Goal: Task Accomplishment & Management: Manage account settings

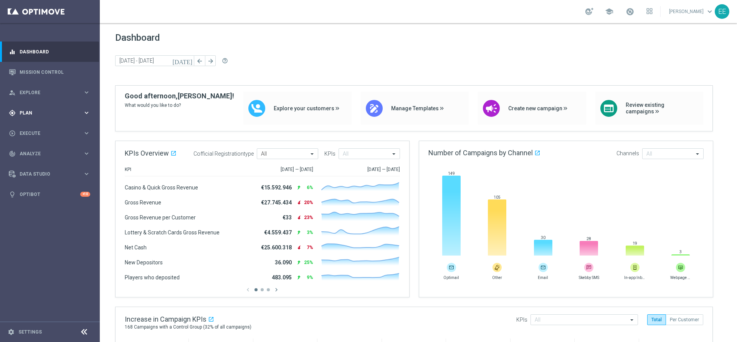
click at [31, 112] on span "Plan" at bounding box center [51, 113] width 63 height 5
click at [39, 127] on link "Target Groups" at bounding box center [50, 128] width 60 height 6
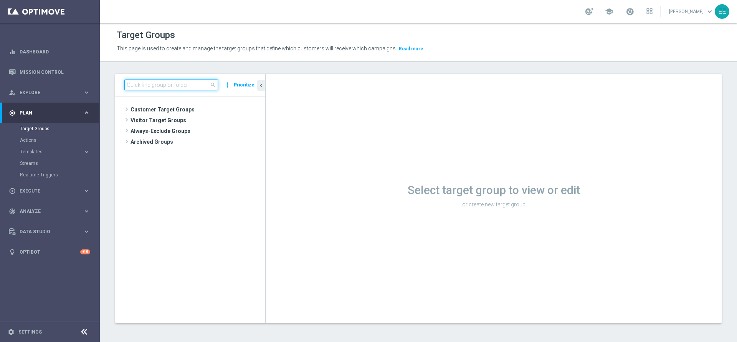
click at [177, 86] on input at bounding box center [171, 84] width 94 height 11
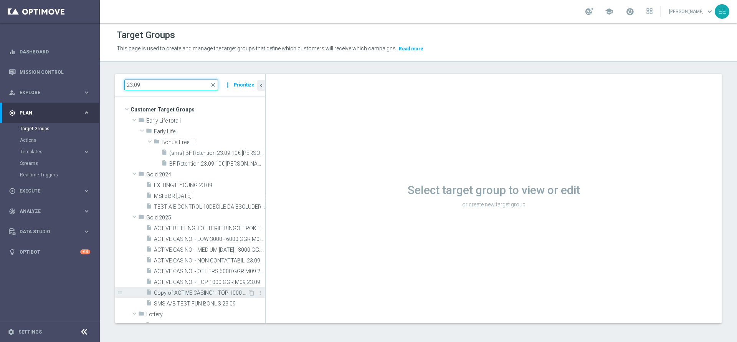
type input "23.09"
click at [193, 284] on span "Copy of ACTIVE CASINO' - TOP 1000 GGR M09 23.09" at bounding box center [201, 292] width 94 height 7
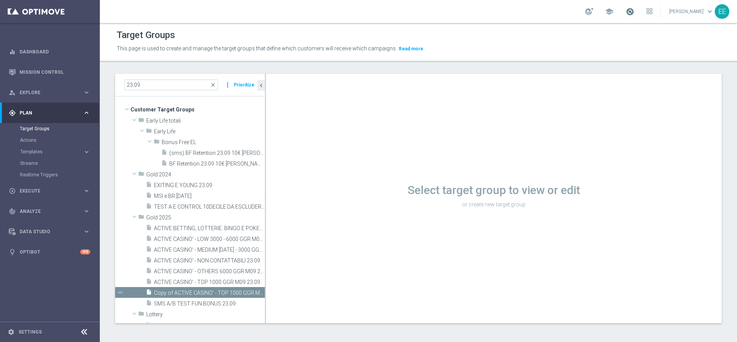
click at [614, 12] on span at bounding box center [630, 11] width 8 height 8
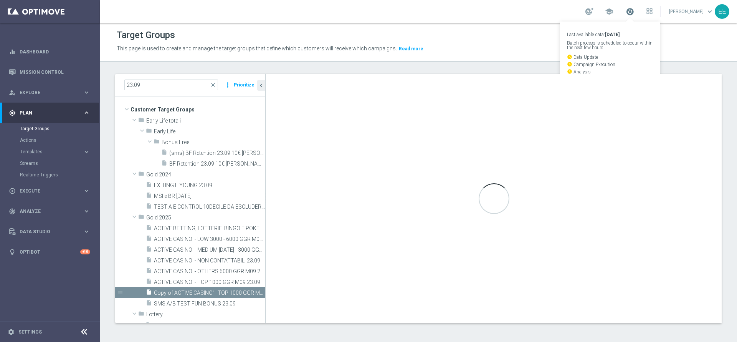
click at [614, 12] on span at bounding box center [630, 11] width 8 height 8
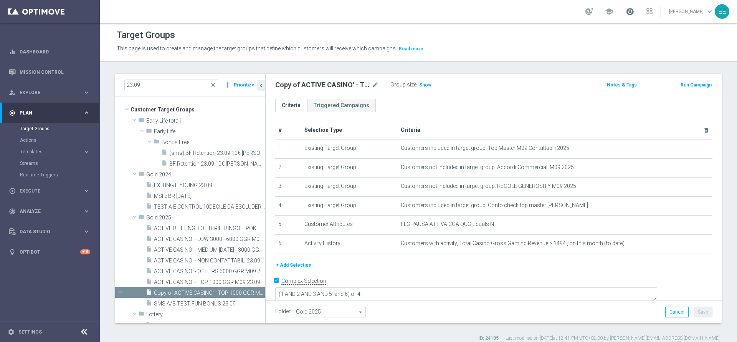
click at [614, 12] on span at bounding box center [630, 11] width 8 height 8
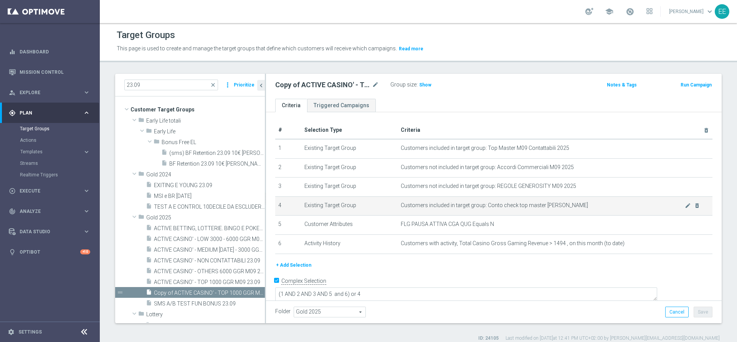
scroll to position [7, 0]
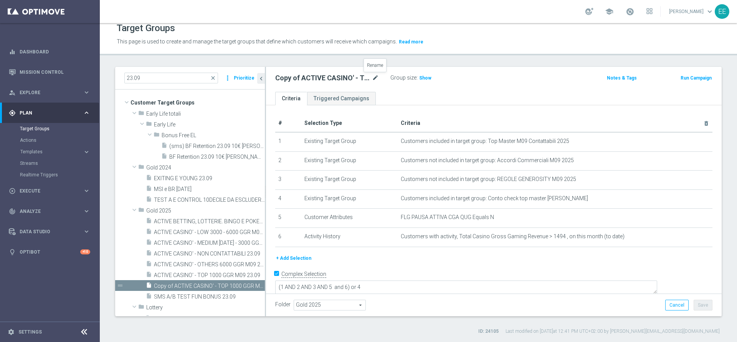
click at [375, 78] on icon "mode_edit" at bounding box center [375, 77] width 7 height 9
type input "ACTIVE G&V M09 GGR > 20 EURO"
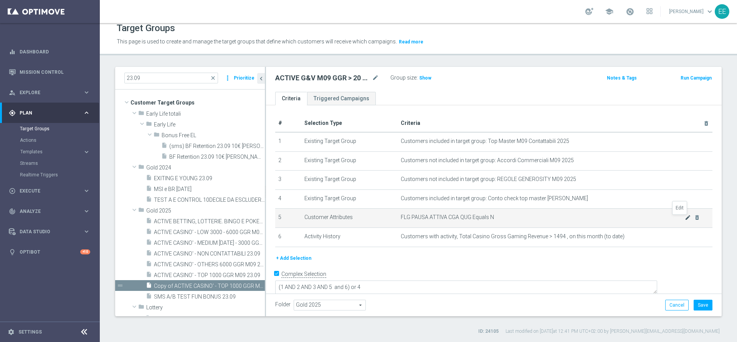
click at [614, 218] on icon "mode_edit" at bounding box center [688, 217] width 6 height 6
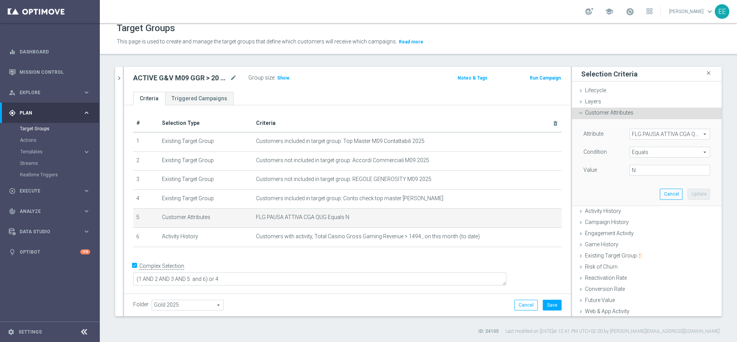
click at [614, 129] on span "FLG PAUSA ATTIVA CGA QUG" at bounding box center [670, 134] width 80 height 10
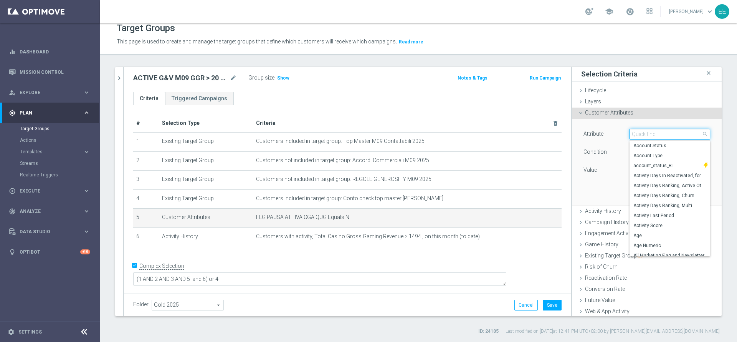
click at [614, 129] on input "search" at bounding box center [669, 134] width 81 height 11
type input "PAUSA"
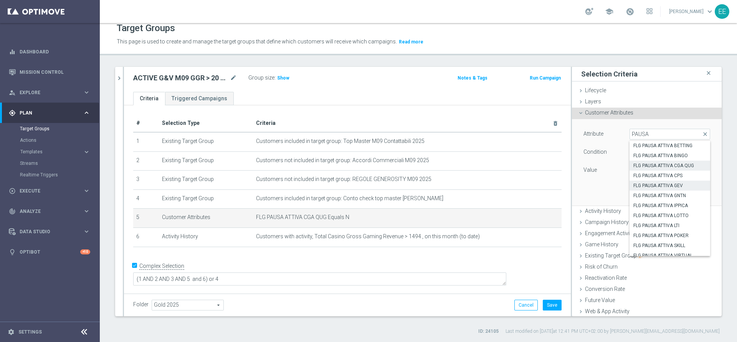
click at [614, 187] on span "FLG PAUSA ATTIVA GEV" at bounding box center [669, 185] width 73 height 6
type input "FLG PAUSA ATTIVA GEV"
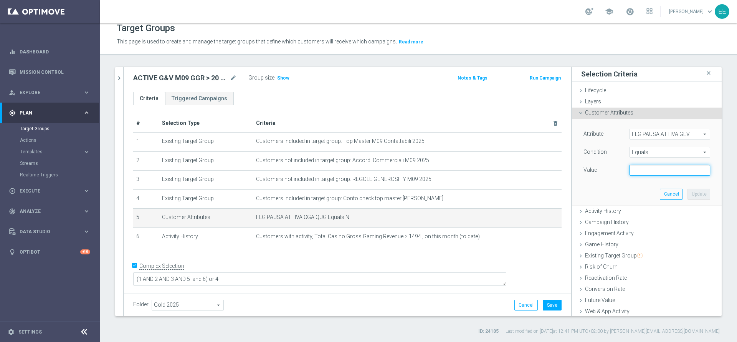
click at [614, 170] on input "text" at bounding box center [669, 170] width 81 height 11
type input "N"
click at [614, 192] on button "Update" at bounding box center [698, 193] width 23 height 11
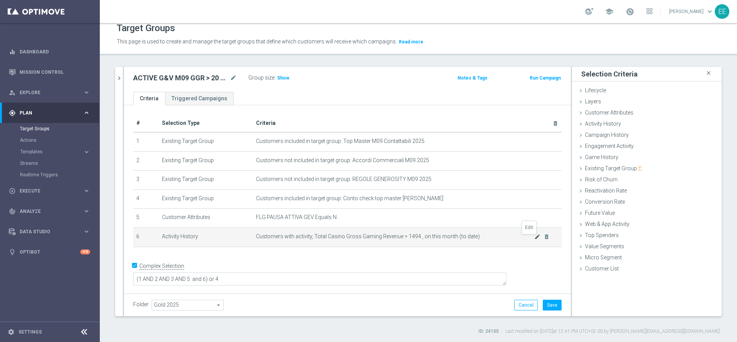
click at [534, 237] on icon "mode_edit" at bounding box center [537, 236] width 6 height 6
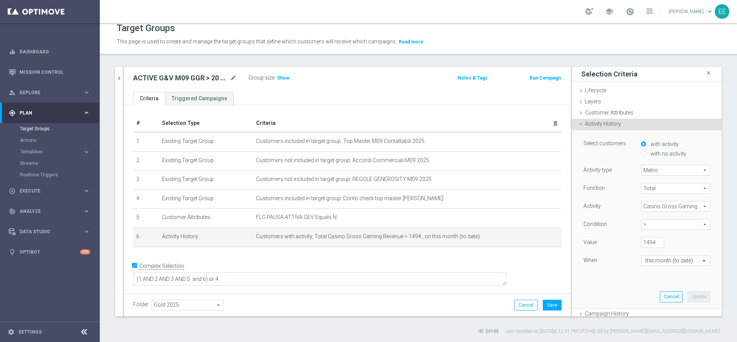
click at [614, 205] on span "Casino Gross Gaming Revenue" at bounding box center [675, 206] width 68 height 10
click at [0, 0] on input "search" at bounding box center [0, 0] width 0 height 0
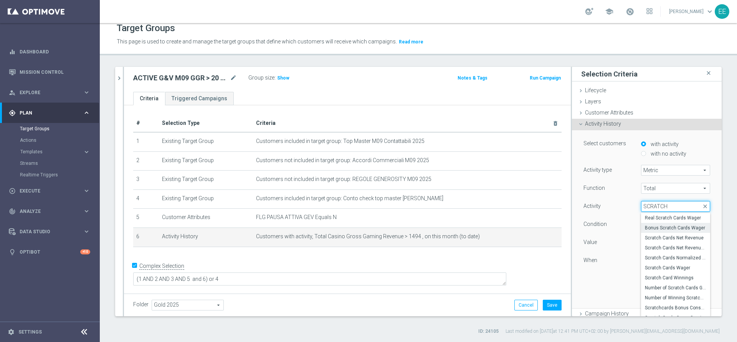
scroll to position [137, 0]
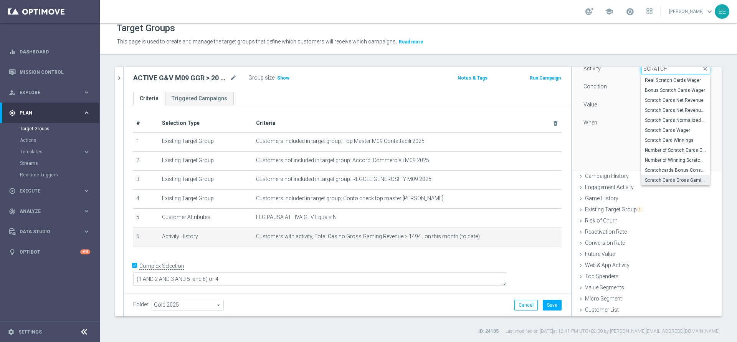
type input "SCRATCH"
click at [614, 176] on label "Scratch Cards Gross Gaming Revenue" at bounding box center [675, 180] width 69 height 10
type input "Scratch Cards Gross Gaming Revenue"
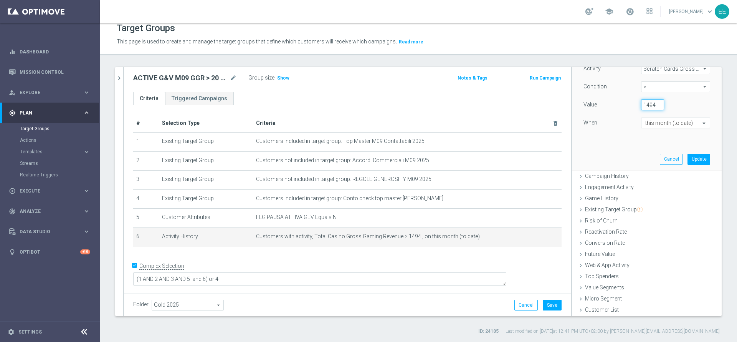
click at [614, 104] on input "1494" at bounding box center [652, 104] width 23 height 11
type input "20"
click at [614, 158] on button "Update" at bounding box center [698, 159] width 23 height 11
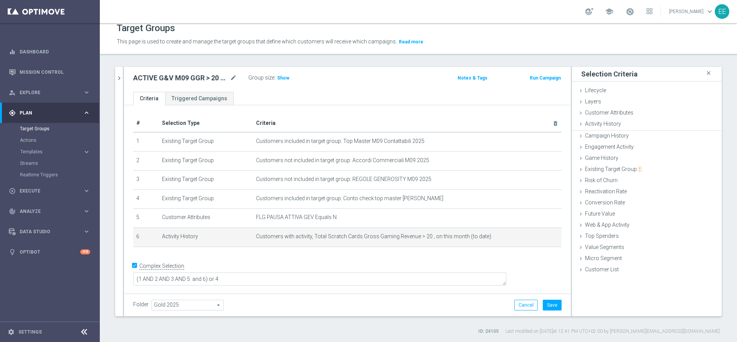
scroll to position [0, 0]
click at [282, 76] on span "Show" at bounding box center [283, 77] width 12 height 5
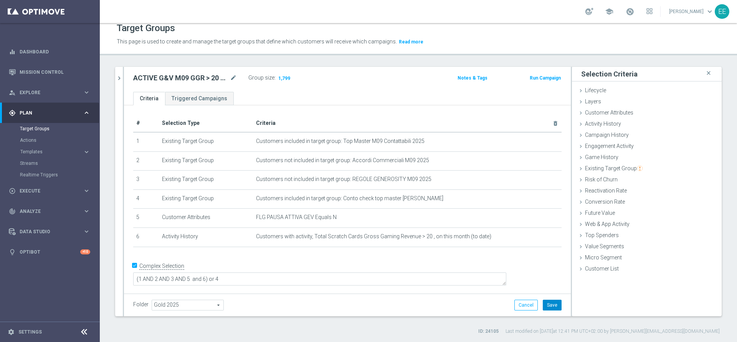
click at [544, 284] on button "Save" at bounding box center [552, 304] width 19 height 11
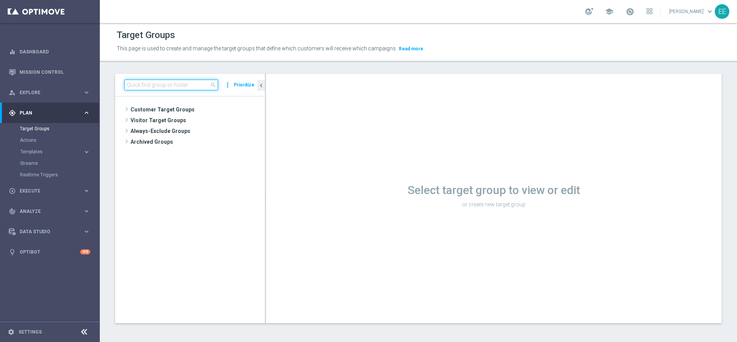
click at [145, 83] on input at bounding box center [171, 84] width 94 height 11
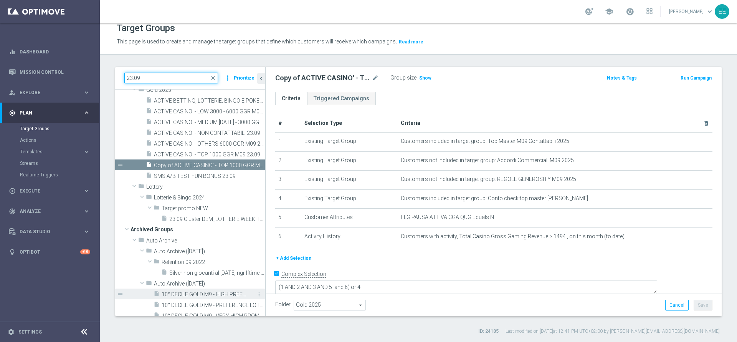
scroll to position [116, 0]
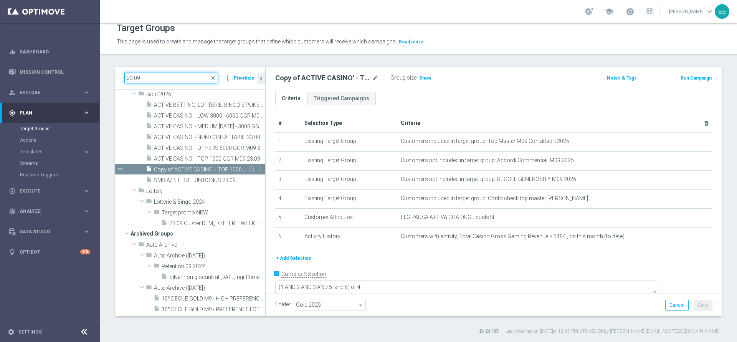
type input "23.09"
click at [218, 170] on span "Copy of ACTIVE CASINO' - TOP 1000 GGR M09 23.09" at bounding box center [201, 169] width 94 height 7
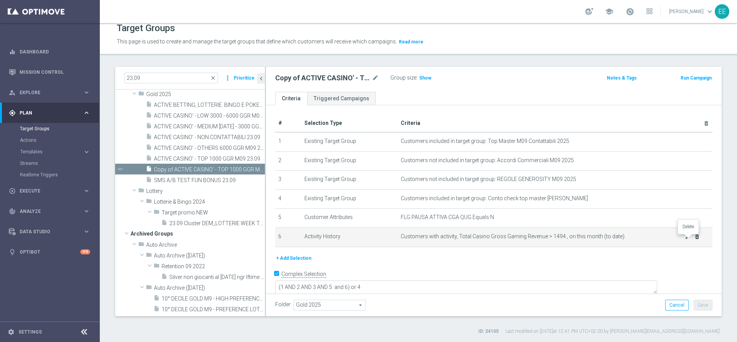
click at [694, 239] on icon "delete_forever" at bounding box center [697, 236] width 6 height 6
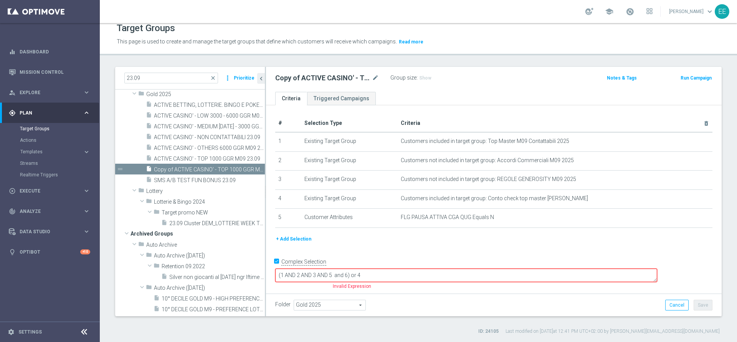
click at [402, 274] on textarea "(1 AND 2 AND 3 AND 5 and 6) or 4" at bounding box center [466, 274] width 382 height 13
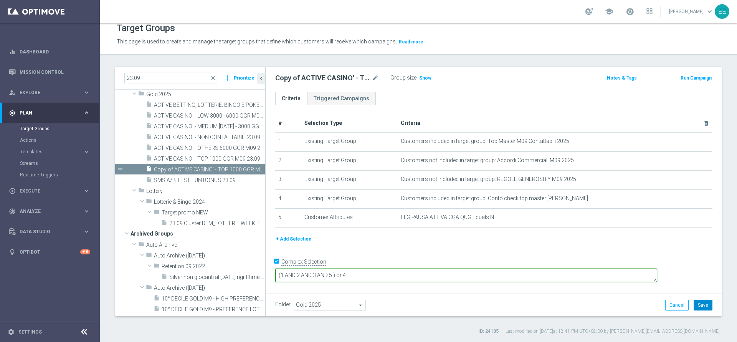
type textarea "(1 AND 2 AND 3 AND 5 ) or 4"
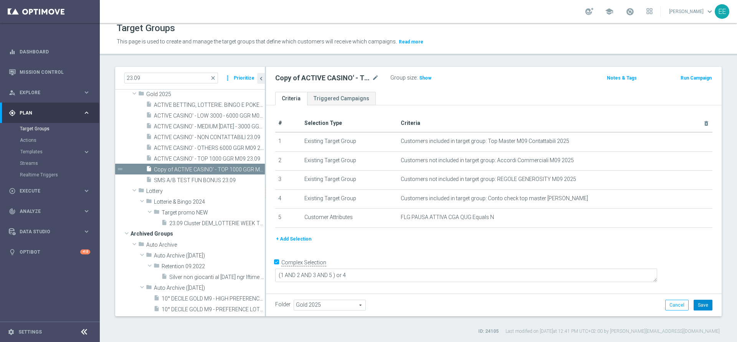
click at [695, 304] on button "Save" at bounding box center [702, 304] width 19 height 11
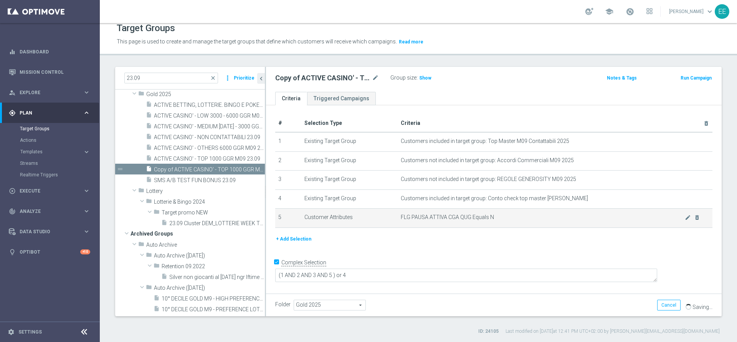
scroll to position [0, 0]
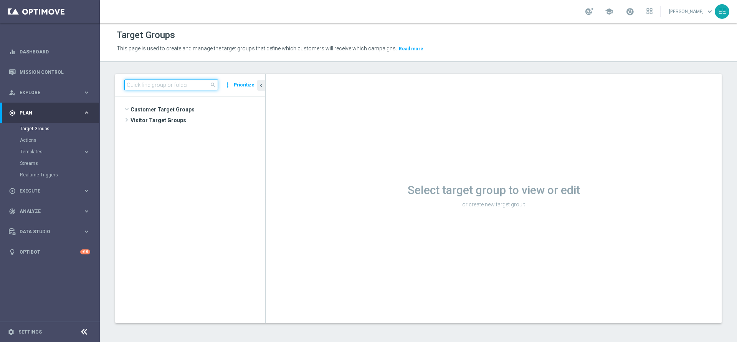
click at [165, 84] on input at bounding box center [171, 84] width 94 height 11
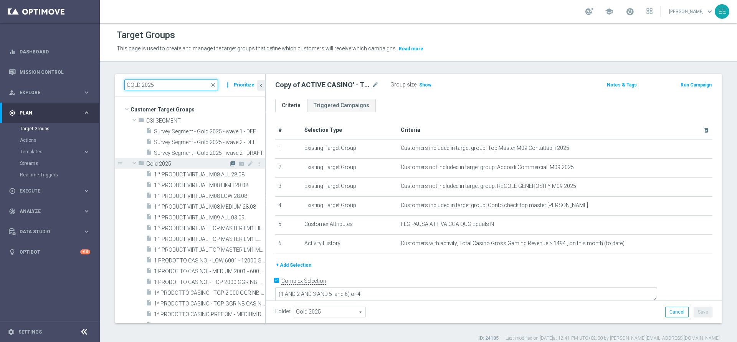
type input "GOLD 2025"
click at [229, 161] on icon "library_add" at bounding box center [232, 163] width 6 height 6
checkbox input "false"
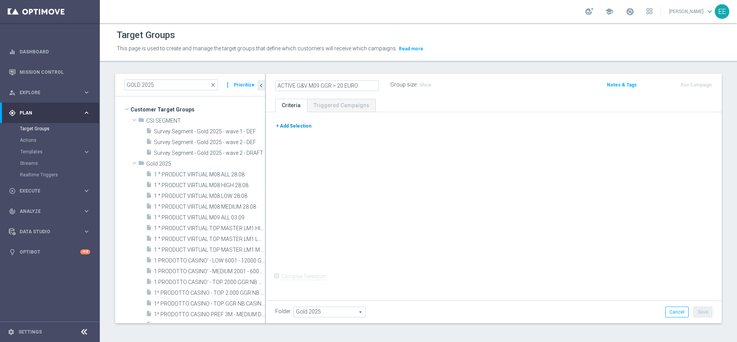
type input "ACTIVE G&V M09 GGR > 20 EURO"
click at [295, 125] on button "+ Add Selection" at bounding box center [293, 126] width 37 height 8
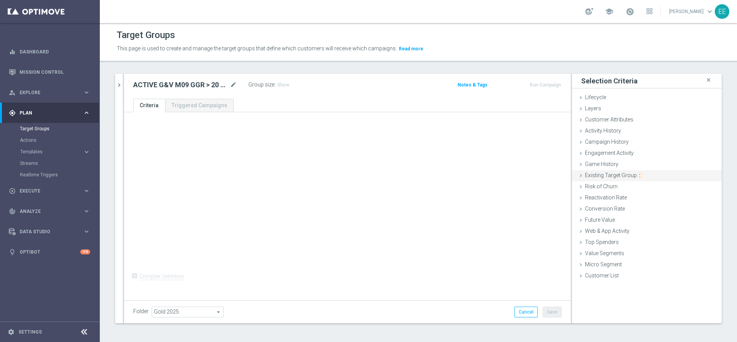
click at [615, 177] on span "Existing Target Group" at bounding box center [614, 175] width 58 height 6
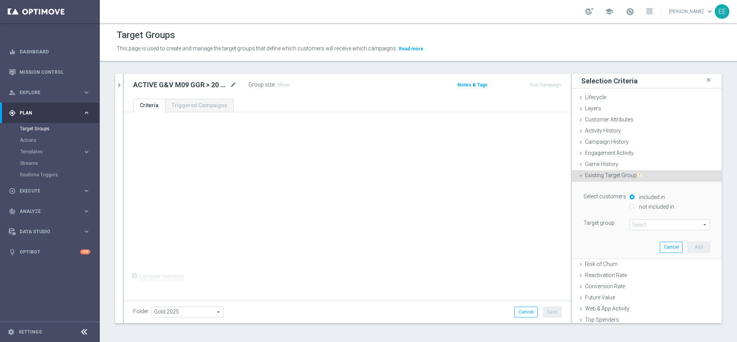
click at [650, 231] on div "Select customers included in not included in Target group Select arrow_drop_dow…" at bounding box center [647, 220] width 138 height 76
click at [652, 227] on span at bounding box center [670, 225] width 80 height 10
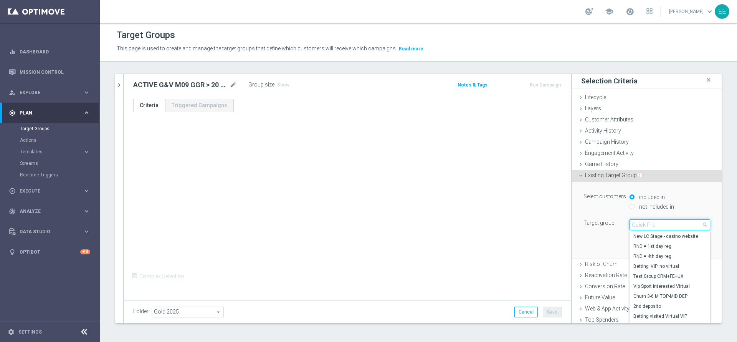
click at [652, 227] on input "search" at bounding box center [669, 224] width 81 height 11
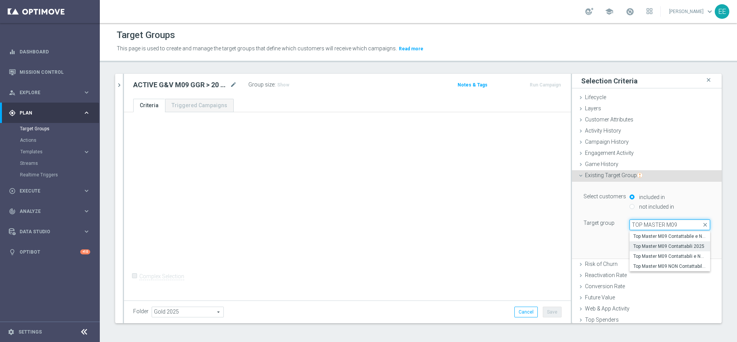
type input "TOP MASTER M09"
click at [653, 245] on span "Top Master M09 Contattabili 2025" at bounding box center [669, 246] width 73 height 6
type input "Top Master M09 Contattabili 2025"
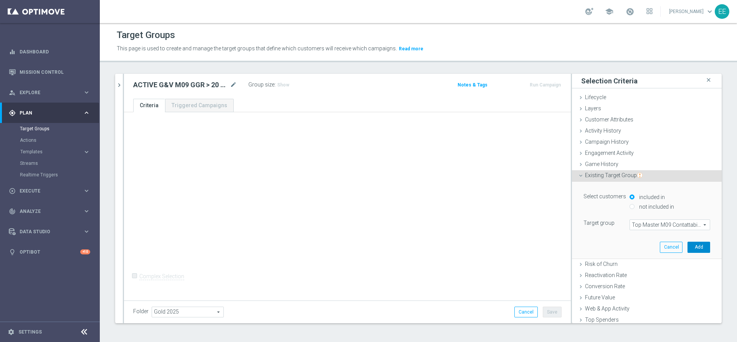
click at [687, 243] on button "Add" at bounding box center [698, 246] width 23 height 11
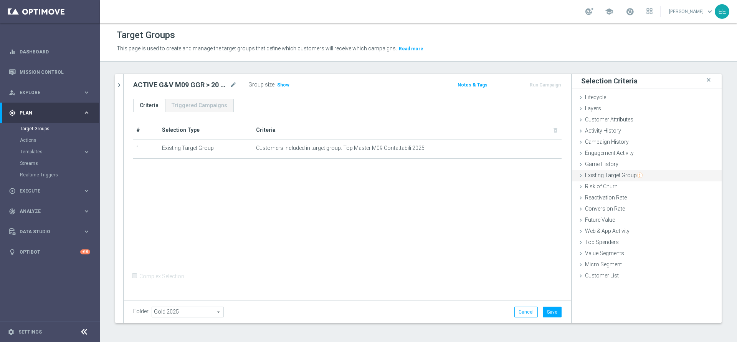
click at [607, 172] on span "Existing Target Group" at bounding box center [614, 175] width 58 height 6
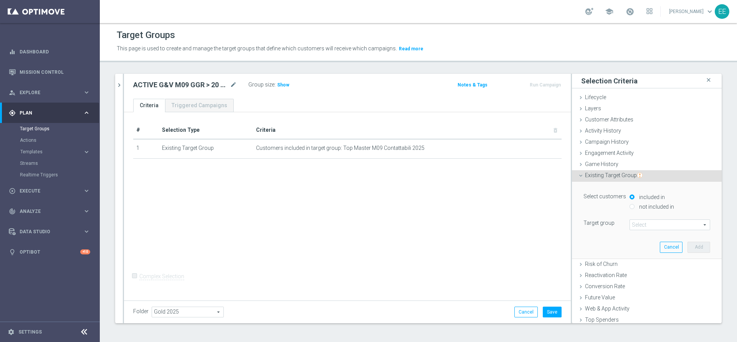
click at [645, 209] on label "not included in" at bounding box center [655, 206] width 37 height 7
click at [634, 209] on input "not included in" at bounding box center [631, 206] width 5 height 5
radio input "true"
click at [637, 220] on span at bounding box center [670, 225] width 80 height 10
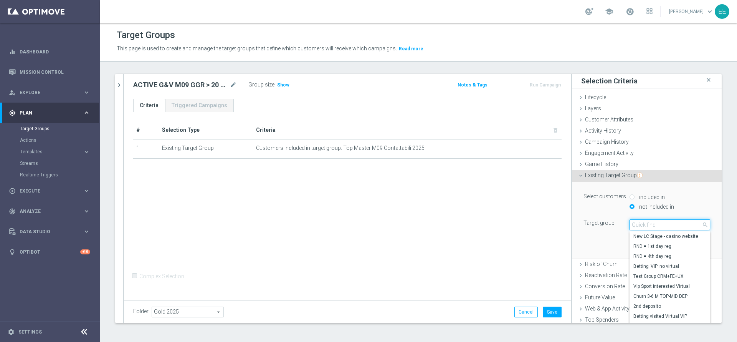
click at [637, 220] on input "search" at bounding box center [669, 224] width 81 height 11
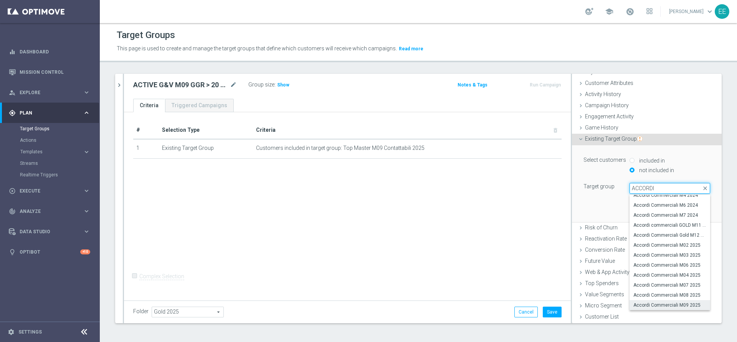
type input "ACCORDI"
click at [667, 304] on span "Accordi Commerciali M09 2025" at bounding box center [669, 305] width 73 height 6
type input "Accordi Commerciali M09 2025"
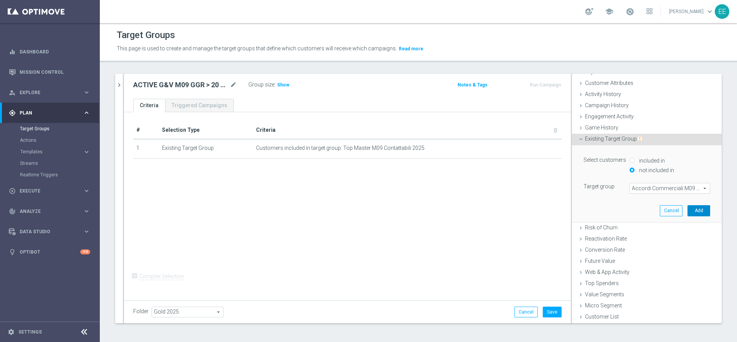
click at [687, 210] on button "Add" at bounding box center [698, 210] width 23 height 11
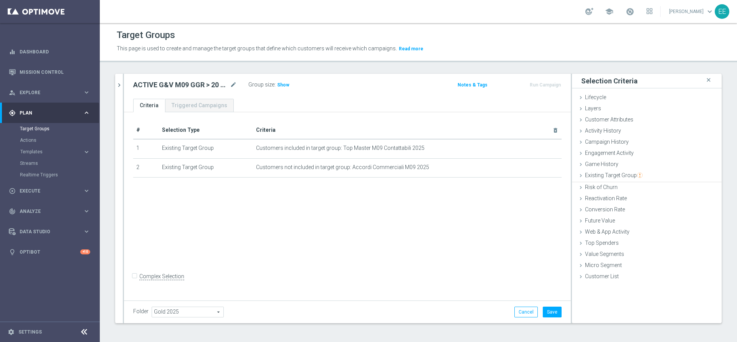
scroll to position [0, 0]
click at [614, 177] on span "Existing Target Group" at bounding box center [614, 175] width 58 height 6
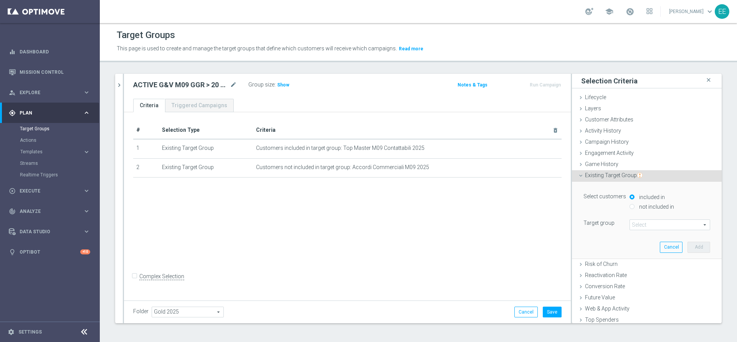
click at [643, 208] on label "not included in" at bounding box center [655, 206] width 37 height 7
click at [643, 209] on label "not included in" at bounding box center [655, 206] width 37 height 7
click at [634, 209] on input "not included in" at bounding box center [631, 206] width 5 height 5
radio input "true"
click at [633, 222] on span at bounding box center [670, 225] width 80 height 10
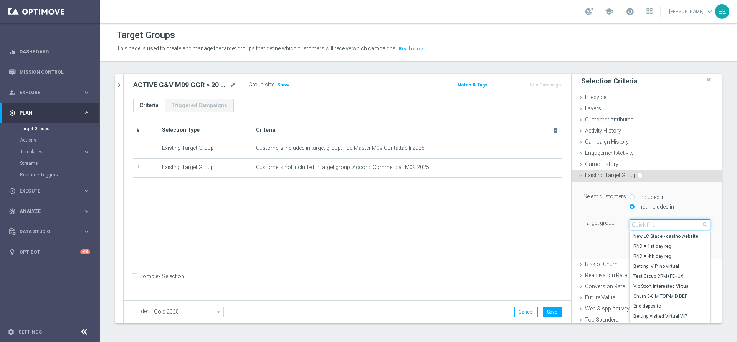
click at [633, 222] on input "search" at bounding box center [669, 224] width 81 height 11
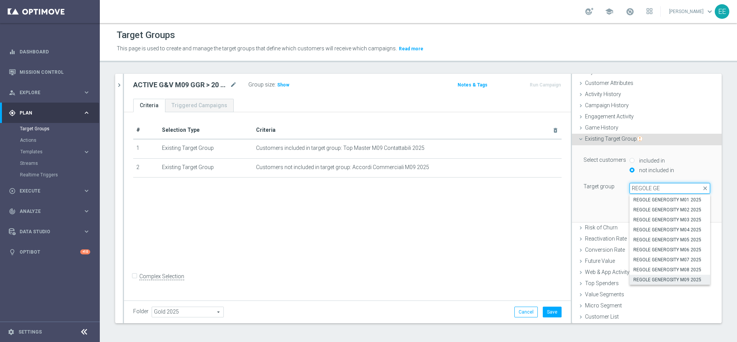
type input "REGOLE GE"
click at [668, 276] on span "REGOLE GENEROSITY M09 2025" at bounding box center [669, 279] width 73 height 6
type input "REGOLE GENEROSITY M09 2025"
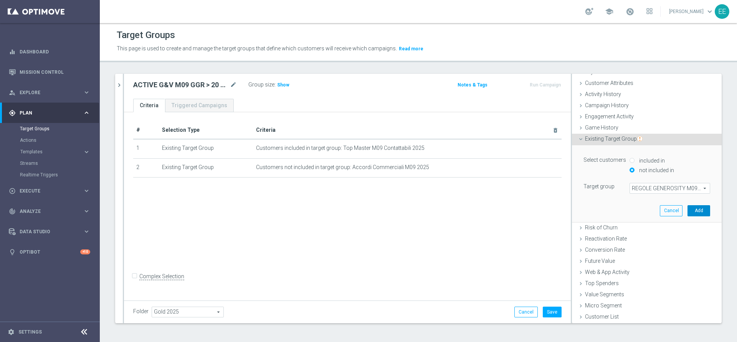
click at [688, 213] on button "Add" at bounding box center [698, 210] width 23 height 11
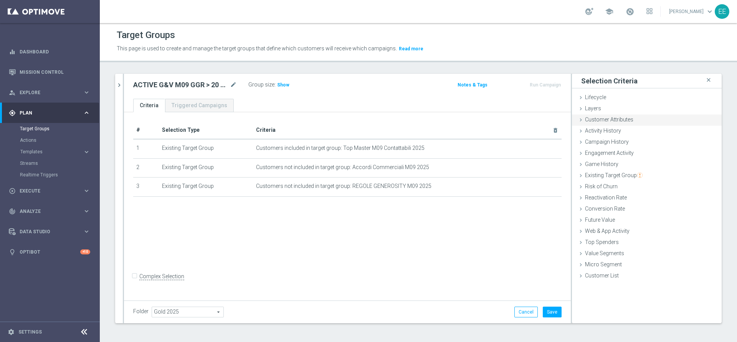
click at [607, 118] on span "Customer Attributes" at bounding box center [609, 119] width 48 height 6
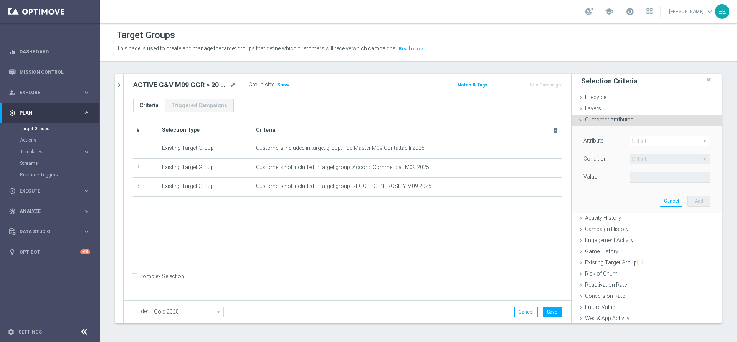
click at [662, 143] on span at bounding box center [670, 141] width 80 height 10
click at [0, 0] on input "search" at bounding box center [0, 0] width 0 height 0
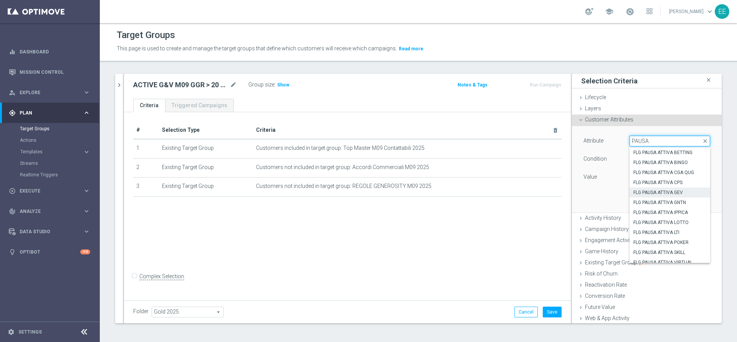
type input "PAUSA"
click at [650, 189] on span "FLG PAUSA ATTIVA GEV" at bounding box center [669, 192] width 73 height 6
type input "FLG PAUSA ATTIVA GEV"
type input "Equals"
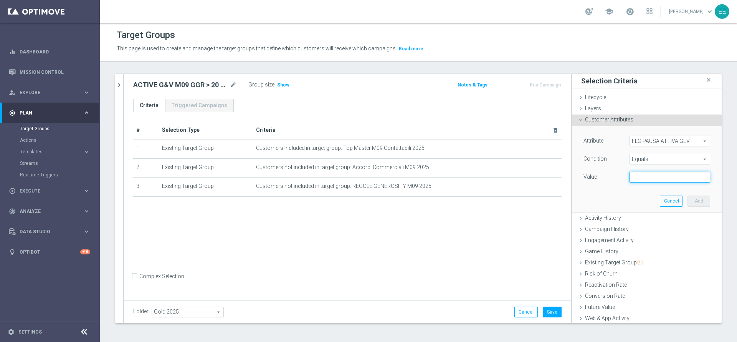
click at [659, 179] on input "text" at bounding box center [669, 177] width 81 height 11
type input "N"
click at [688, 202] on button "Add" at bounding box center [698, 200] width 23 height 11
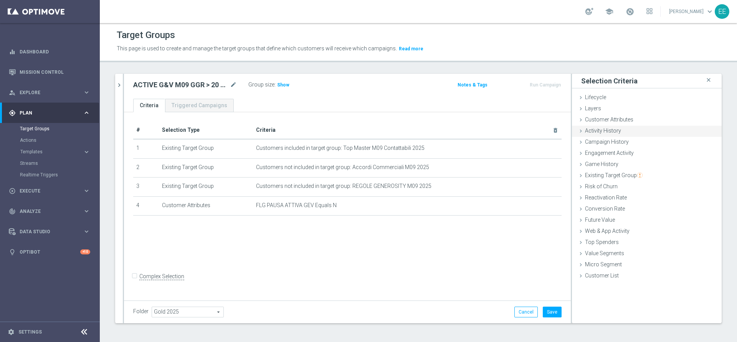
click at [609, 132] on span "Activity History" at bounding box center [603, 130] width 36 height 6
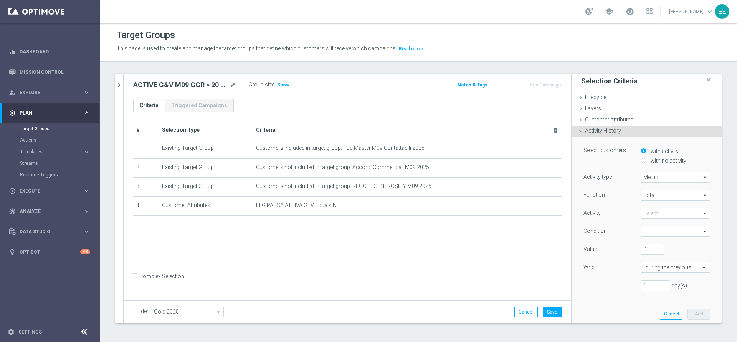
click at [658, 178] on span "Metric" at bounding box center [675, 177] width 68 height 10
click at [647, 217] on span at bounding box center [675, 213] width 68 height 10
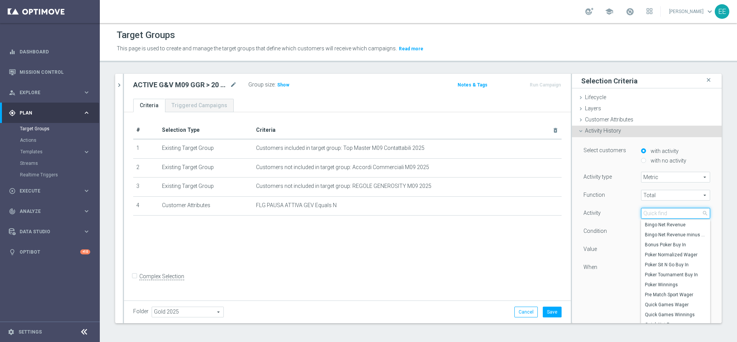
click at [647, 217] on input "search" at bounding box center [675, 213] width 69 height 11
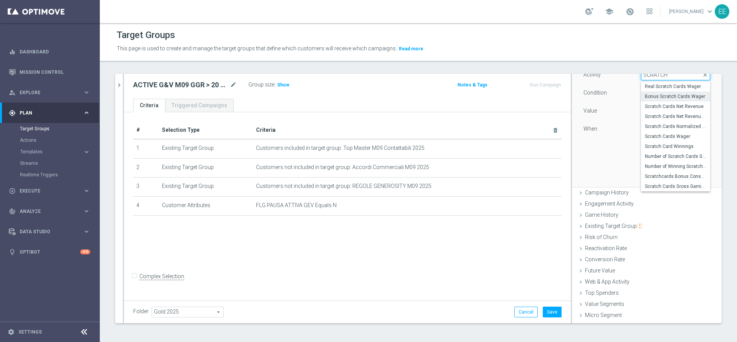
scroll to position [148, 0]
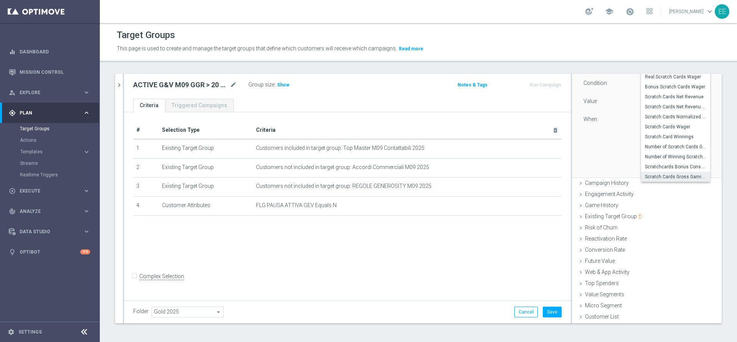
type input "SCRATCH"
click at [676, 174] on span "Scratch Cards Gross Gaming Revenue" at bounding box center [675, 176] width 61 height 6
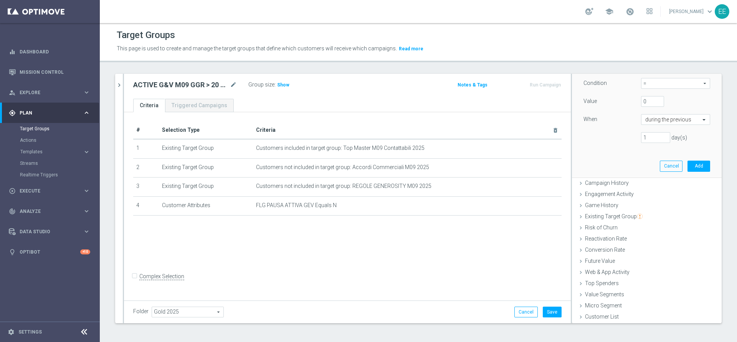
type input "Scratch Cards Gross Gaming Revenue"
click at [641, 84] on span "=" at bounding box center [675, 83] width 68 height 10
click at [648, 111] on label ">" at bounding box center [675, 115] width 69 height 10
type input ">"
click at [641, 103] on input "0" at bounding box center [652, 101] width 23 height 11
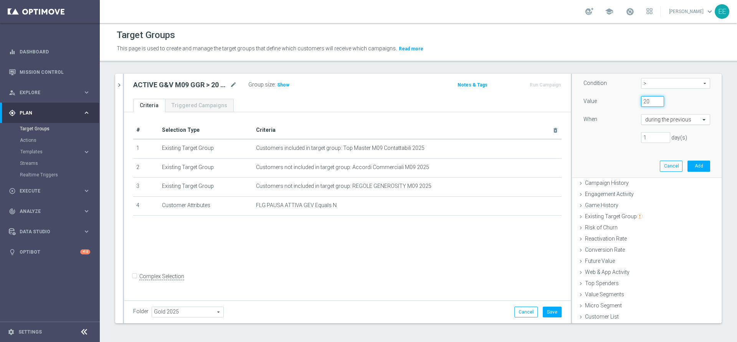
type input "20"
click at [652, 119] on input "text" at bounding box center [667, 119] width 45 height 7
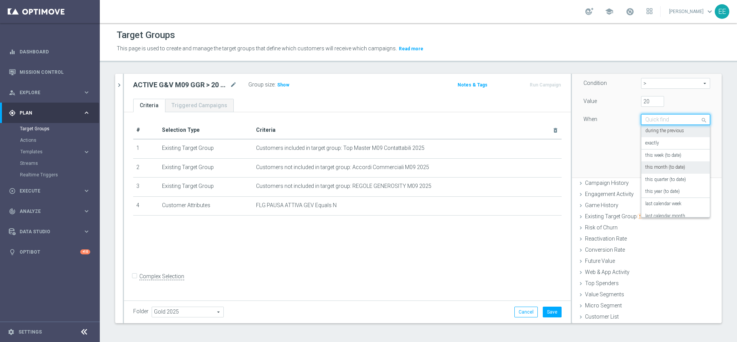
click at [665, 166] on label "this month (to date)" at bounding box center [665, 167] width 40 height 6
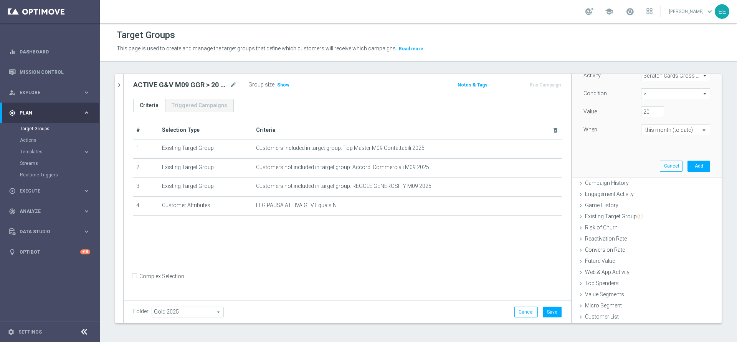
scroll to position [137, 0]
click at [687, 166] on button "Add" at bounding box center [698, 165] width 23 height 11
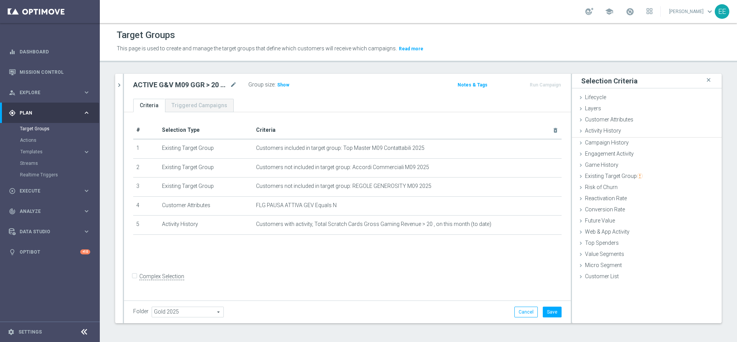
scroll to position [0, 0]
click at [547, 309] on button "Save" at bounding box center [552, 311] width 19 height 11
click at [541, 313] on span "Saving..." at bounding box center [551, 313] width 20 height 6
click at [488, 281] on form "Complex Selection Invalid Expression" at bounding box center [347, 284] width 428 height 28
click at [517, 314] on button "Cancel" at bounding box center [517, 311] width 23 height 11
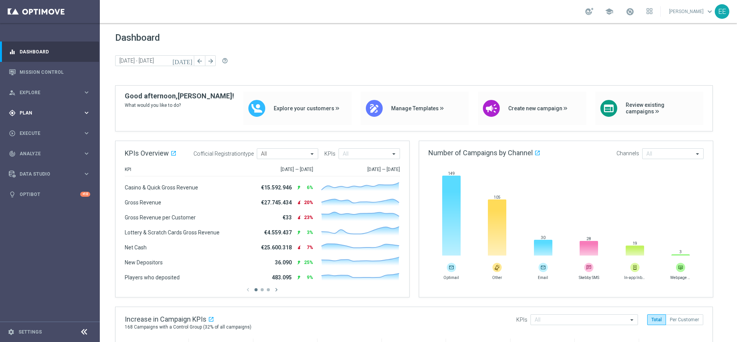
click at [45, 112] on span "Plan" at bounding box center [51, 113] width 63 height 5
click at [46, 126] on link "Target Groups" at bounding box center [50, 128] width 60 height 6
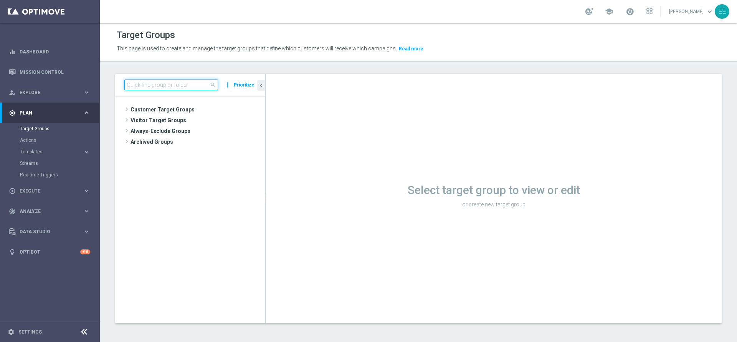
click at [163, 85] on input at bounding box center [171, 84] width 94 height 11
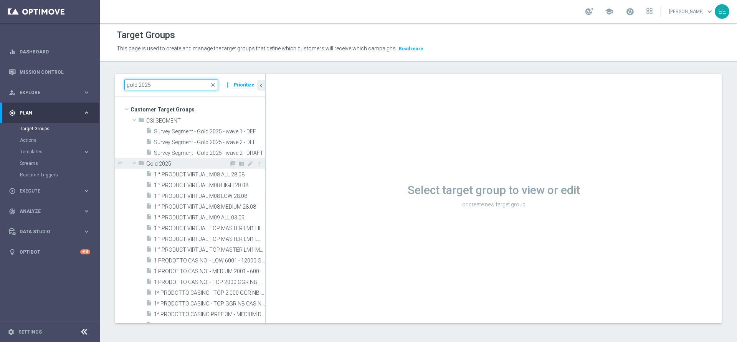
type input "gold 2025"
click at [170, 163] on span "Gold 2025" at bounding box center [187, 163] width 83 height 7
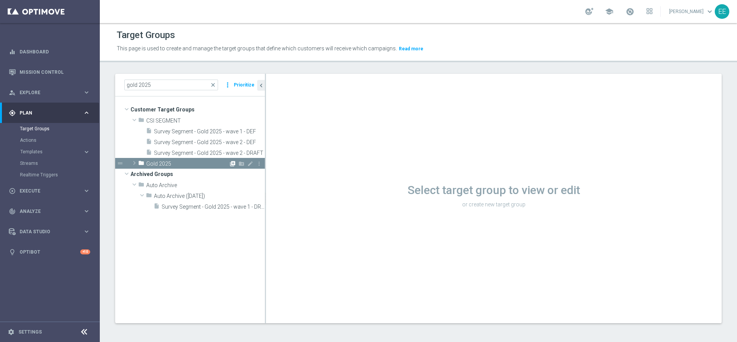
click at [230, 162] on icon "library_add" at bounding box center [232, 163] width 6 height 6
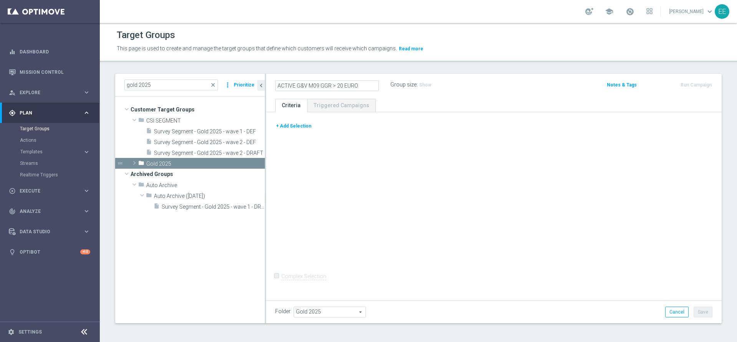
click at [325, 84] on input "ACTIVE G&V M09 GGR > 20 EURO" at bounding box center [327, 85] width 104 height 11
type input "ACTIVE G&V M09 GGR > 20 EURO"
click at [291, 127] on button "+ Add Selection" at bounding box center [293, 126] width 37 height 8
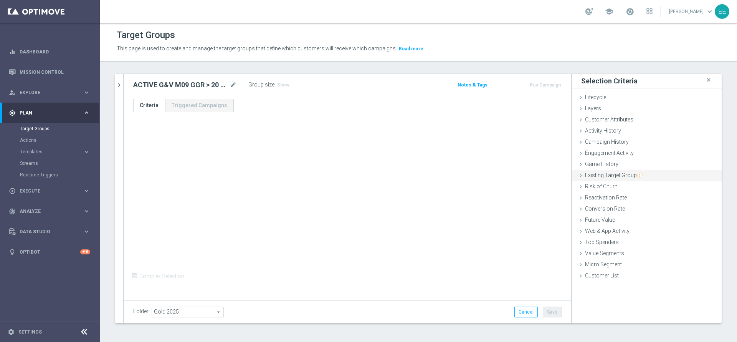
click at [608, 175] on span "Existing Target Group" at bounding box center [614, 175] width 58 height 6
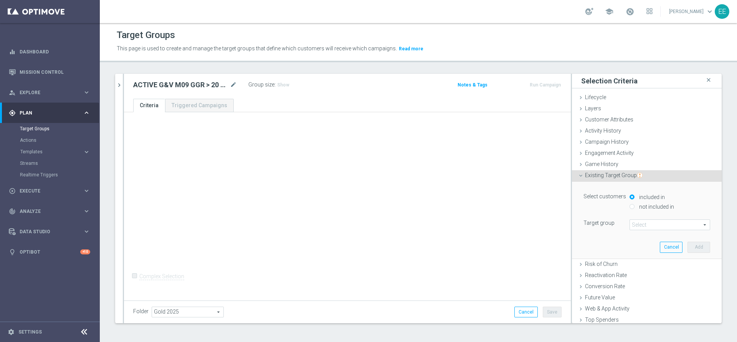
click at [638, 223] on span at bounding box center [670, 225] width 80 height 10
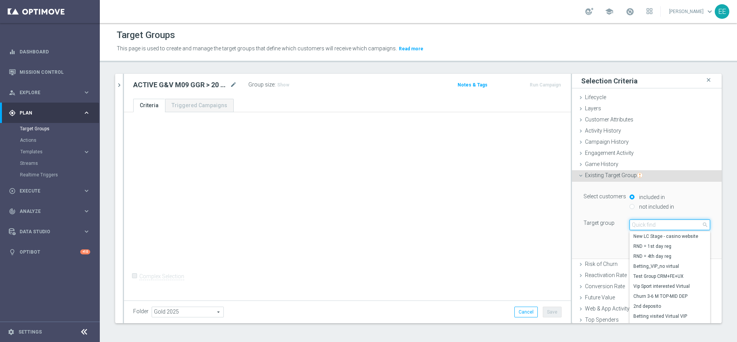
click at [638, 223] on input "search" at bounding box center [669, 224] width 81 height 11
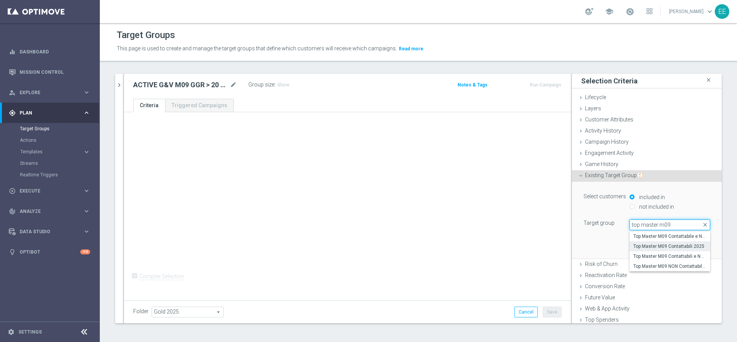
type input "top master m09"
click at [665, 246] on span "Top Master M09 Contattabili 2025" at bounding box center [669, 246] width 73 height 6
type input "Top Master M09 Contattabili 2025"
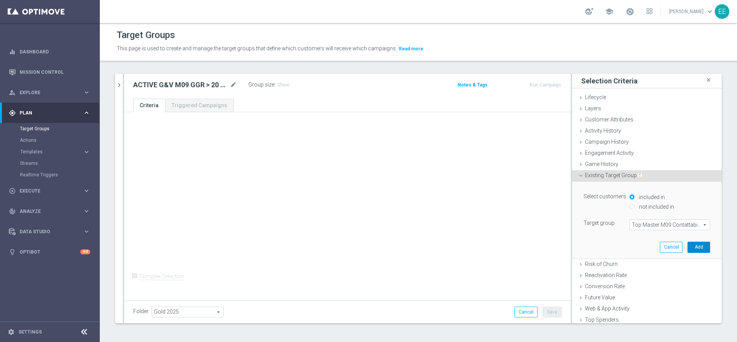
click at [687, 246] on button "Add" at bounding box center [698, 246] width 23 height 11
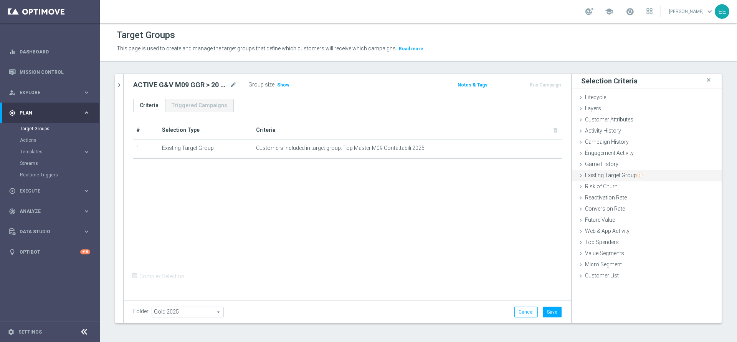
click at [634, 176] on div "Existing Target Group done selection saved" at bounding box center [647, 176] width 150 height 12
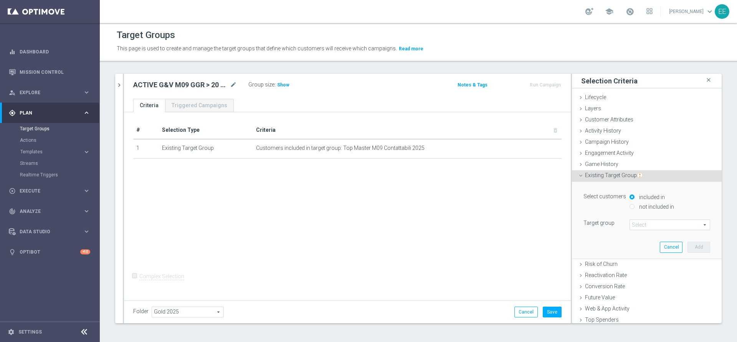
click at [646, 204] on label "not included in" at bounding box center [655, 206] width 37 height 7
click at [634, 204] on input "not included in" at bounding box center [631, 206] width 5 height 5
radio input "true"
click at [655, 222] on span at bounding box center [670, 225] width 80 height 10
click at [0, 0] on input "search" at bounding box center [0, 0] width 0 height 0
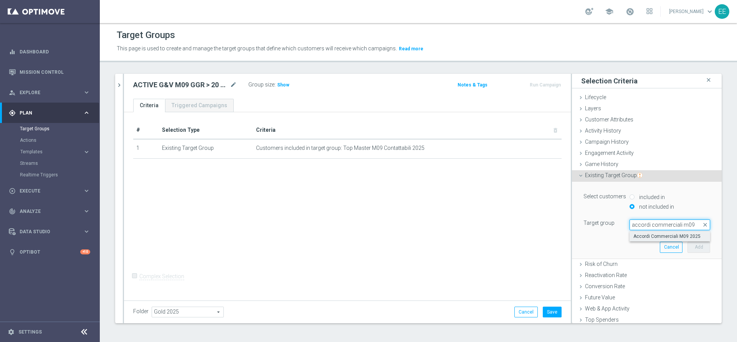
type input "accordi commerciali m09"
click at [675, 237] on span "Accordi Commerciali M09 2025" at bounding box center [669, 236] width 73 height 6
type input "Accordi Commerciali M09 2025"
click at [687, 249] on button "Add" at bounding box center [698, 246] width 23 height 11
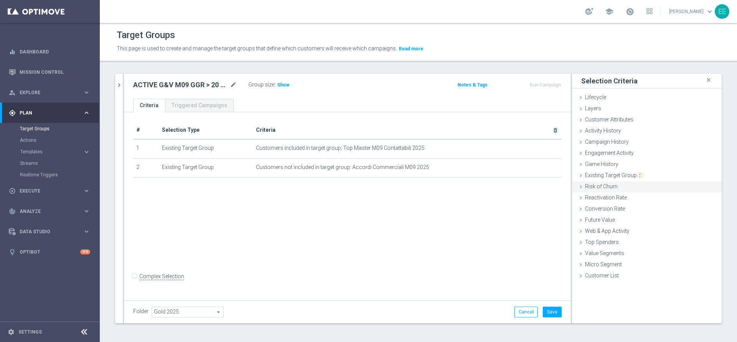
click at [653, 181] on div "Risk of Churn done" at bounding box center [647, 187] width 150 height 12
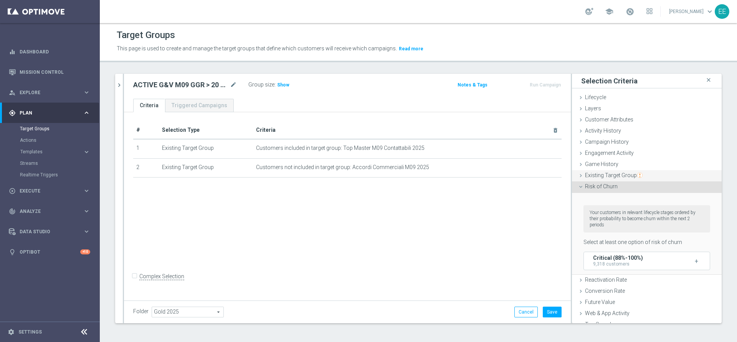
click at [648, 171] on div "Existing Target Group done selection saved" at bounding box center [647, 176] width 150 height 12
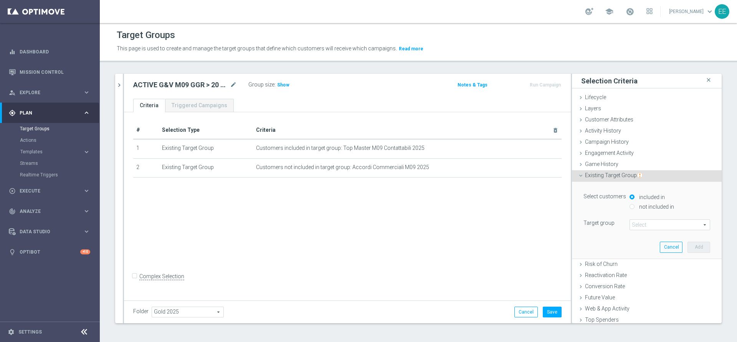
click at [629, 209] on div "not included in" at bounding box center [669, 207] width 81 height 10
click at [638, 209] on label "not included in" at bounding box center [655, 206] width 37 height 7
click at [634, 209] on input "not included in" at bounding box center [631, 206] width 5 height 5
radio input "true"
click at [663, 228] on span at bounding box center [670, 225] width 80 height 10
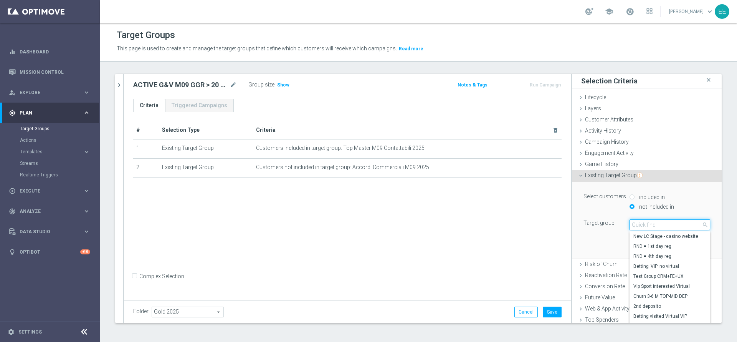
click at [663, 228] on input "search" at bounding box center [669, 224] width 81 height 11
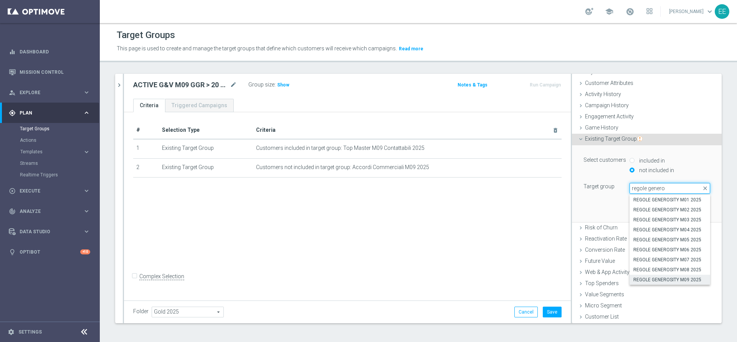
type input "regole genero"
click at [669, 282] on span "REGOLE GENEROSITY M09 2025" at bounding box center [669, 279] width 73 height 6
type input "REGOLE GENEROSITY M09 2025"
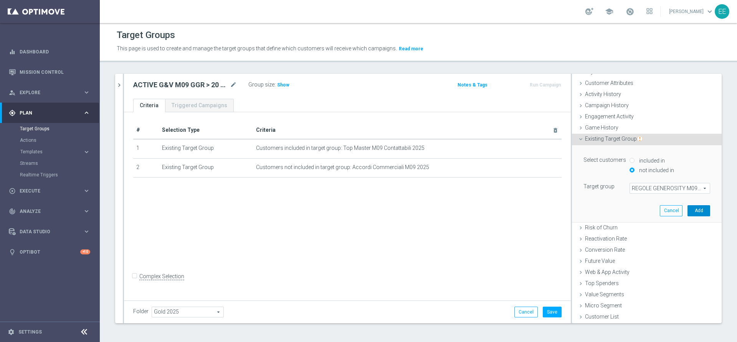
click at [687, 214] on button "Add" at bounding box center [698, 210] width 23 height 11
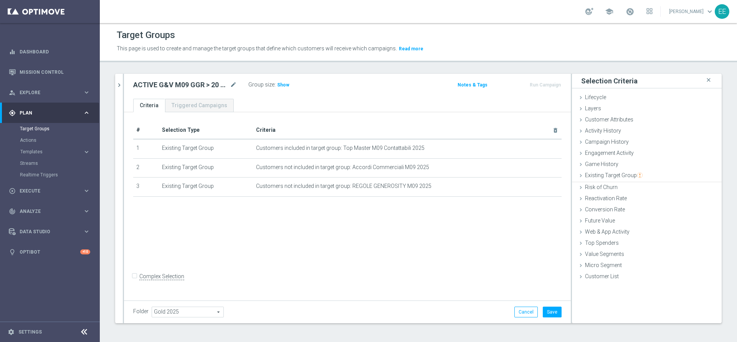
scroll to position [0, 0]
click at [461, 245] on div "# Selection Type Criteria delete_forever 1 Existing Target Group Customers incl…" at bounding box center [347, 205] width 447 height 186
click at [543, 314] on button "Save" at bounding box center [552, 311] width 19 height 11
click at [138, 282] on input "Complex Selection" at bounding box center [135, 276] width 5 height 11
checkbox input "true"
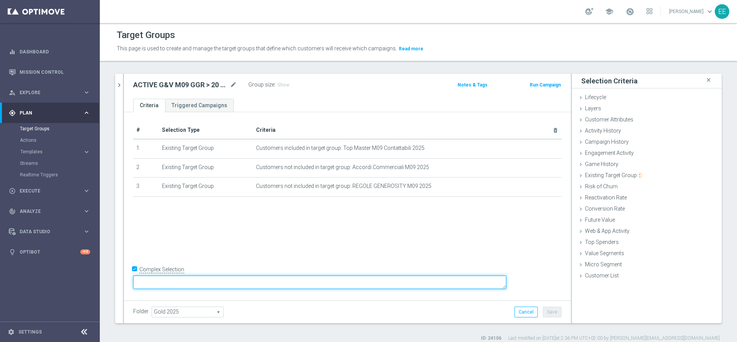
click at [213, 281] on textarea at bounding box center [319, 281] width 373 height 13
type textarea "("
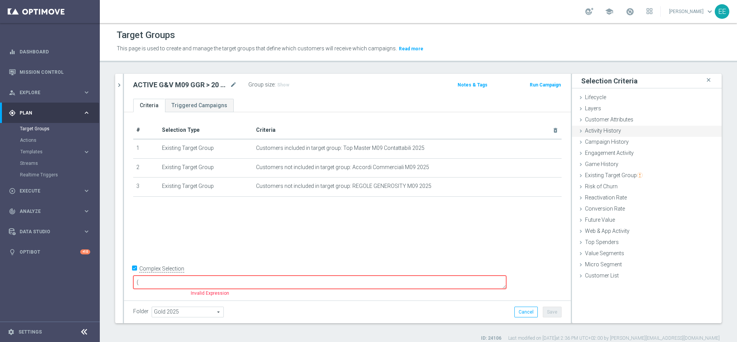
click at [615, 132] on div "Activity History done" at bounding box center [647, 131] width 150 height 12
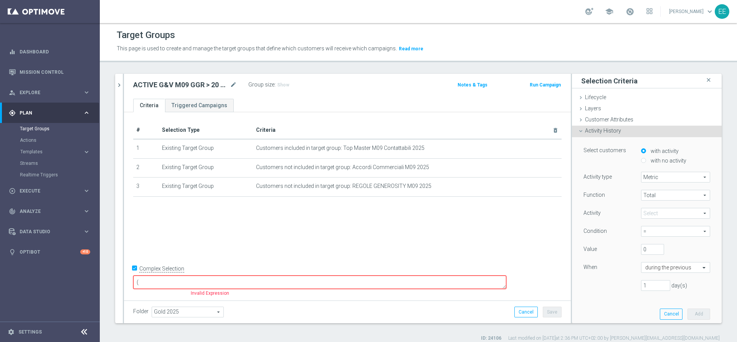
click at [615, 132] on div "Activity History done" at bounding box center [647, 131] width 150 height 12
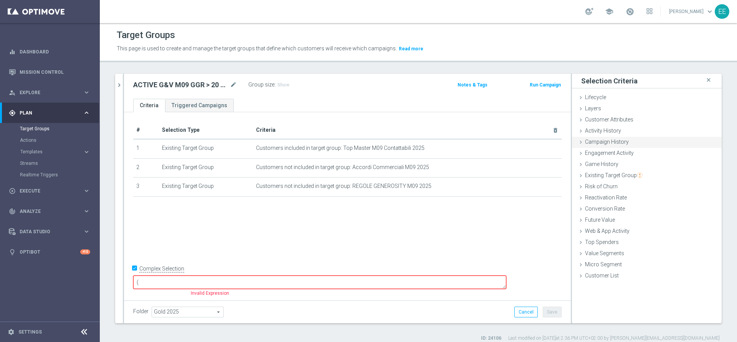
click at [611, 140] on span "Campaign History" at bounding box center [607, 142] width 44 height 6
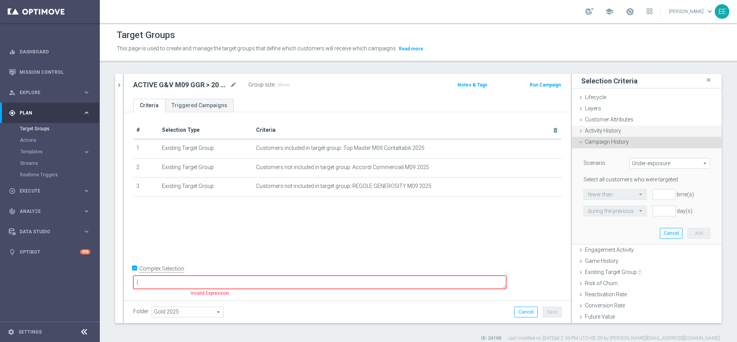
click at [629, 136] on div "Activity History done" at bounding box center [647, 131] width 150 height 12
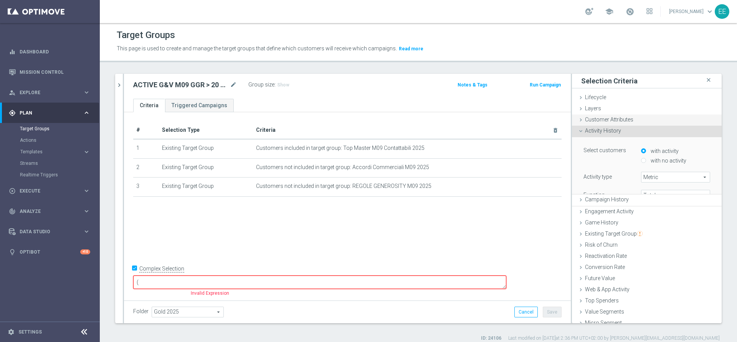
click at [629, 121] on div "Customer Attributes done" at bounding box center [647, 120] width 150 height 12
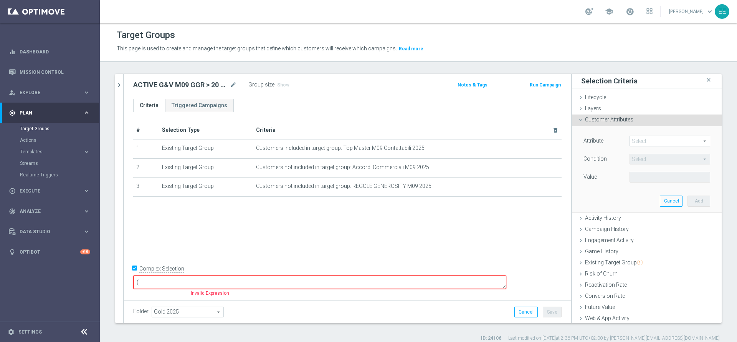
click at [653, 143] on span at bounding box center [670, 141] width 80 height 10
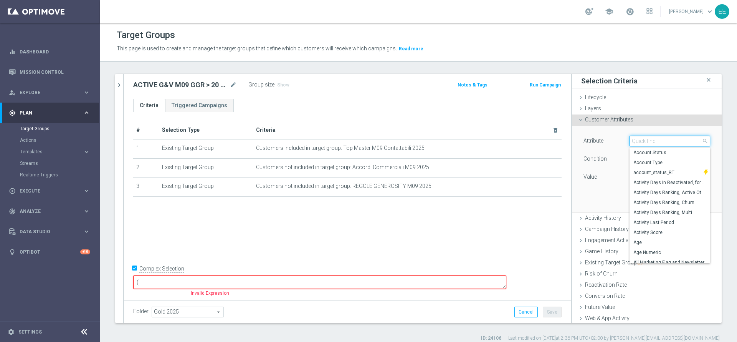
click at [653, 143] on input "search" at bounding box center [669, 140] width 81 height 11
type input "pausa"
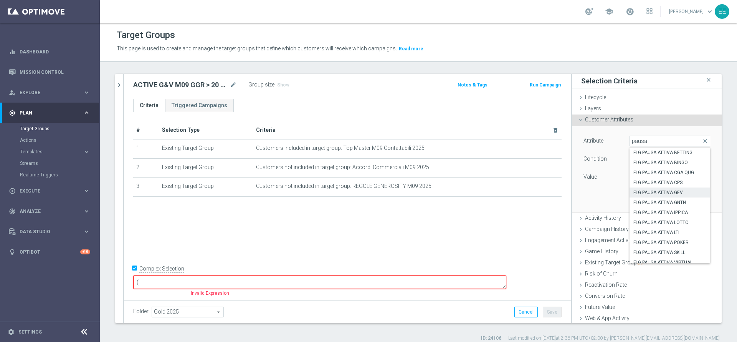
click at [652, 187] on label "FLG PAUSA ATTIVA GEV" at bounding box center [669, 192] width 81 height 10
type input "FLG PAUSA ATTIVA GEV"
type input "Equals"
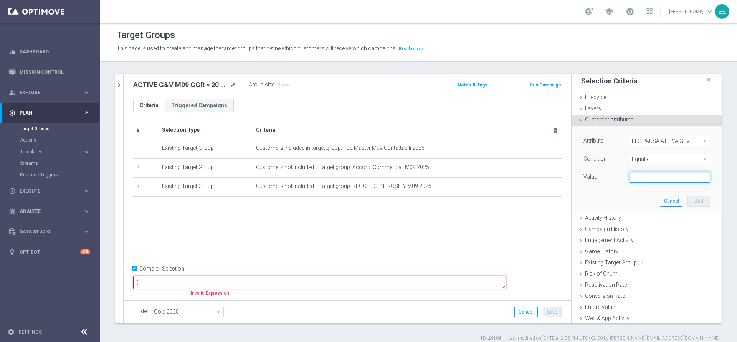
click at [645, 178] on input "text" at bounding box center [669, 177] width 81 height 11
type input "N"
click at [691, 203] on button "Add" at bounding box center [698, 200] width 23 height 11
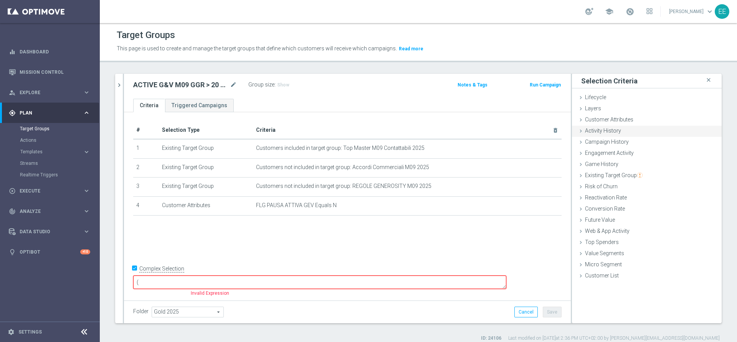
click at [604, 134] on span "Activity History" at bounding box center [603, 130] width 36 height 6
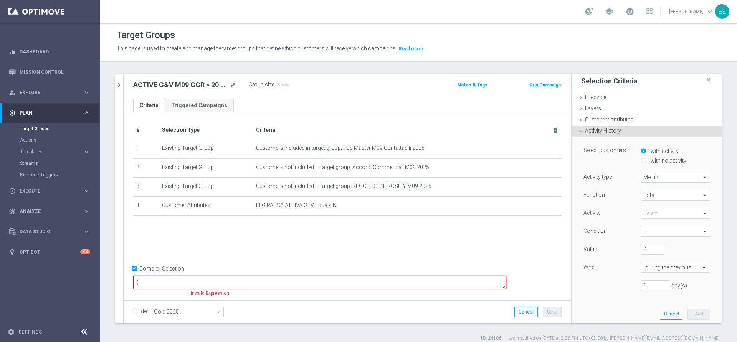
click at [654, 213] on span at bounding box center [675, 213] width 68 height 10
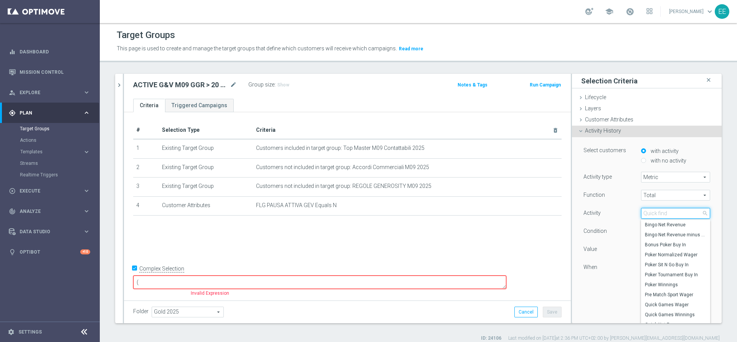
click at [654, 213] on input "search" at bounding box center [675, 213] width 69 height 11
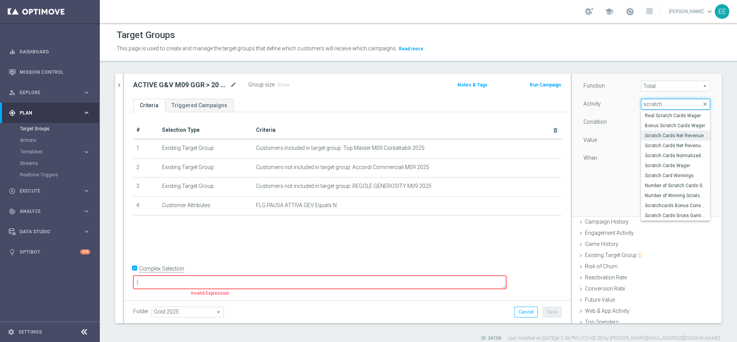
scroll to position [109, 0]
type input "scratch"
click at [675, 212] on span "Scratch Cards Gross Gaming Revenue" at bounding box center [675, 215] width 61 height 6
type input "Scratch Cards Gross Gaming Revenue"
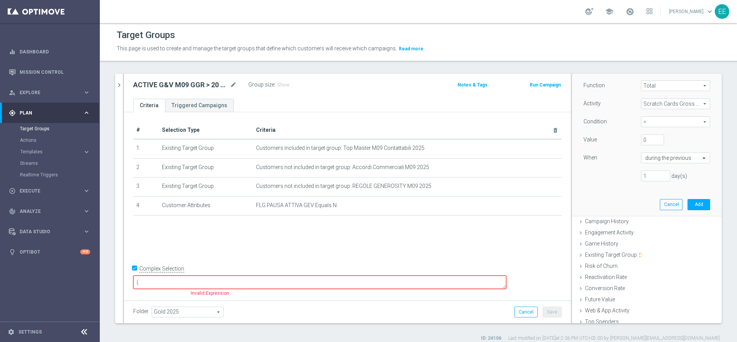
click at [641, 119] on span "=" at bounding box center [675, 122] width 68 height 10
click at [645, 151] on span ">" at bounding box center [675, 153] width 61 height 6
type input ">"
click at [641, 144] on input "0" at bounding box center [652, 139] width 23 height 11
type input "20"
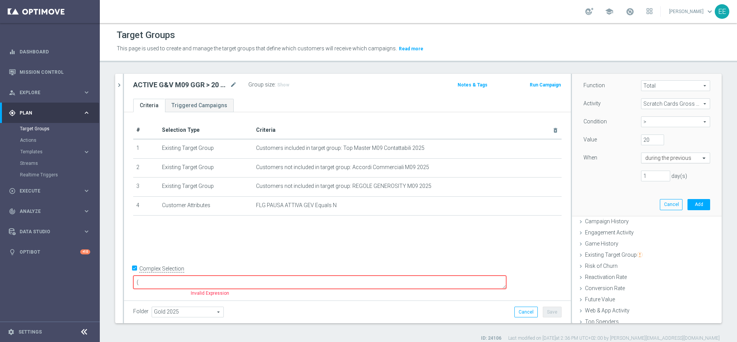
click at [651, 158] on input "text" at bounding box center [667, 158] width 45 height 7
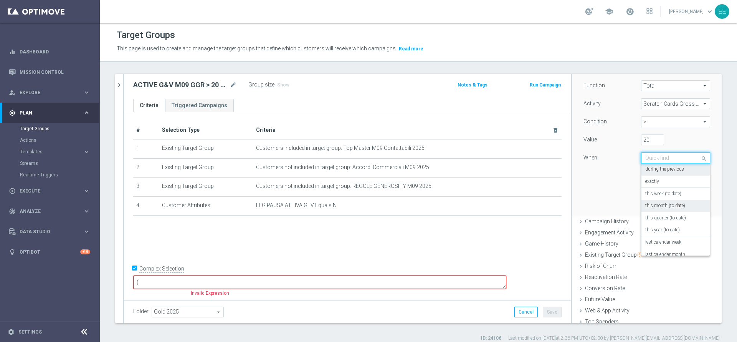
click at [658, 201] on div "this month (to date)" at bounding box center [675, 206] width 61 height 12
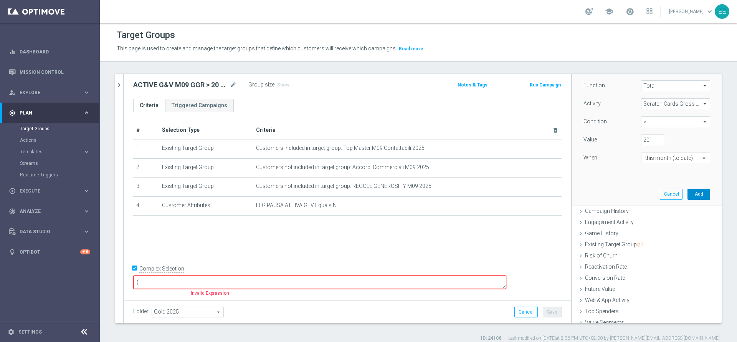
click at [687, 192] on button "Add" at bounding box center [698, 193] width 23 height 11
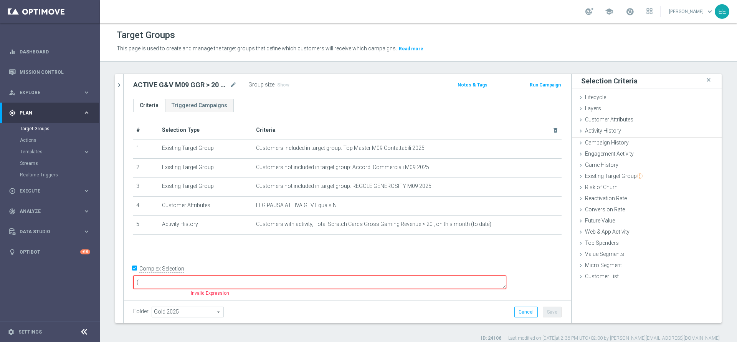
scroll to position [0, 0]
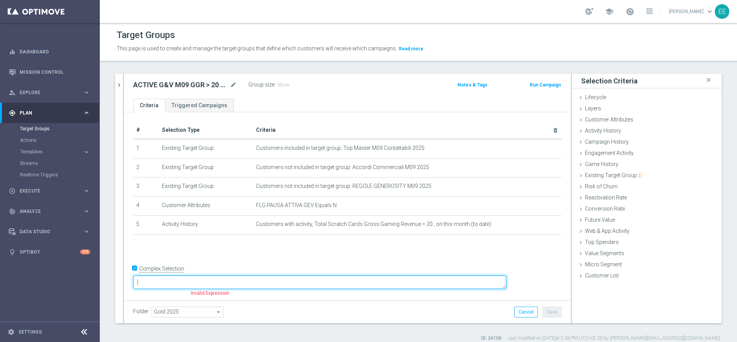
click at [274, 281] on textarea "(" at bounding box center [319, 281] width 373 height 13
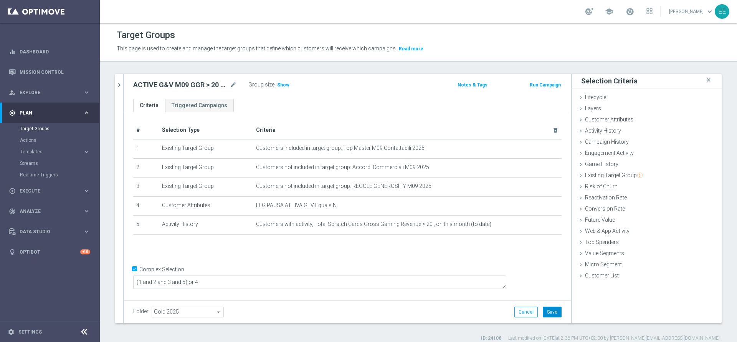
click at [547, 312] on button "Save" at bounding box center [552, 311] width 19 height 11
click at [286, 84] on span "Show" at bounding box center [283, 84] width 12 height 5
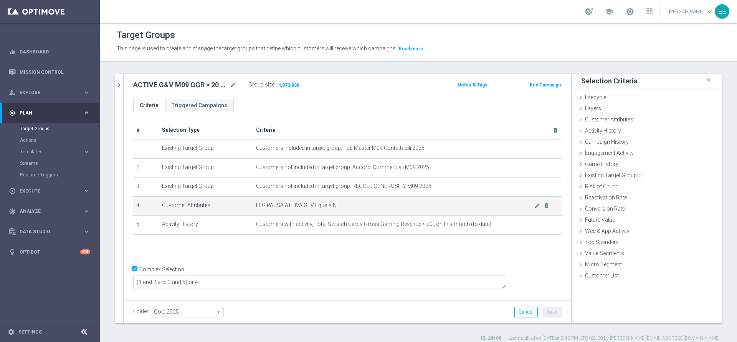
scroll to position [7, 0]
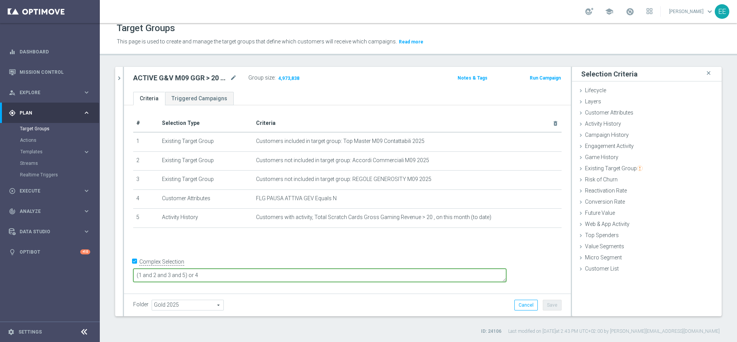
click at [235, 274] on textarea "(1 and 2 and 3 and 5) or 4" at bounding box center [319, 274] width 373 height 13
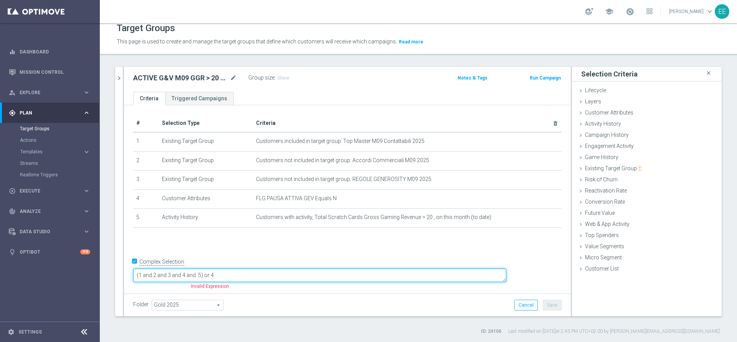
click at [297, 274] on textarea "(1 and 2 and 3 and 4 and 5) or 4" at bounding box center [319, 274] width 373 height 13
type textarea "(1 and 2 and 3 and 4 and 5) or 6"
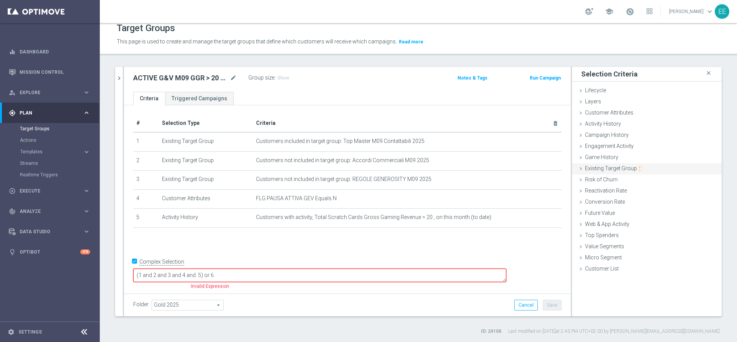
click at [612, 170] on span "Existing Target Group" at bounding box center [614, 168] width 58 height 6
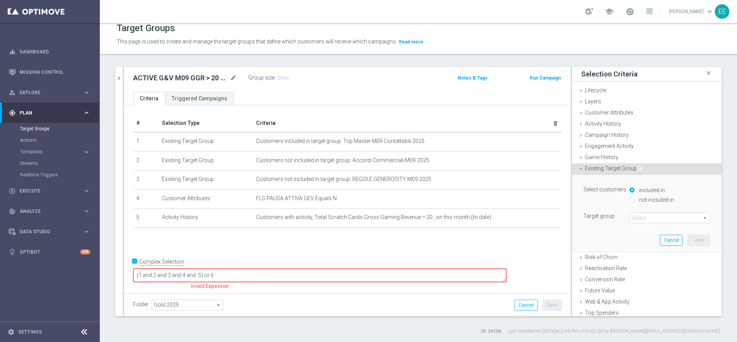
click at [649, 198] on label "not included in" at bounding box center [655, 199] width 37 height 7
click at [634, 198] on input "not included in" at bounding box center [631, 199] width 5 height 5
radio input "true"
click at [639, 216] on span at bounding box center [670, 218] width 80 height 10
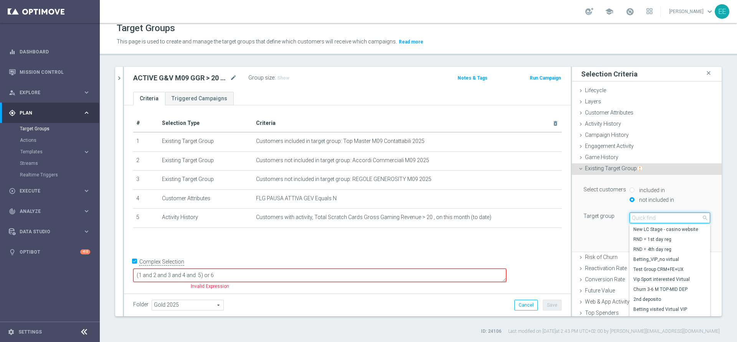
click at [639, 216] on input "search" at bounding box center [669, 217] width 81 height 11
click at [643, 190] on label "included in" at bounding box center [651, 190] width 28 height 7
click at [634, 190] on input "included in" at bounding box center [631, 189] width 5 height 5
radio input "true"
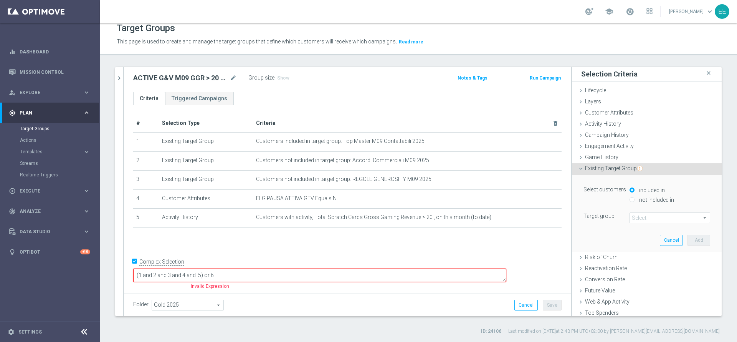
click at [641, 209] on div "Select customers included in not included in Target group Select arrow_drop_dow…" at bounding box center [646, 203] width 127 height 39
click at [630, 218] on span at bounding box center [670, 218] width 80 height 10
click at [0, 0] on input "search" at bounding box center [0, 0] width 0 height 0
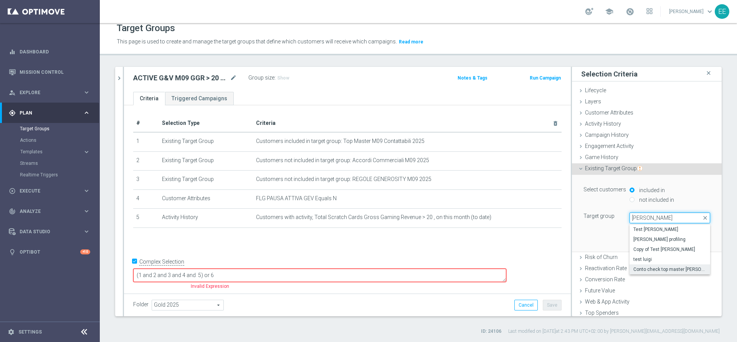
type input "luigi"
click at [661, 266] on span "Conto check top master Luigi" at bounding box center [669, 269] width 73 height 6
type input "Conto check top master Luigi"
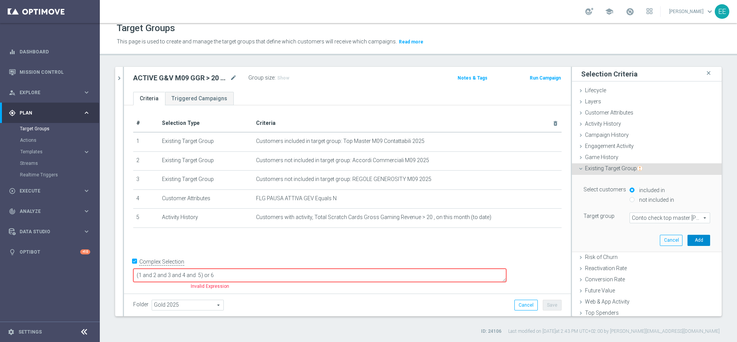
click at [687, 240] on button "Add" at bounding box center [698, 239] width 23 height 11
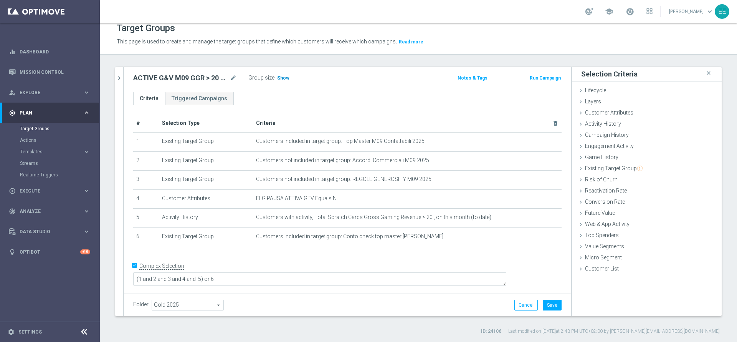
click at [283, 79] on span "Show" at bounding box center [283, 77] width 12 height 5
click at [546, 300] on button "Save" at bounding box center [552, 304] width 19 height 11
click at [186, 79] on h2 "ACTIVE G&V M09 GGR > 20 EURO" at bounding box center [180, 77] width 95 height 9
click at [233, 77] on icon "mode_edit" at bounding box center [233, 77] width 7 height 9
click at [226, 77] on input "ACTIVE G&V M09 GGR > 20 EURO" at bounding box center [185, 78] width 104 height 11
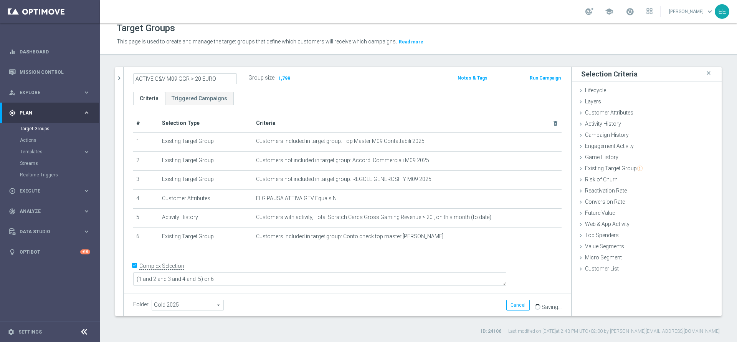
type input "ACTIVE G&V M09 GGR > 20 EURO"
click at [513, 301] on button "Cancel" at bounding box center [517, 304] width 23 height 11
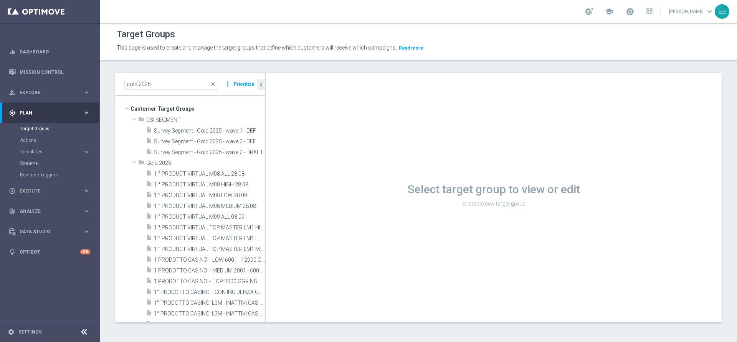
scroll to position [1, 0]
click at [185, 87] on input "gold 2025" at bounding box center [171, 84] width 94 height 11
paste input
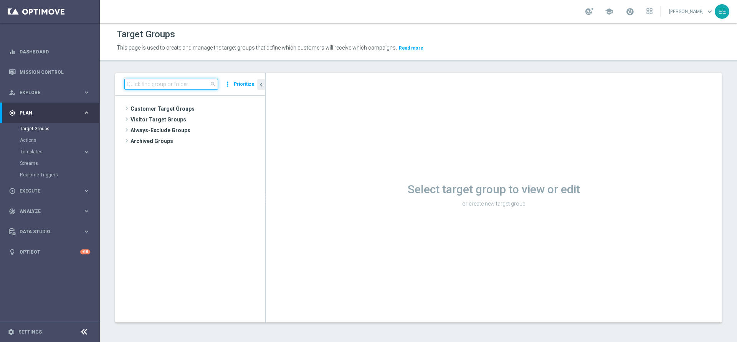
paste input "CB PERSO G&V 25% MAX 300€ - SPENDIBILE G&V"
type input "CB PERSO G&V 25% MAX 300€ - SPENDIBILE G&V"
paste input "ACTIVE G&V M09 GGR > 20 EURO"
type input "ACTIVE G&V M09 GGR > 20 EURO"
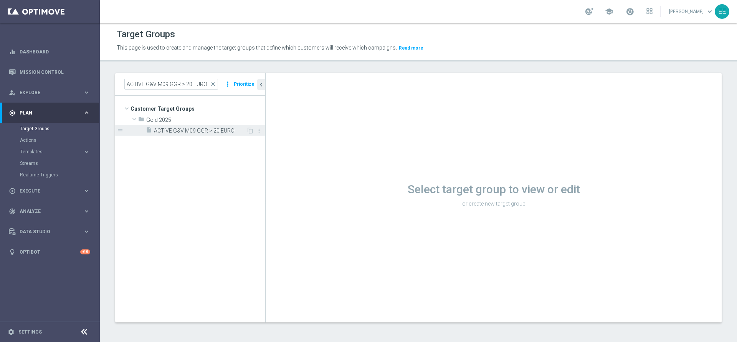
click at [204, 134] on span "ACTIVE G&V M09 GGR > 20 EURO" at bounding box center [200, 130] width 92 height 7
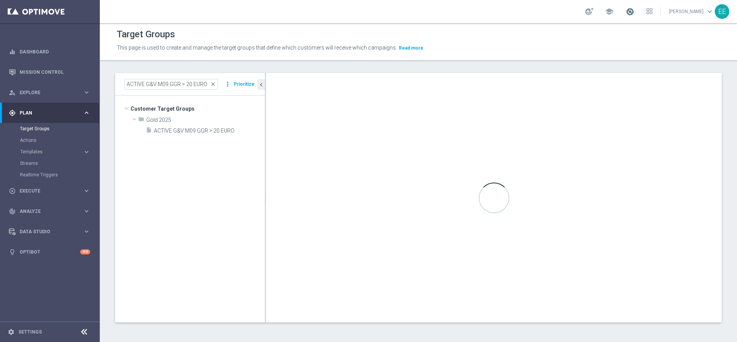
click at [634, 11] on span at bounding box center [630, 11] width 8 height 8
click at [168, 132] on span "ACTIVE G&V M09 GGR > 20 EURO" at bounding box center [200, 130] width 92 height 7
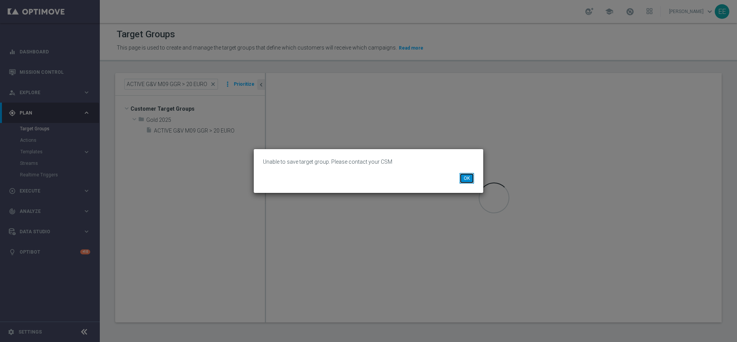
click at [470, 174] on button "OK" at bounding box center [466, 178] width 15 height 11
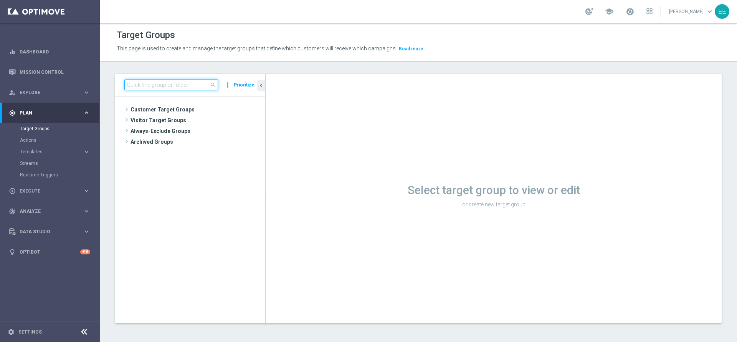
click at [155, 83] on input at bounding box center [171, 84] width 94 height 11
paste input "ACTIVE G&V M09 GGR > 20 EURO"
type input "ACTIVE G&V M09 GGR > 20 EURO"
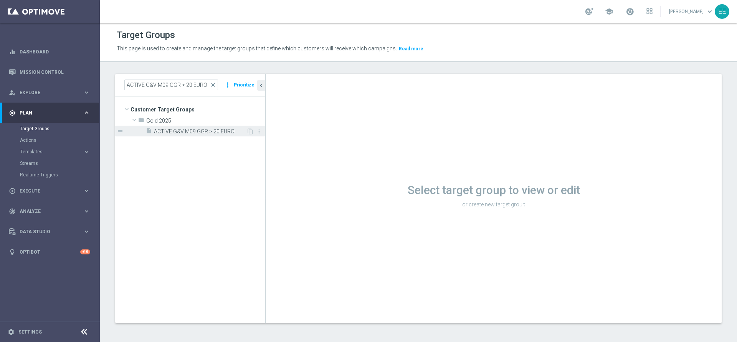
click at [171, 134] on span "ACTIVE G&V M09 GGR > 20 EURO" at bounding box center [200, 131] width 92 height 7
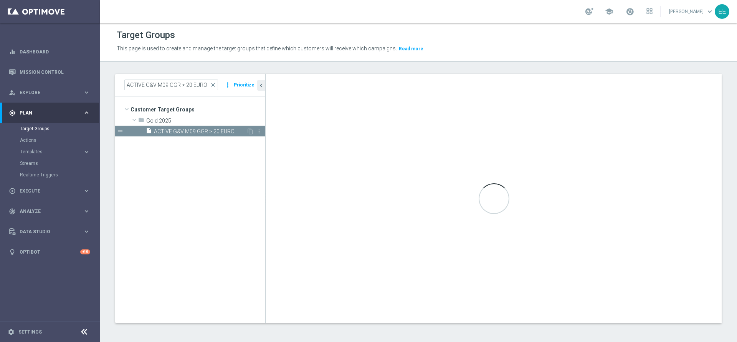
click at [171, 134] on span "ACTIVE G&V M09 GGR > 20 EURO" at bounding box center [200, 131] width 92 height 7
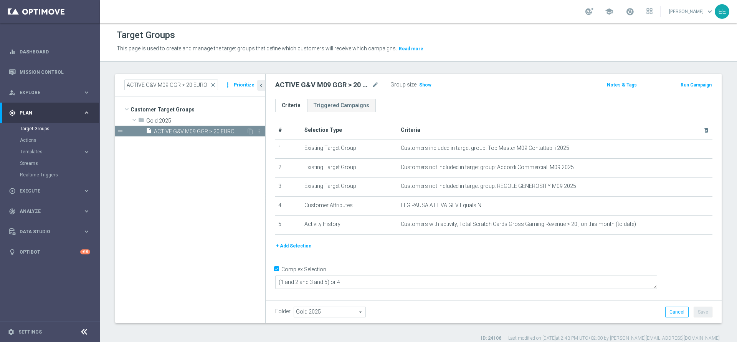
click at [171, 134] on span "ACTIVE G&V M09 GGR > 20 EURO" at bounding box center [200, 131] width 92 height 7
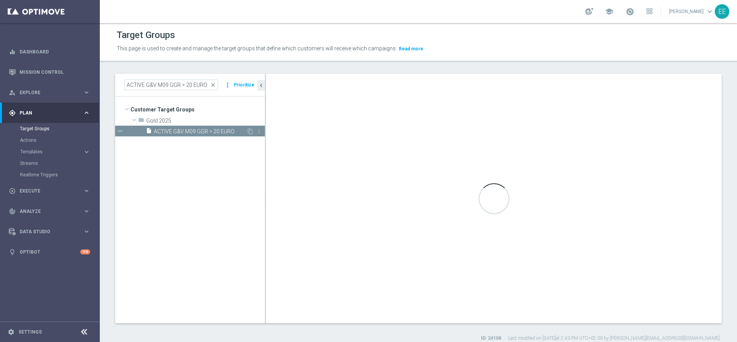
click at [171, 134] on span "ACTIVE G&V M09 GGR > 20 EURO" at bounding box center [200, 131] width 92 height 7
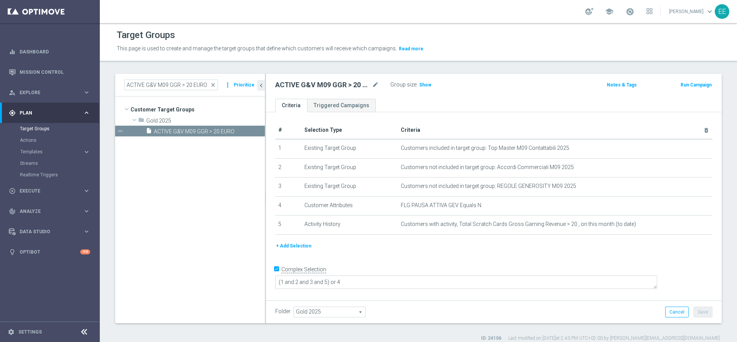
click at [285, 246] on button "+ Add Selection" at bounding box center [293, 245] width 37 height 8
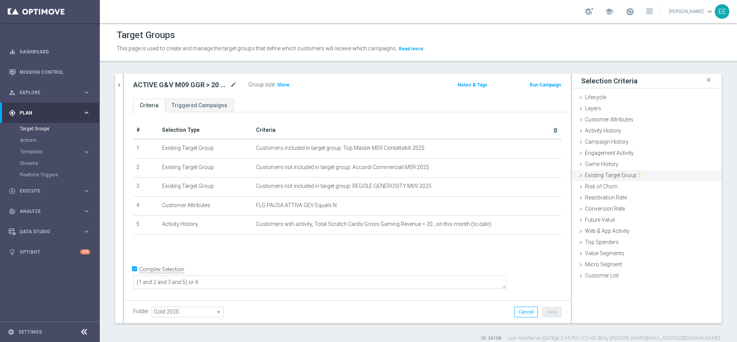
click at [619, 177] on span "Existing Target Group" at bounding box center [614, 175] width 58 height 6
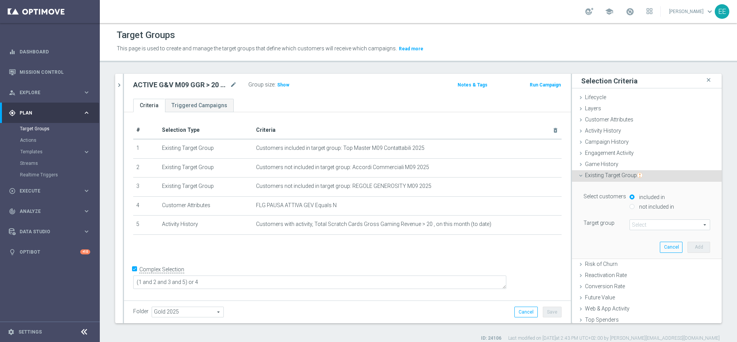
click at [642, 223] on span at bounding box center [670, 225] width 80 height 10
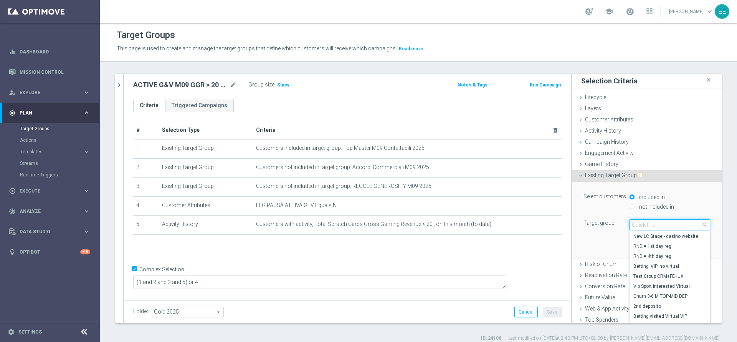
click at [642, 223] on input "search" at bounding box center [669, 224] width 81 height 11
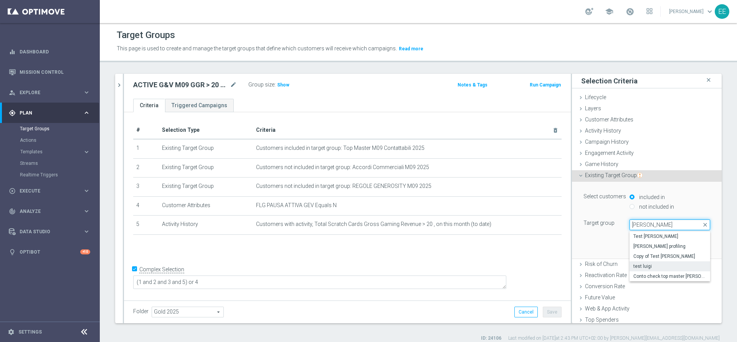
type input "[PERSON_NAME]"
click at [665, 273] on span "Conto check top master [PERSON_NAME]" at bounding box center [669, 276] width 73 height 6
type input "Conto check top master [PERSON_NAME]"
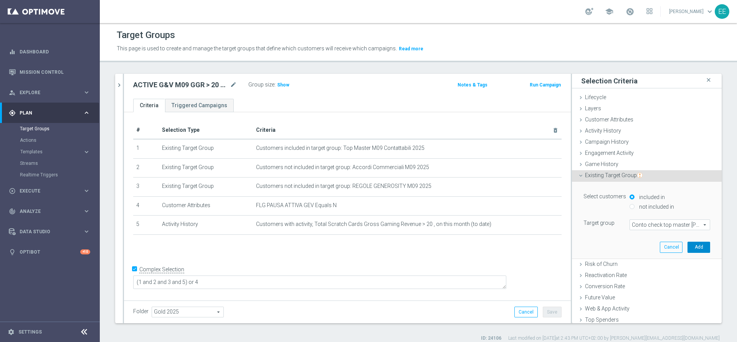
click at [687, 244] on button "Add" at bounding box center [698, 246] width 23 height 11
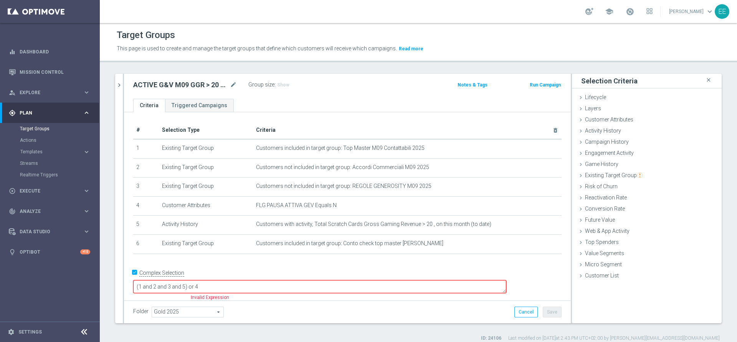
click at [239, 280] on textarea "(1 and 2 and 3 and 5) or 4" at bounding box center [319, 286] width 373 height 13
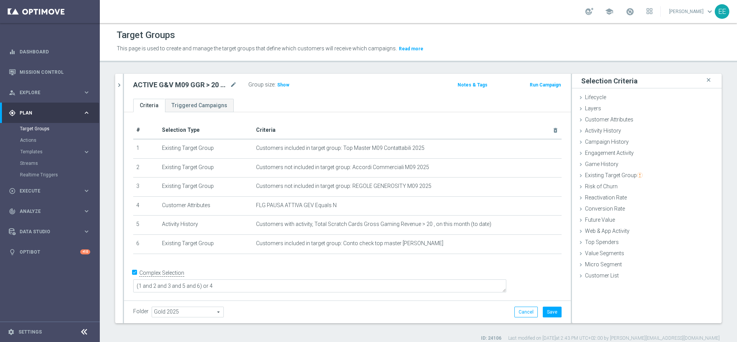
click at [541, 317] on div "Folder Gold 2025 Gold 2025 arrow_drop_down search Cancel Save Saving..." at bounding box center [347, 311] width 447 height 23
click at [546, 312] on button "Save" at bounding box center [552, 311] width 19 height 11
click at [280, 82] on span "Show" at bounding box center [283, 84] width 12 height 5
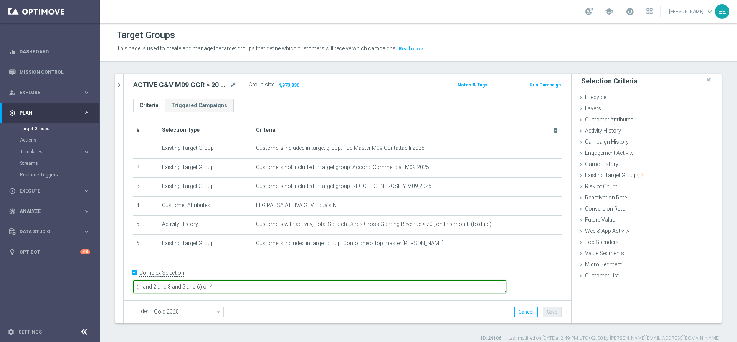
click at [240, 281] on textarea "(1 and 2 and 3 and 5 and 6) or 4" at bounding box center [319, 286] width 373 height 13
type textarea "(1 and 2 and 3 and 4 and 5) or 6"
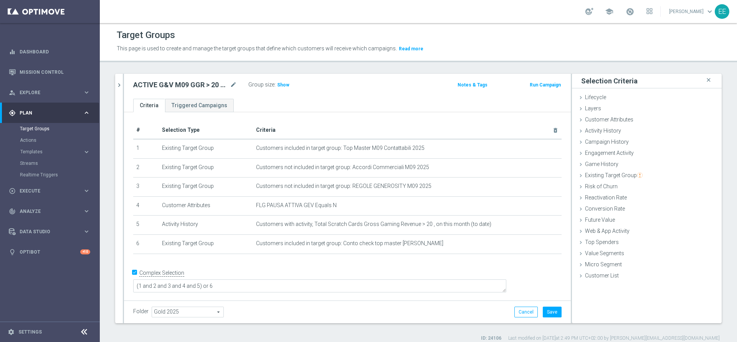
click at [400, 314] on div "Folder Gold 2025 Gold 2025 arrow_drop_down search Cancel Save Saving..." at bounding box center [347, 311] width 428 height 11
click at [543, 309] on button "Save" at bounding box center [552, 311] width 19 height 11
click at [281, 81] on h3 "Show" at bounding box center [283, 85] width 14 height 8
click at [284, 87] on span "1,799" at bounding box center [283, 85] width 13 height 7
click at [117, 82] on icon "chevron_right" at bounding box center [119, 84] width 7 height 7
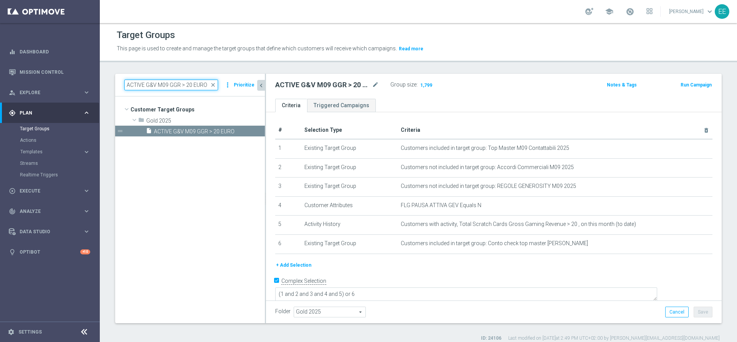
drag, startPoint x: 158, startPoint y: 85, endPoint x: 211, endPoint y: 88, distance: 53.1
click at [211, 88] on input "ACTIVE G&V M09 GGR > 20 EURO" at bounding box center [171, 84] width 94 height 11
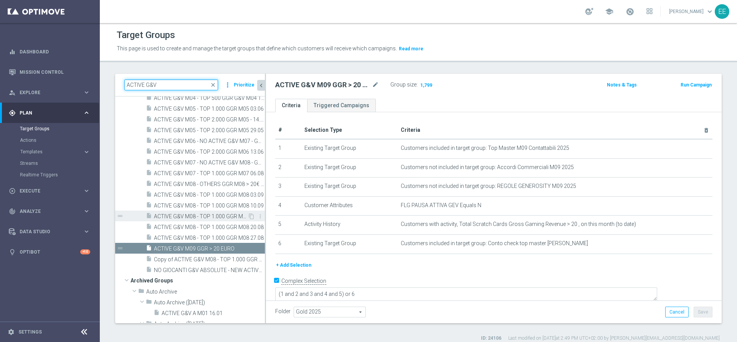
scroll to position [61, 0]
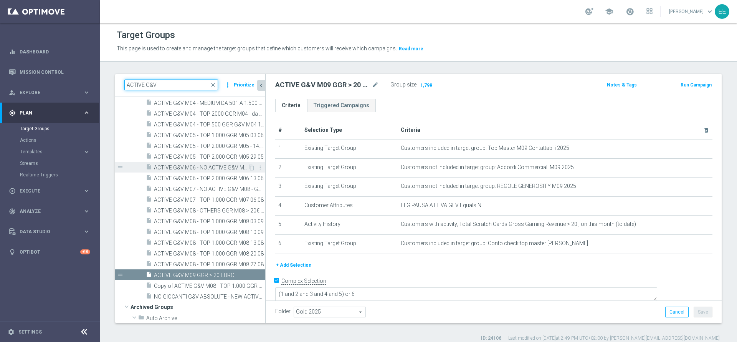
type input "ACTIVE G&V"
click at [202, 164] on span "ACTIVE G&V M06 - NO ACTIVE G&V M07 - GGR G&V M06 > 5 EURO 04.08" at bounding box center [201, 167] width 94 height 7
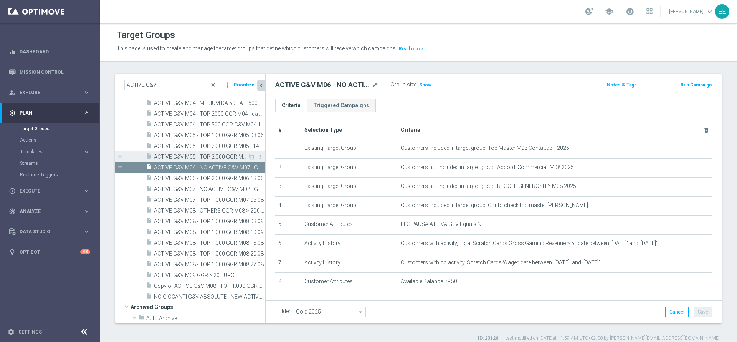
click at [182, 156] on span "ACTIVE G&V M05 - TOP 2.000 GGR M05 29.05" at bounding box center [201, 157] width 94 height 7
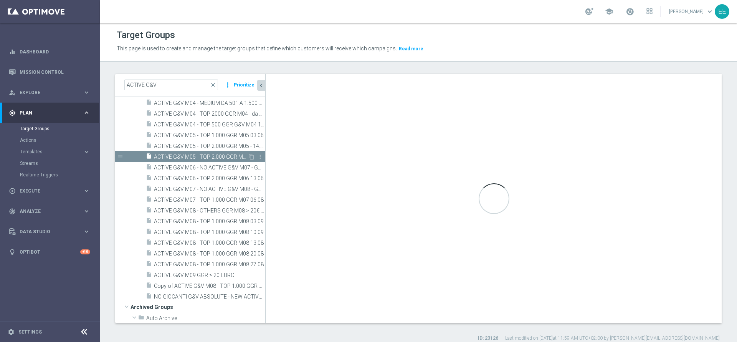
type textarea "(1 AND 2 AND 3 AND 5 and 6 ) OR 4"
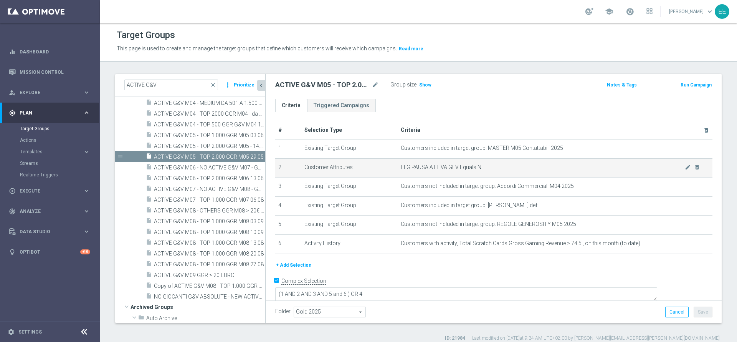
scroll to position [7, 0]
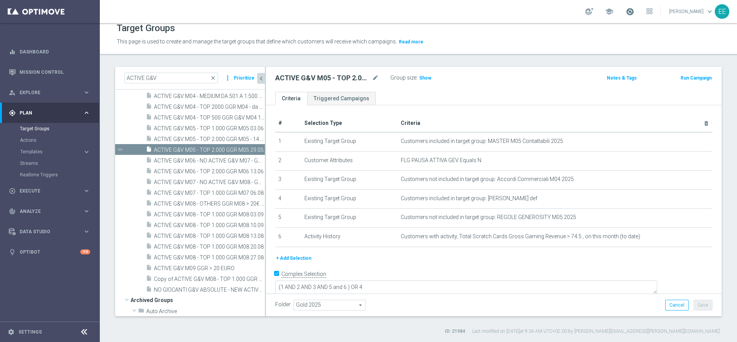
click at [631, 10] on span at bounding box center [630, 11] width 8 height 8
click at [190, 80] on input "ACTIVE G&V" at bounding box center [171, 78] width 94 height 11
type input "ACTIVE G&V"
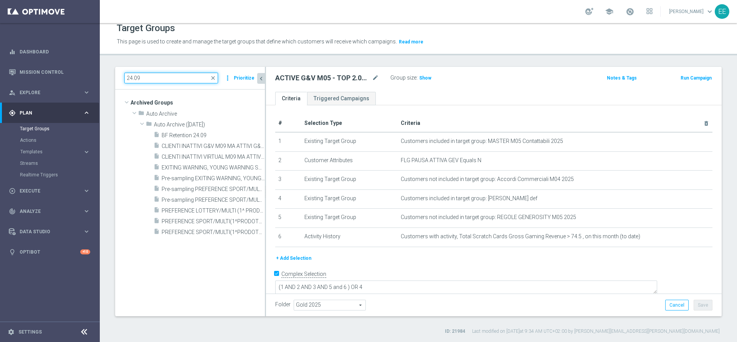
scroll to position [0, 0]
type input "2"
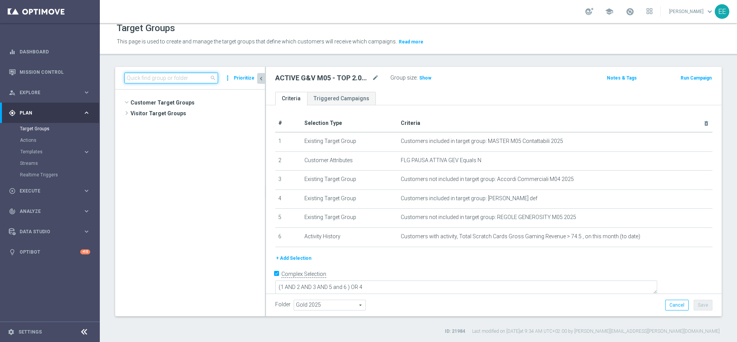
scroll to position [2950, 0]
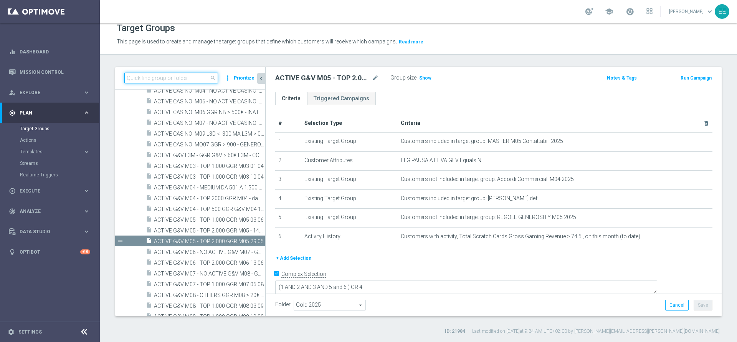
paste input "ACTIVE G&V M09 GGR > 20 EURO 24.09"
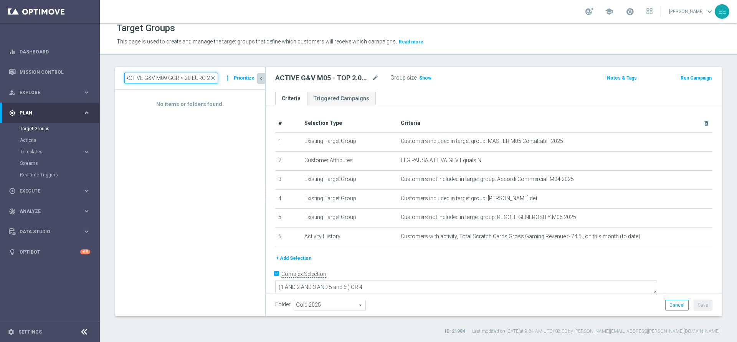
scroll to position [0, 0]
type input "ACTIVE G&V M09 GGR > 20 EURO"
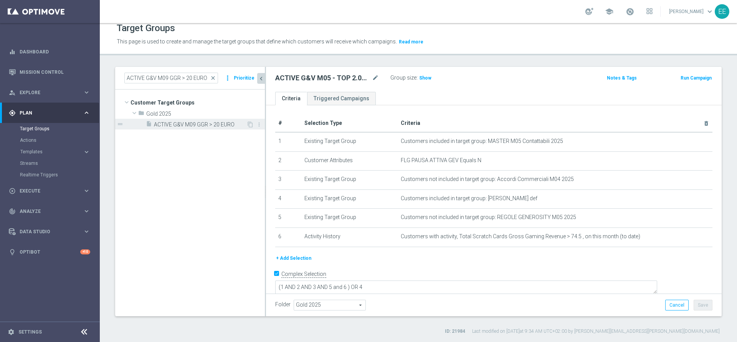
click at [204, 126] on span "ACTIVE G&V M09 GGR > 20 EURO" at bounding box center [200, 124] width 92 height 7
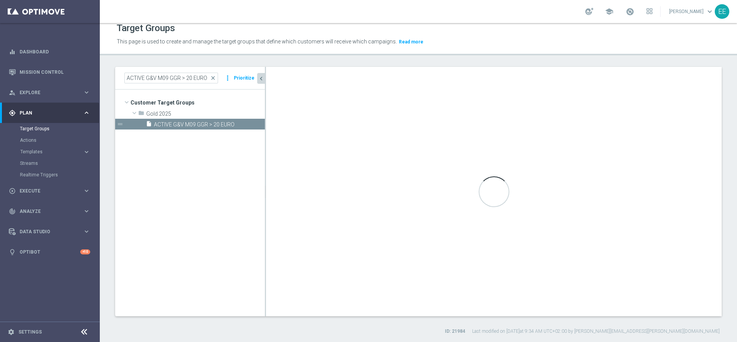
type textarea "(1 and 2 and 3 and 4 and 5) or 6"
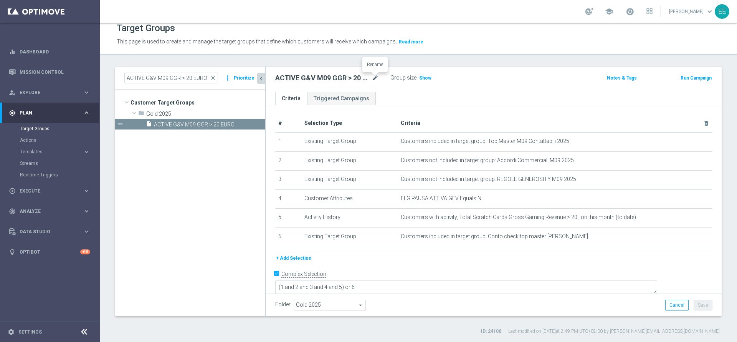
click at [375, 76] on icon "mode_edit" at bounding box center [375, 77] width 7 height 9
type input "ACTIVE G&V M09 GGR > 20 EURO 24.09"
click at [702, 303] on button "Save" at bounding box center [702, 304] width 19 height 11
click at [632, 13] on span at bounding box center [630, 11] width 8 height 8
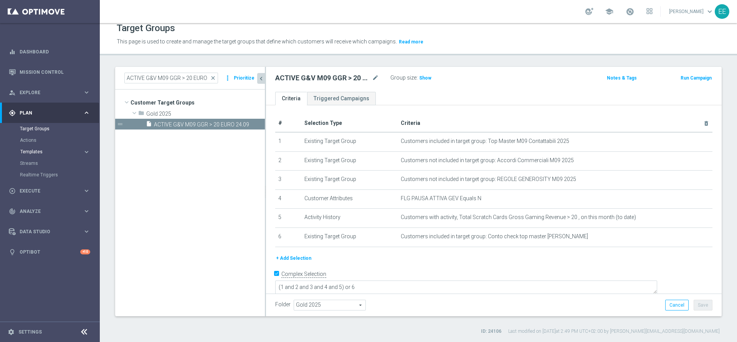
click at [39, 152] on span "Templates" at bounding box center [47, 151] width 55 height 5
click at [35, 163] on link "Optimail" at bounding box center [52, 163] width 56 height 6
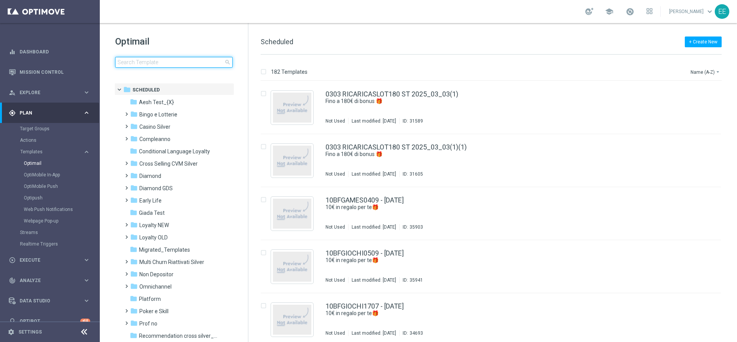
click at [171, 60] on input at bounding box center [173, 62] width 117 height 11
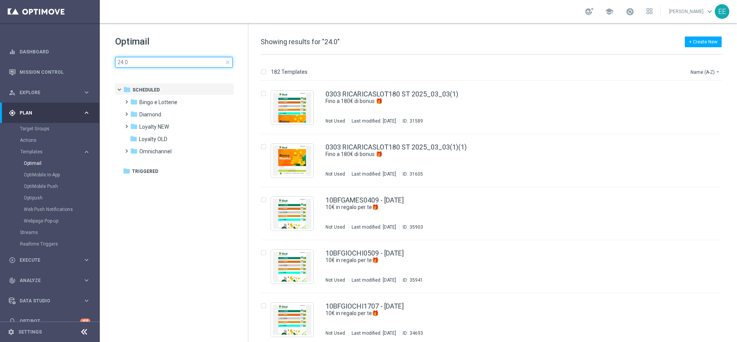
type input "24.09"
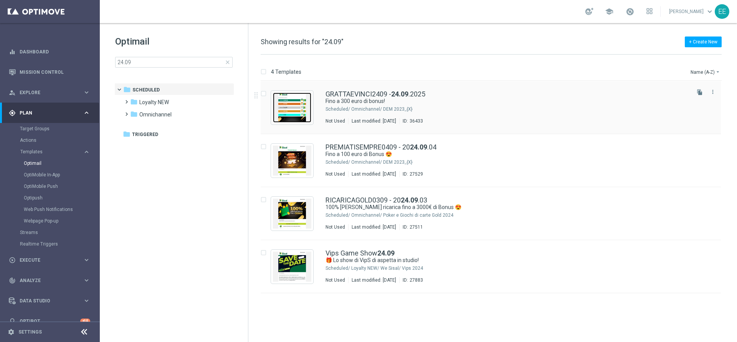
click at [284, 105] on img "Press SPACE to select this row." at bounding box center [292, 107] width 38 height 30
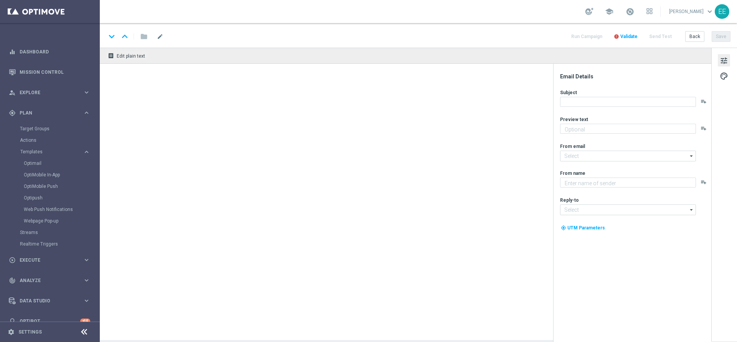
type textarea "Scopri cosa ti abbiamo riservato!"
type input "newsletter@comunicazioni.sisal.it"
type textarea "Sisal"
type input "info@sisal.it"
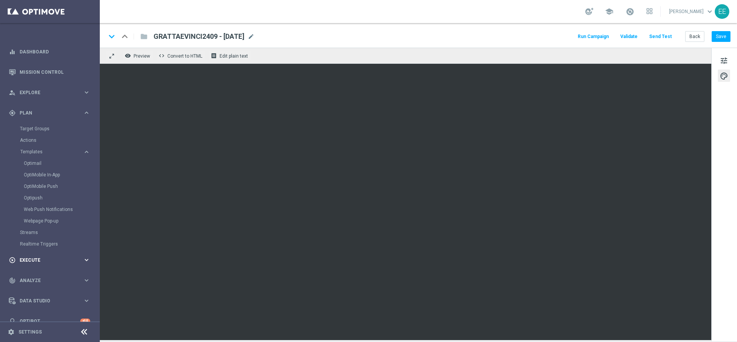
click at [33, 259] on span "Execute" at bounding box center [51, 260] width 63 height 5
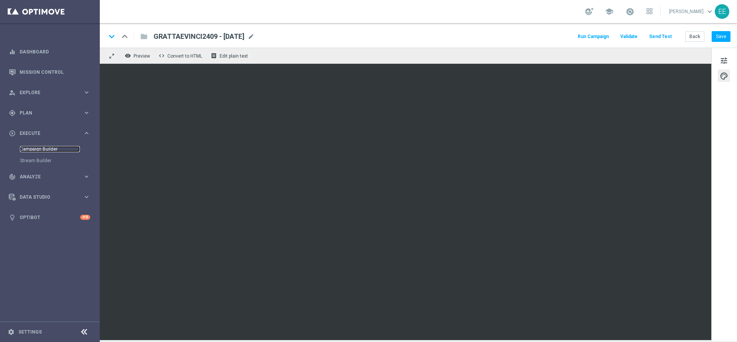
click at [45, 149] on link "Campaign Builder" at bounding box center [50, 149] width 60 height 6
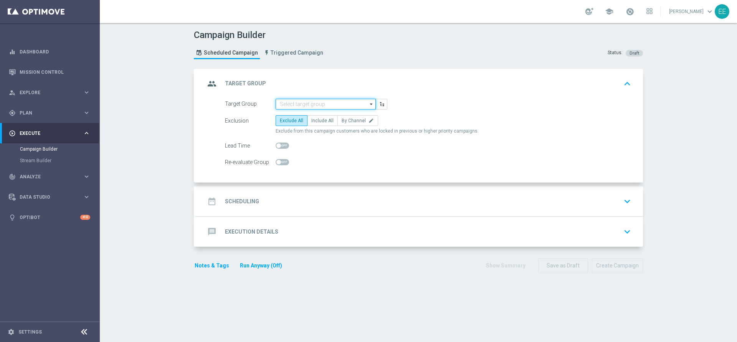
click at [289, 103] on input at bounding box center [326, 104] width 100 height 11
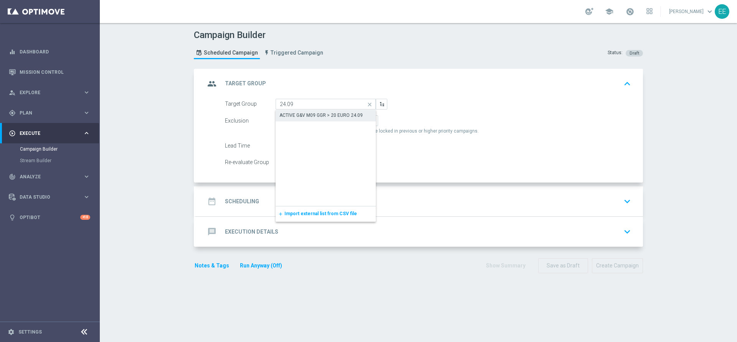
click at [317, 114] on div "ACTIVE G&V M09 GGR > 20 EURO 24.09" at bounding box center [320, 115] width 83 height 7
type input "ACTIVE G&V M09 GGR > 20 EURO 24.09"
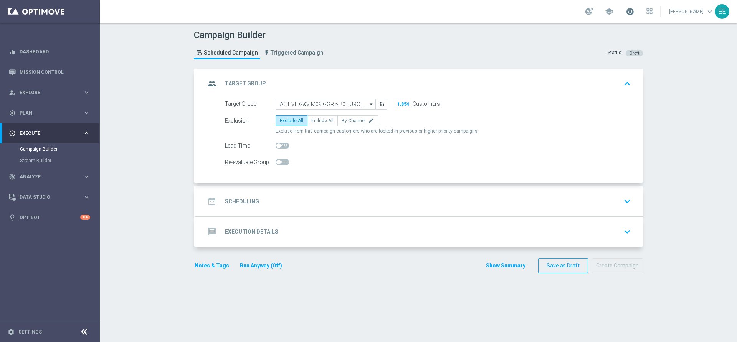
click at [634, 11] on span at bounding box center [630, 11] width 8 height 8
click at [52, 116] on div "gps_fixed Plan keyboard_arrow_right" at bounding box center [49, 112] width 99 height 20
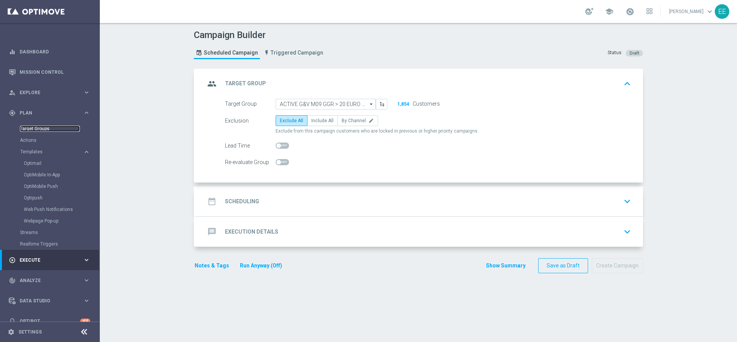
click at [38, 130] on link "Target Groups" at bounding box center [50, 128] width 60 height 6
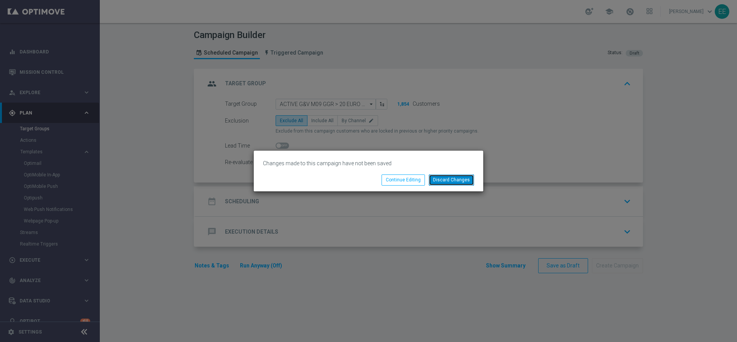
click at [450, 175] on button "Discard Changes" at bounding box center [451, 179] width 45 height 11
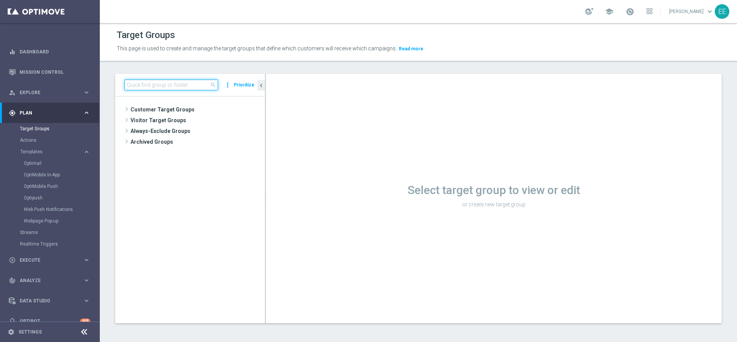
click at [175, 89] on input at bounding box center [171, 84] width 94 height 11
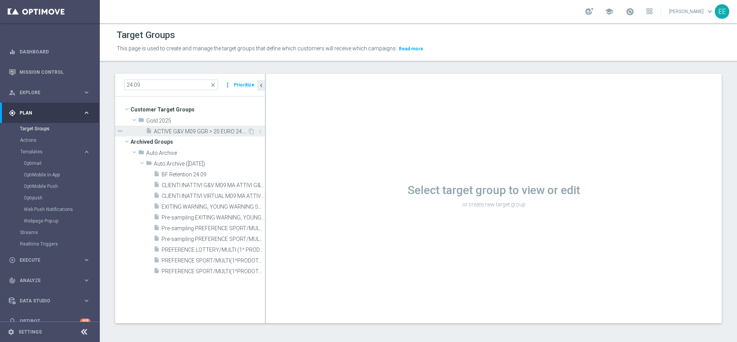
click at [195, 133] on span "ACTIVE G&V M09 GGR > 20 EURO 24.09" at bounding box center [201, 131] width 94 height 7
click at [214, 129] on span "ACTIVE G&V M09 GGR > 20 EURO 24.09" at bounding box center [201, 131] width 94 height 7
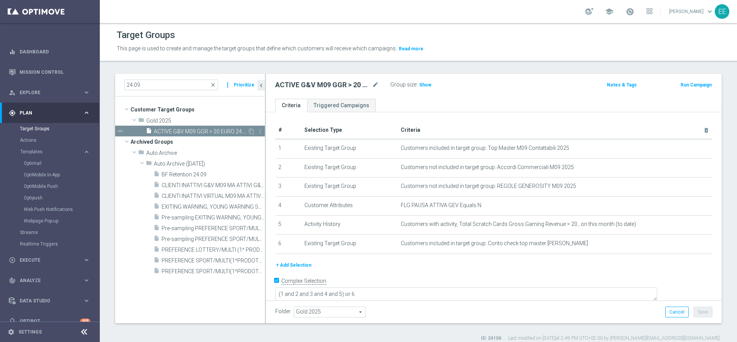
click at [214, 129] on span "ACTIVE G&V M09 GGR > 20 EURO 24.09" at bounding box center [201, 131] width 94 height 7
click at [424, 85] on span "Show" at bounding box center [425, 84] width 12 height 5
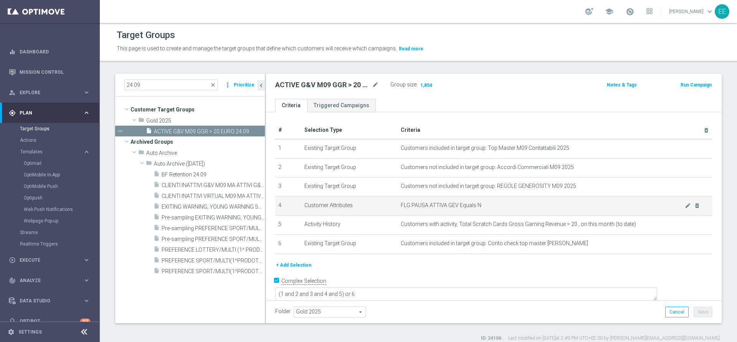
scroll to position [7, 0]
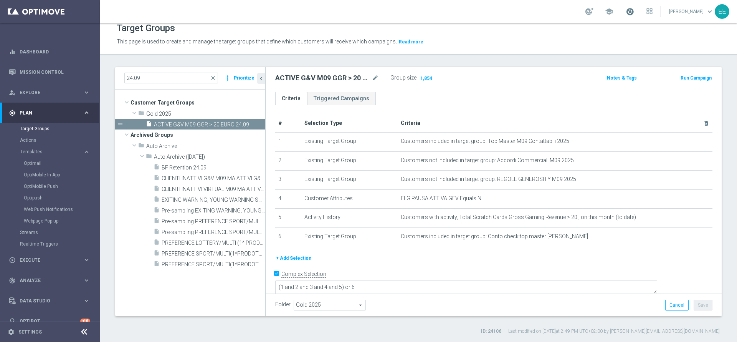
click at [632, 10] on span at bounding box center [630, 11] width 8 height 8
click at [512, 98] on ul "Criteria Triggered Campaigns" at bounding box center [494, 98] width 456 height 13
click at [476, 82] on div "ACTIVE G&V M09 GGR > 20 EURO 24.09 mode_edit Group size : 1,854" at bounding box center [418, 79] width 299 height 12
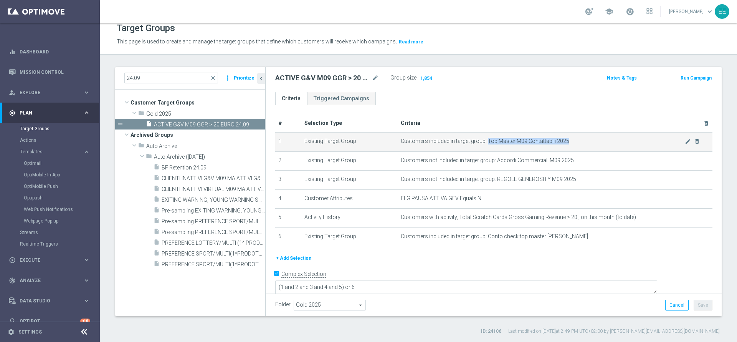
drag, startPoint x: 566, startPoint y: 141, endPoint x: 483, endPoint y: 143, distance: 82.9
click at [483, 143] on span "Customers included in target group: Top Master M09 Contattabili 2025" at bounding box center [543, 141] width 284 height 7
copy span "Top Master M09 Contattabili 2025"
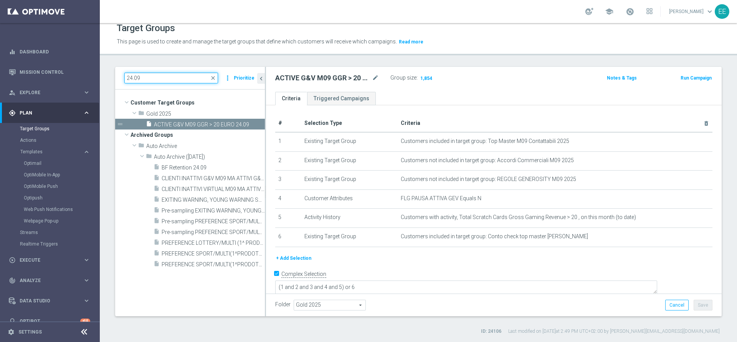
click at [157, 78] on input "24.09" at bounding box center [171, 78] width 94 height 11
paste input "Top Master M09 Contattabili 2025"
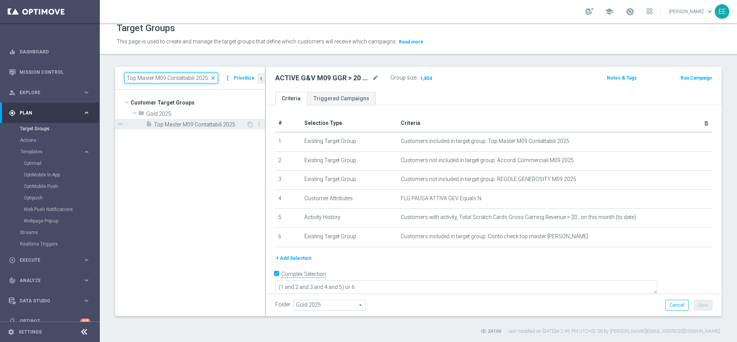
type input "Top Master M09 Contattabili 2025"
click at [206, 124] on span "Top Master M09 Contattabili 2025" at bounding box center [200, 124] width 92 height 7
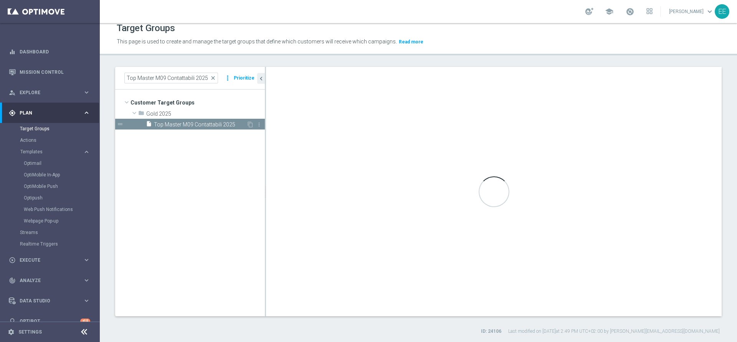
type textarea "(1 and 2 and 3 and 4 and 5 and 6 and 7 and 8 and 9 and 10 and 11 and 12)"
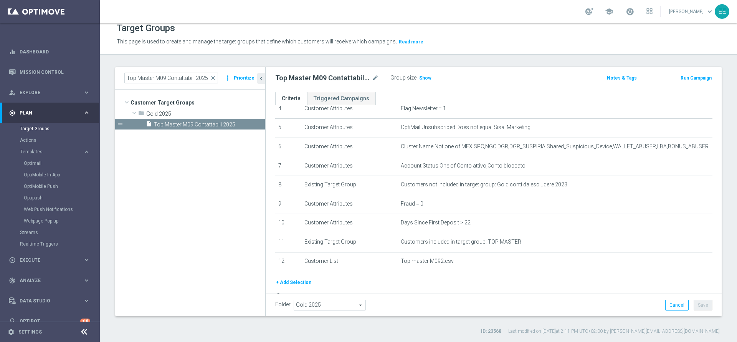
scroll to position [90, 0]
click at [191, 79] on input "Top Master M09 Contattabili 2025" at bounding box center [171, 78] width 94 height 11
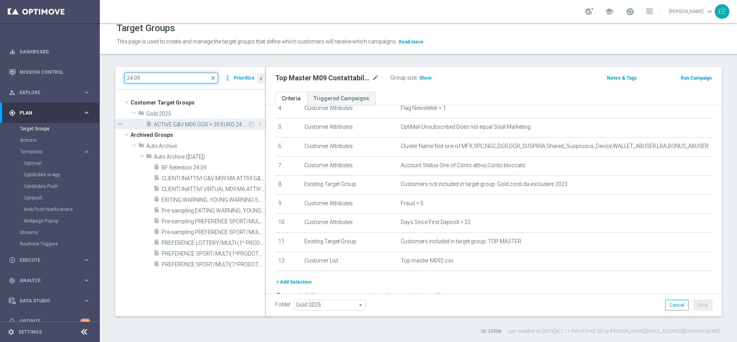
type input "24.09"
click at [203, 121] on span "ACTIVE G&V M09 GGR > 20 EURO 24.09" at bounding box center [201, 124] width 94 height 7
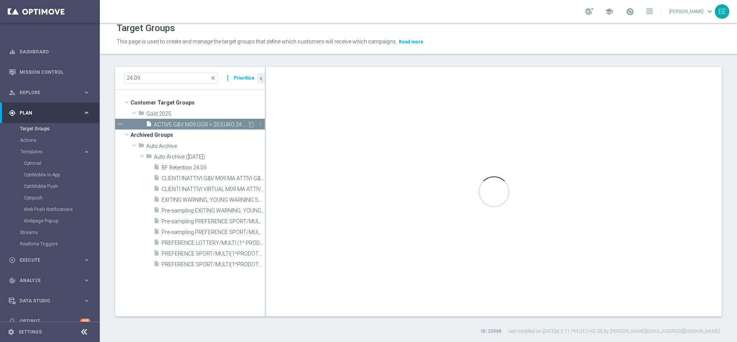
type textarea "(1 and 2 and 3 and 4 and 5) or 6"
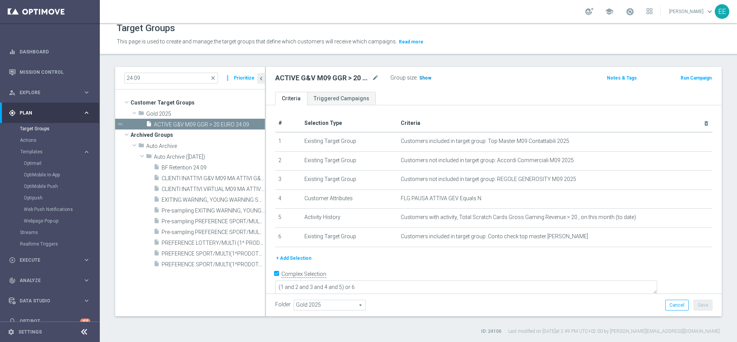
click at [425, 78] on span "Show" at bounding box center [425, 77] width 12 height 5
click at [40, 258] on span "Execute" at bounding box center [51, 260] width 63 height 5
click at [424, 79] on span "1,854" at bounding box center [425, 78] width 13 height 7
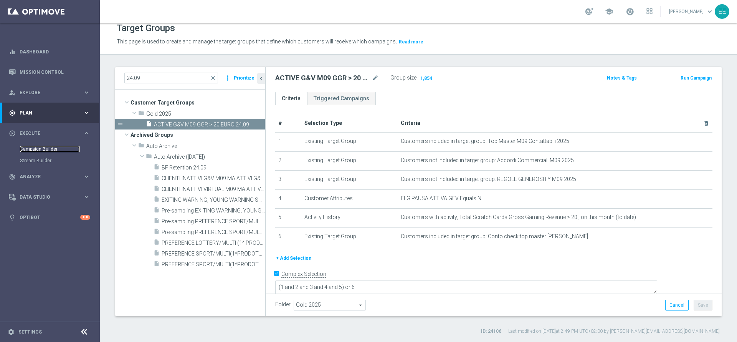
click at [48, 148] on link "Campaign Builder" at bounding box center [50, 149] width 60 height 6
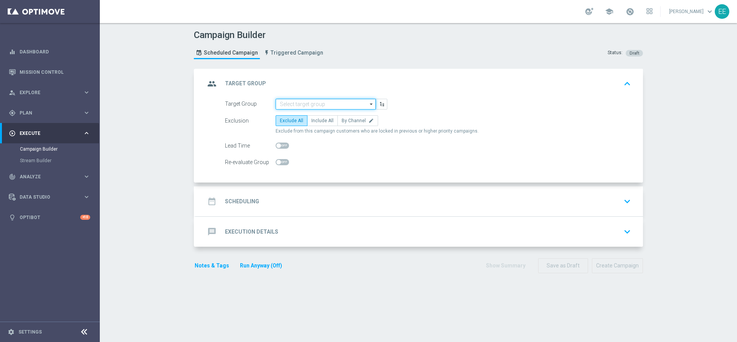
click at [327, 106] on input at bounding box center [326, 104] width 100 height 11
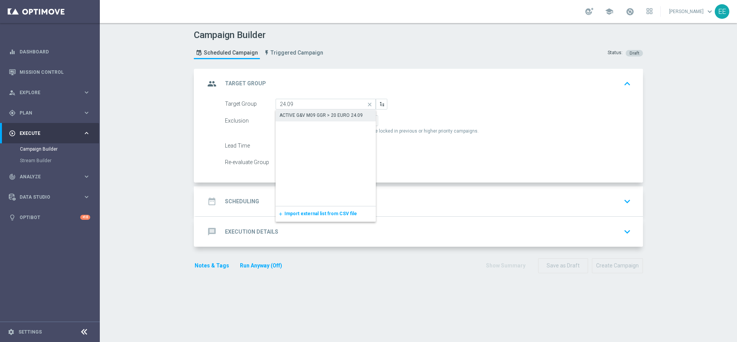
click at [330, 114] on div "ACTIVE G&V M09 GGR > 20 EURO 24.09" at bounding box center [320, 115] width 83 height 7
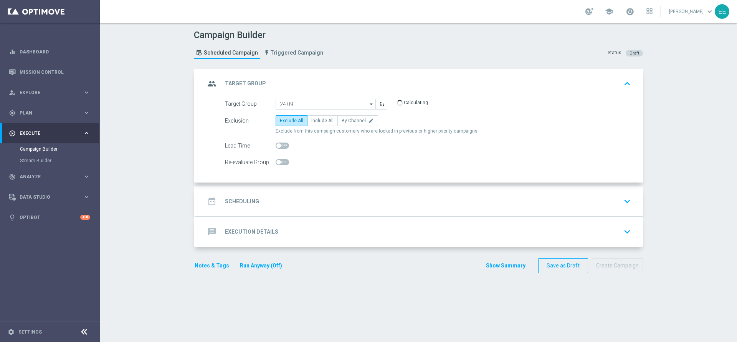
type input "ACTIVE G&V M09 GGR > 20 EURO 24.09"
click at [312, 119] on span "Include All" at bounding box center [322, 120] width 22 height 5
click at [312, 119] on input "Include All" at bounding box center [313, 121] width 5 height 5
radio input "true"
click at [272, 190] on div "date_range Scheduling keyboard_arrow_down" at bounding box center [419, 201] width 447 height 30
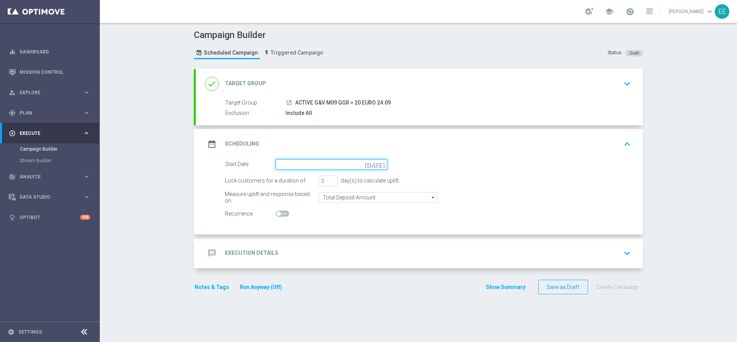
click at [305, 160] on input at bounding box center [332, 164] width 112 height 11
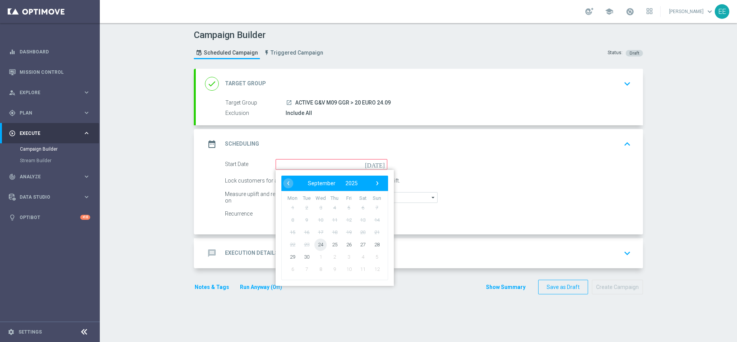
click at [319, 246] on span "24" at bounding box center [320, 244] width 12 height 12
type input "[DATE]"
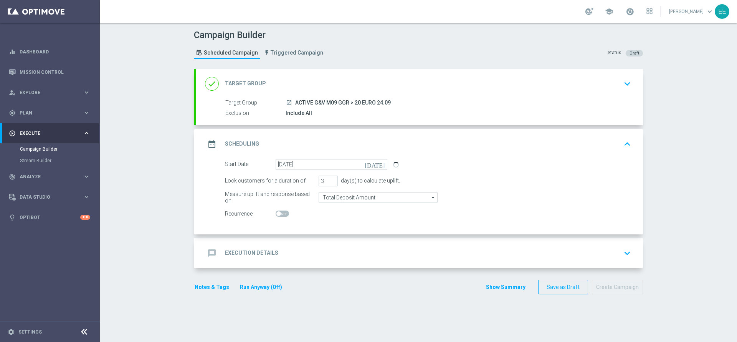
click at [308, 243] on div "message Execution Details keyboard_arrow_down" at bounding box center [419, 253] width 447 height 30
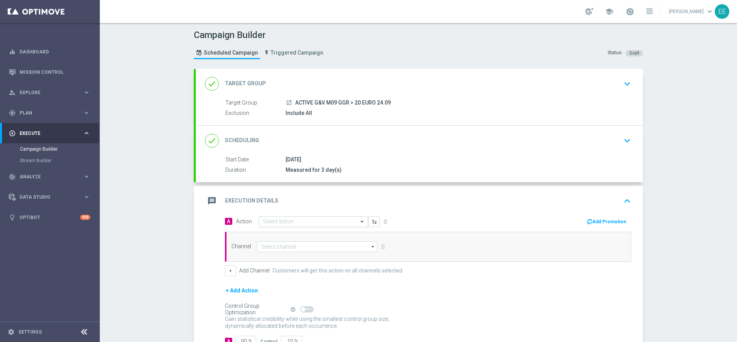
click at [278, 218] on input "text" at bounding box center [306, 221] width 86 height 7
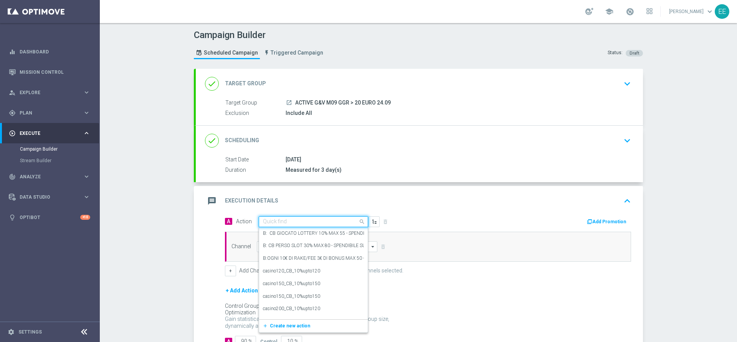
paste input "CB PERSO G&V 25% MAX 300€ - SPENDIBILE G&V"
type input "CB PERSO G&V 25% MAX 300€ - SPENDIBILE G&V"
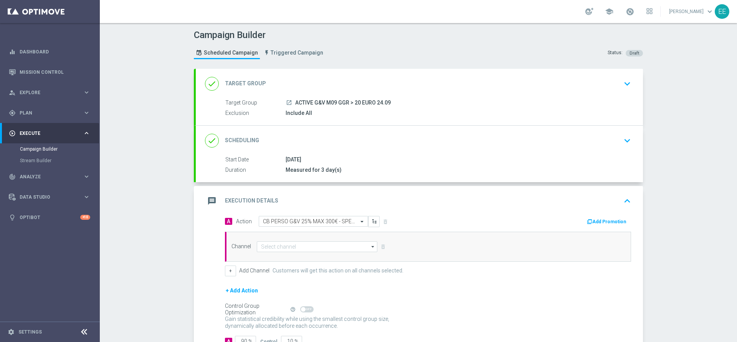
click at [606, 220] on button "Add Promotion" at bounding box center [607, 221] width 43 height 8
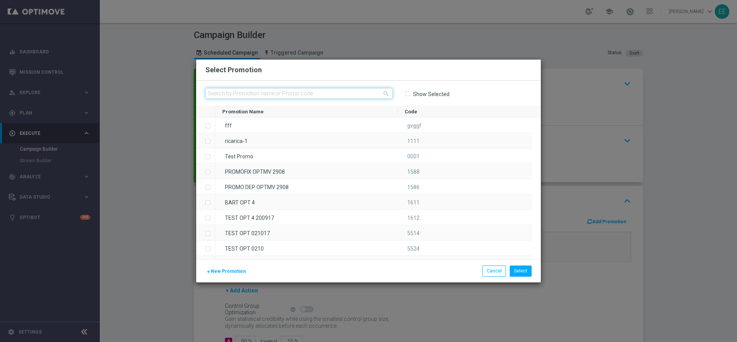
click at [279, 93] on input "text" at bounding box center [298, 93] width 187 height 11
paste input "GRATTAEVINCI2409"
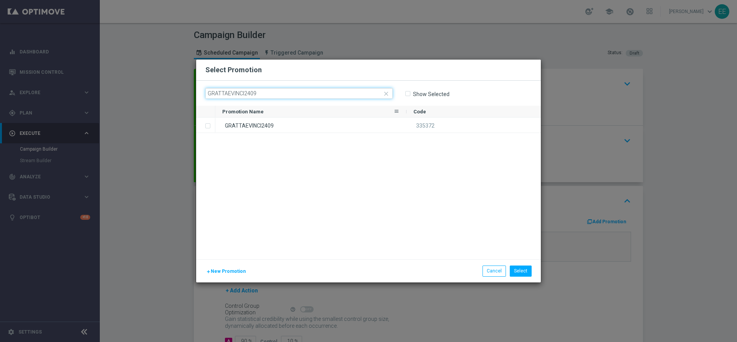
type input "GRATTAEVINCI2409"
click at [281, 121] on div "GRATTAEVINCI2409" at bounding box center [310, 124] width 191 height 15
click at [526, 272] on button "Select" at bounding box center [521, 270] width 22 height 11
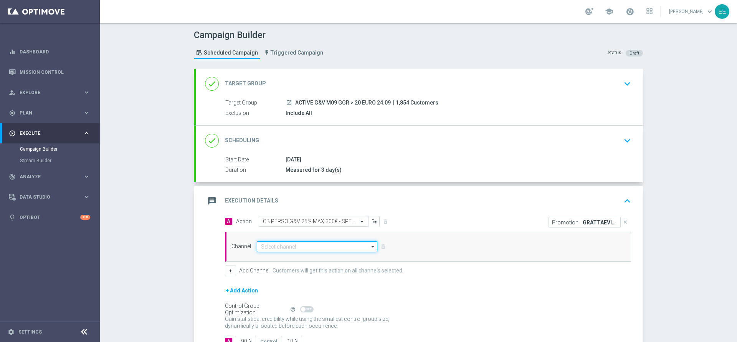
click at [319, 251] on input at bounding box center [317, 246] width 121 height 11
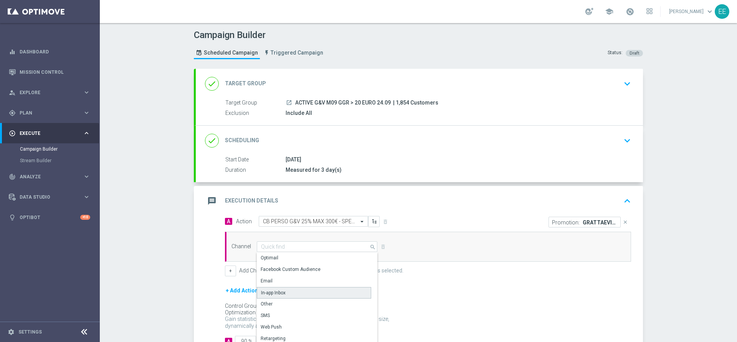
click at [289, 293] on div "In-app Inbox" at bounding box center [314, 293] width 114 height 12
type input "In-app Inbox"
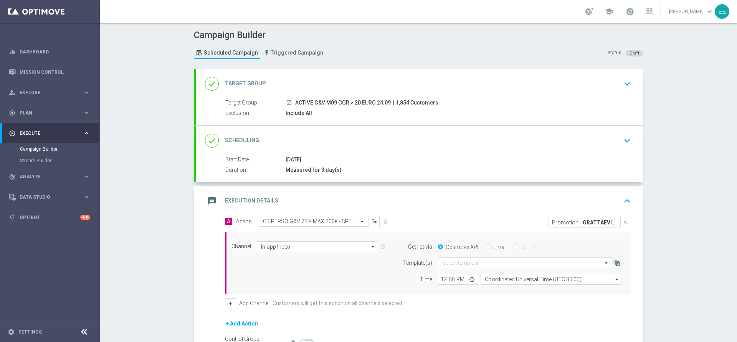
scroll to position [89, 0]
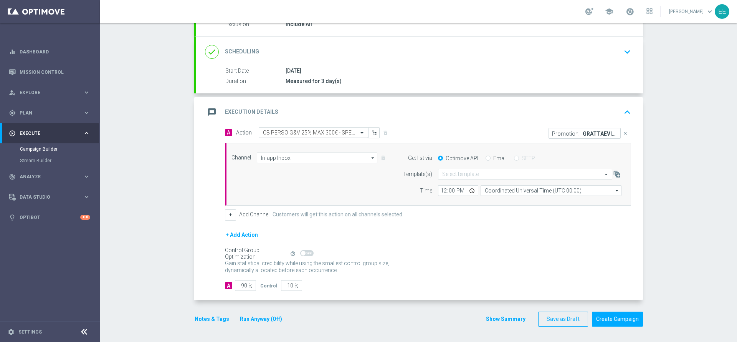
click at [485, 158] on input "Email" at bounding box center [487, 158] width 5 height 5
radio input "true"
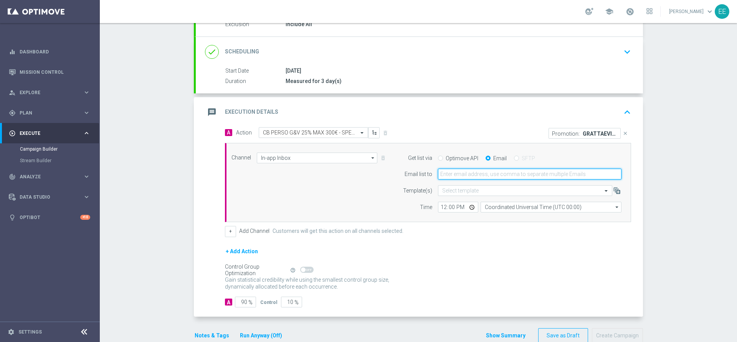
click at [473, 175] on input "email" at bounding box center [529, 173] width 183 height 11
click at [473, 175] on input "edo" at bounding box center [529, 173] width 183 height 11
type input "edoardo.ellena@sisal.it"
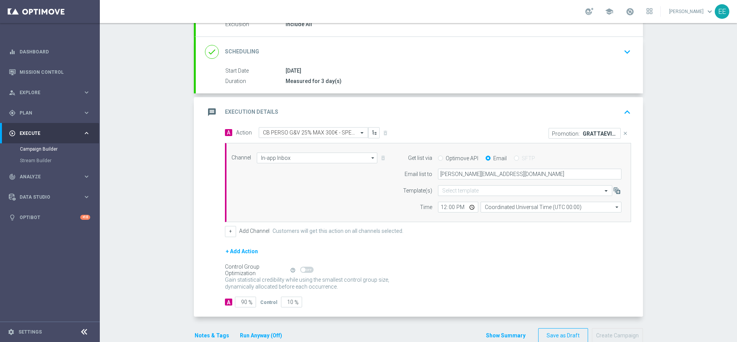
click at [432, 209] on div "12:00 Coordinated Universal Time (UTC 00:00) Coordinated Universal Time (UTC 00…" at bounding box center [529, 206] width 195 height 11
click at [438, 208] on input "12:00" at bounding box center [458, 206] width 40 height 11
click at [517, 250] on div "+ Add Action" at bounding box center [428, 255] width 406 height 19
click at [447, 208] on input "16:00" at bounding box center [458, 206] width 40 height 11
type input "16:30"
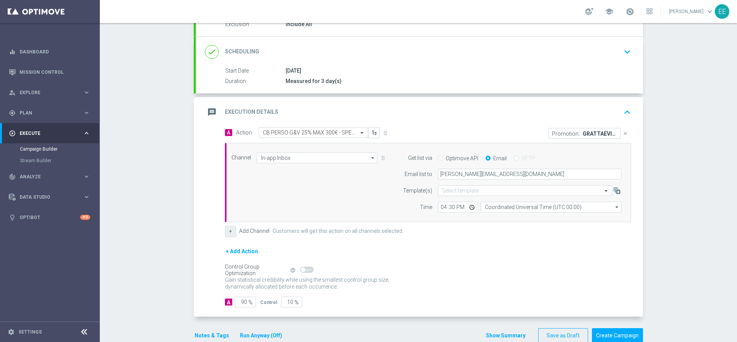
click at [231, 230] on button "+" at bounding box center [230, 231] width 11 height 11
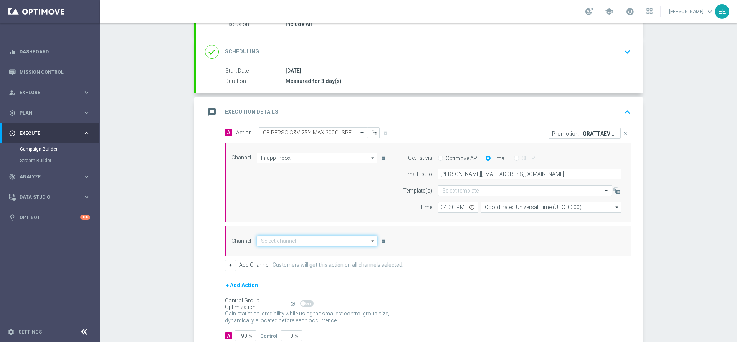
click at [281, 239] on input at bounding box center [317, 240] width 121 height 11
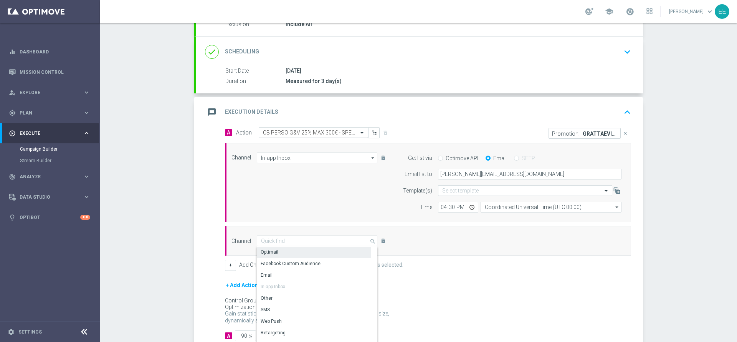
click at [288, 252] on div "Optimail" at bounding box center [314, 251] width 114 height 11
type input "Optimail"
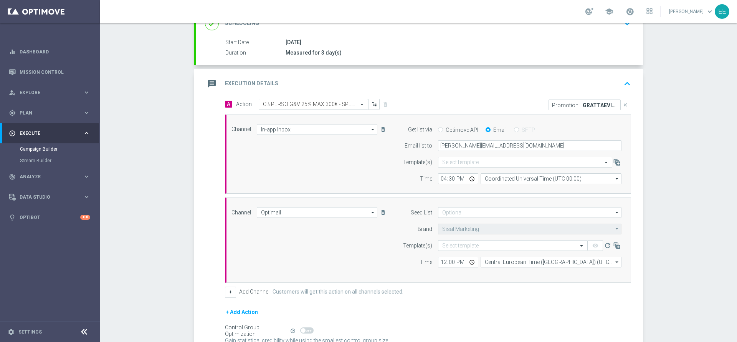
scroll to position [117, 0]
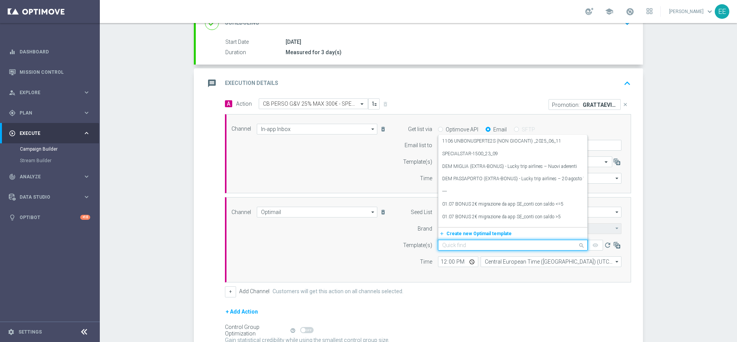
click at [469, 246] on input "text" at bounding box center [505, 245] width 126 height 7
paste input "GRATTAEVINCI2409"
click at [489, 218] on label "GRATTAEVINCI2409 - [DATE]" at bounding box center [471, 220] width 59 height 7
type input "GRATTAEVINCI2409"
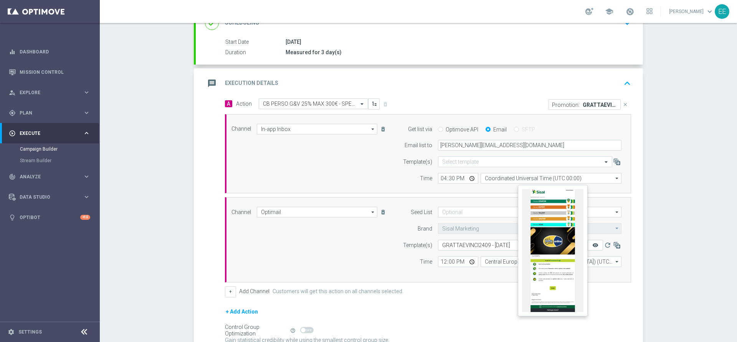
click at [592, 244] on icon "remove_red_eye" at bounding box center [595, 245] width 6 height 6
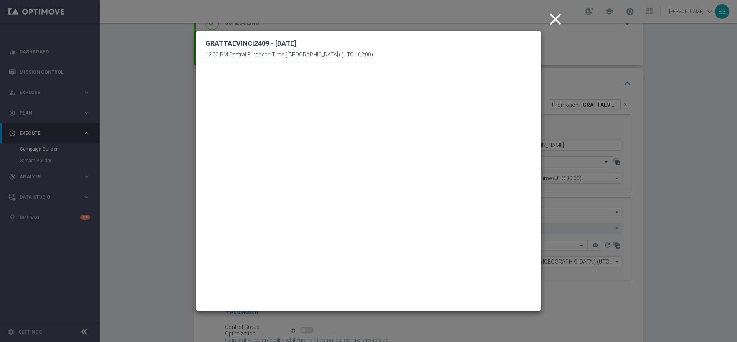
click at [557, 18] on icon "close" at bounding box center [555, 19] width 19 height 19
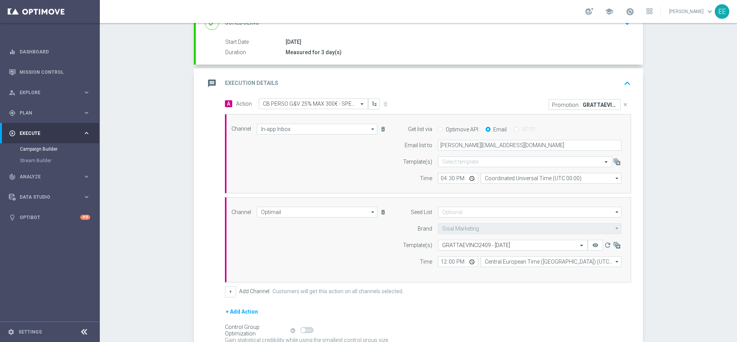
click at [621, 88] on icon "keyboard_arrow_up" at bounding box center [627, 84] width 12 height 12
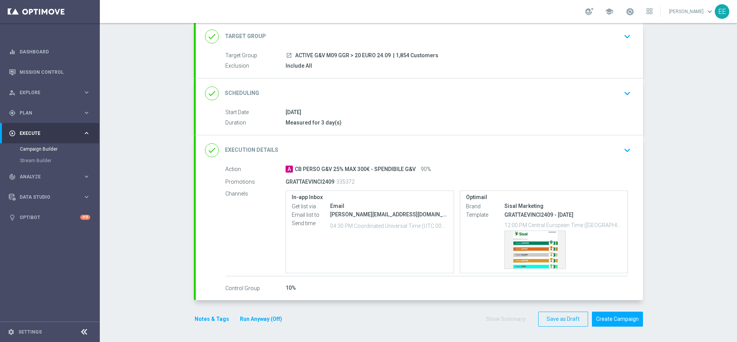
scroll to position [47, 0]
click at [205, 319] on button "Notes & Tags" at bounding box center [212, 319] width 36 height 10
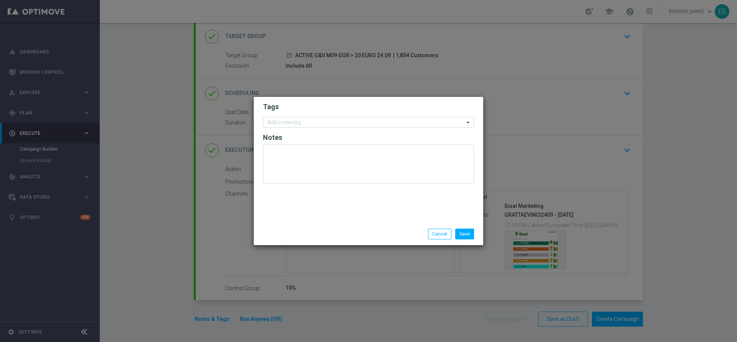
click at [601, 12] on modal-container "Tags Add a new tag Notes Save Cancel" at bounding box center [368, 171] width 737 height 342
click at [630, 12] on modal-container "Tags Add a new tag Notes Save Cancel" at bounding box center [368, 171] width 737 height 342
click at [342, 122] on input "text" at bounding box center [365, 122] width 197 height 7
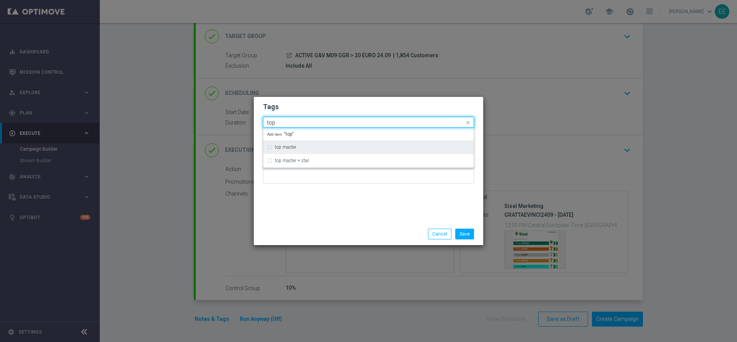
type input "top"
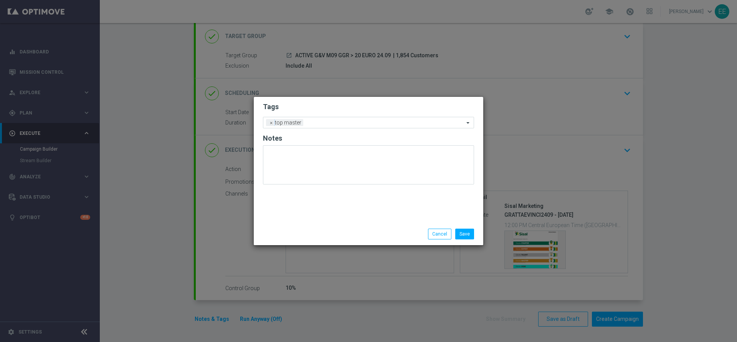
click at [333, 104] on h2 "Tags" at bounding box center [368, 106] width 211 height 9
click at [352, 125] on input "text" at bounding box center [385, 123] width 158 height 7
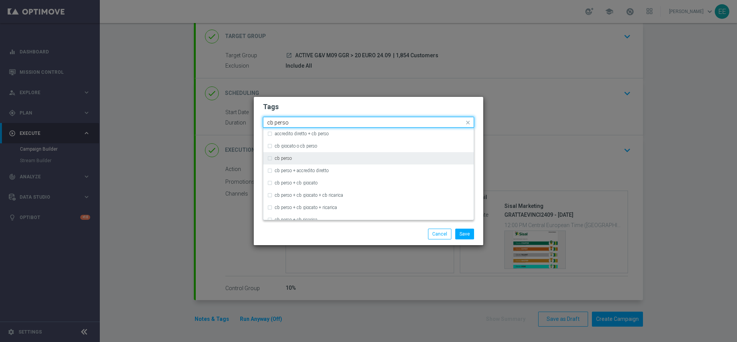
click at [274, 159] on div "cb perso" at bounding box center [368, 158] width 203 height 12
type input "cb perso"
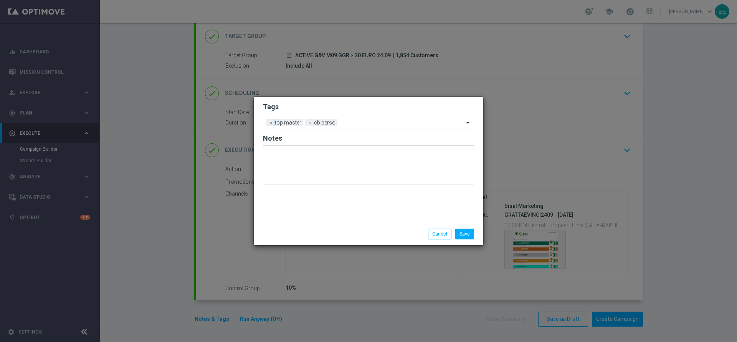
click at [398, 113] on form "Tags Add a new tag × top master × cb perso Notes" at bounding box center [368, 145] width 211 height 90
click at [391, 119] on div "Add a new tag × top master × cb perso" at bounding box center [363, 122] width 201 height 11
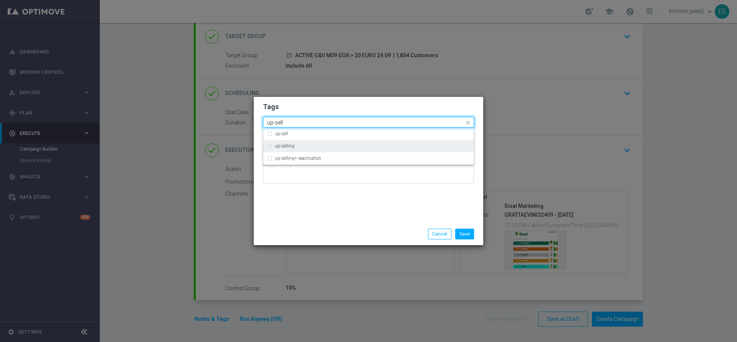
click at [330, 144] on div "up-selling" at bounding box center [372, 146] width 195 height 5
type input "up-sell"
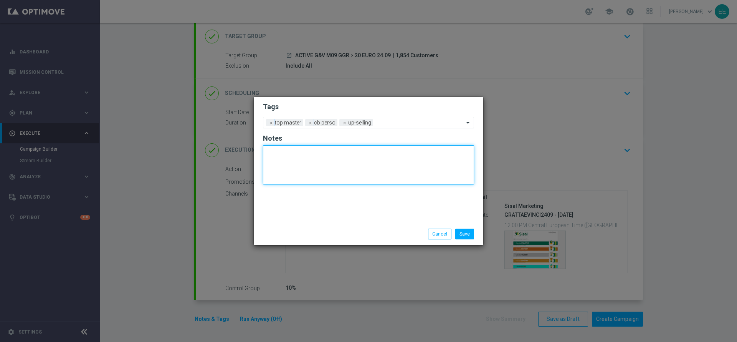
click at [334, 180] on textarea at bounding box center [368, 164] width 211 height 39
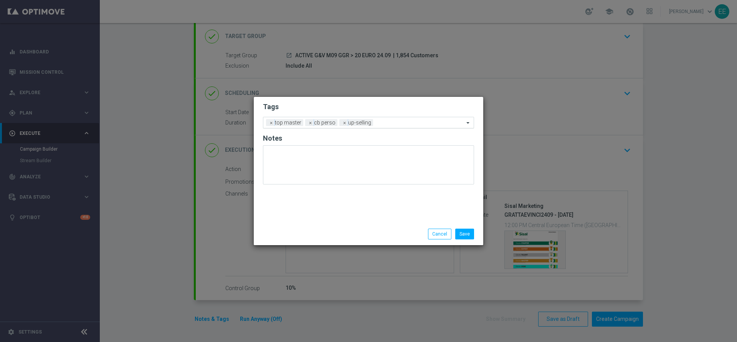
click at [405, 121] on input "text" at bounding box center [420, 123] width 88 height 7
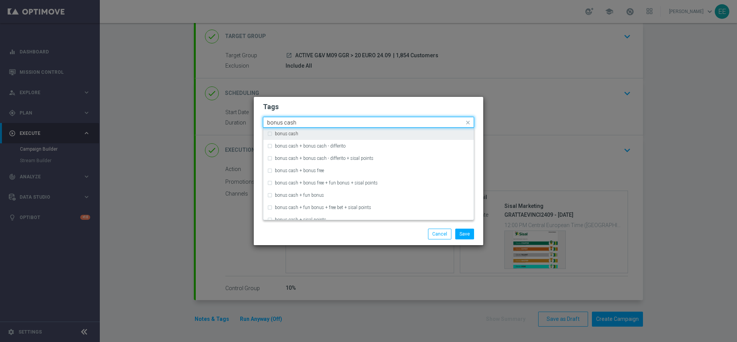
click at [368, 131] on div "bonus cash" at bounding box center [372, 133] width 195 height 5
type input "bonus cash"
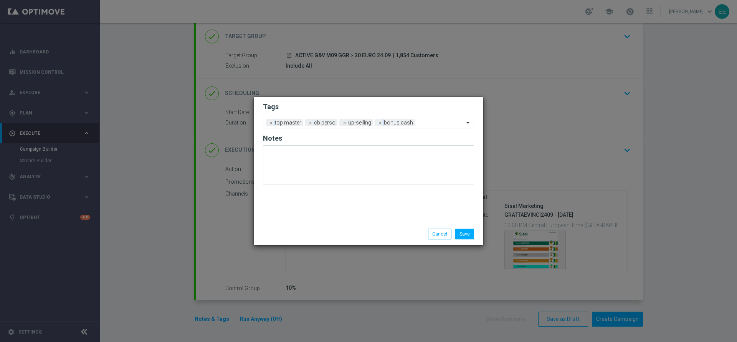
click at [393, 108] on h2 "Tags" at bounding box center [368, 106] width 211 height 9
click at [440, 126] on div at bounding box center [440, 124] width 47 height 8
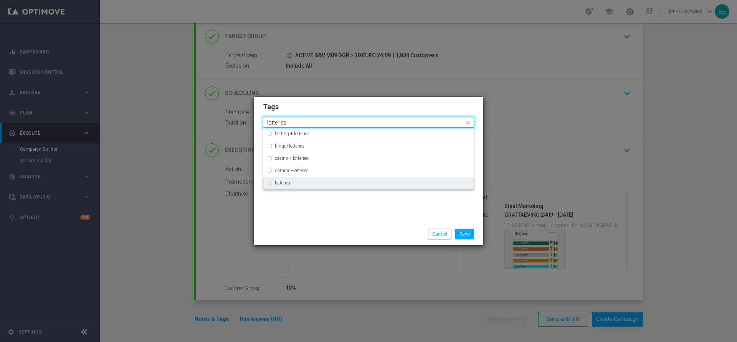
click at [333, 181] on div "lotteries" at bounding box center [372, 182] width 195 height 5
type input "lotteries"
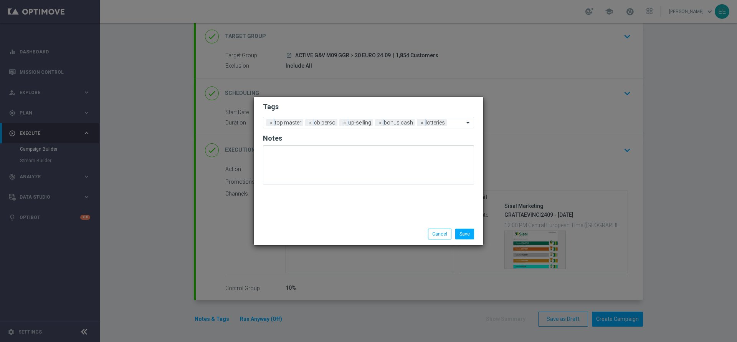
click at [352, 203] on div "Tags Add a new tag × top master × cb perso × up-selling × bonus cash × lotterie…" at bounding box center [368, 160] width 229 height 126
click at [468, 233] on button "Save" at bounding box center [464, 233] width 19 height 11
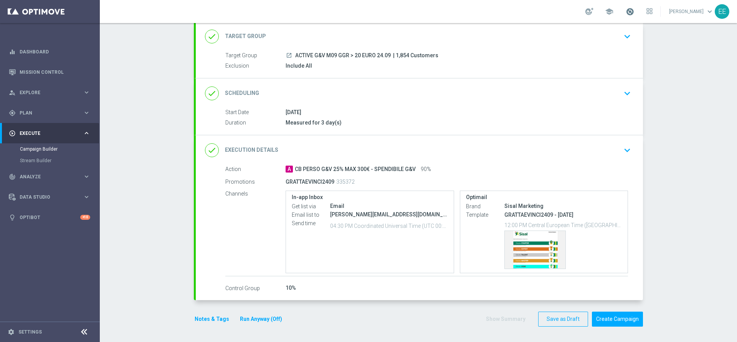
click at [634, 9] on span at bounding box center [630, 11] width 8 height 8
click at [260, 322] on button "Run Anyway (Off)" at bounding box center [261, 319] width 44 height 10
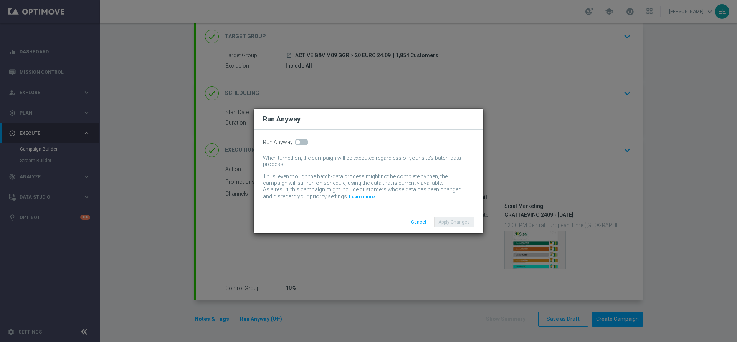
click at [302, 145] on span at bounding box center [301, 142] width 13 height 6
click at [302, 145] on input "checkbox" at bounding box center [301, 142] width 13 height 6
checkbox input "true"
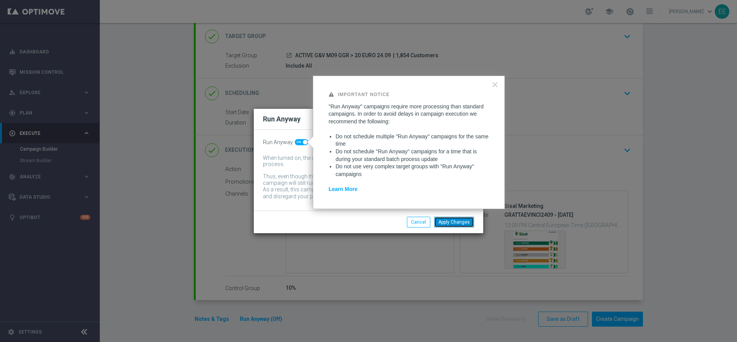
click at [469, 220] on button "Apply Changes" at bounding box center [454, 221] width 40 height 11
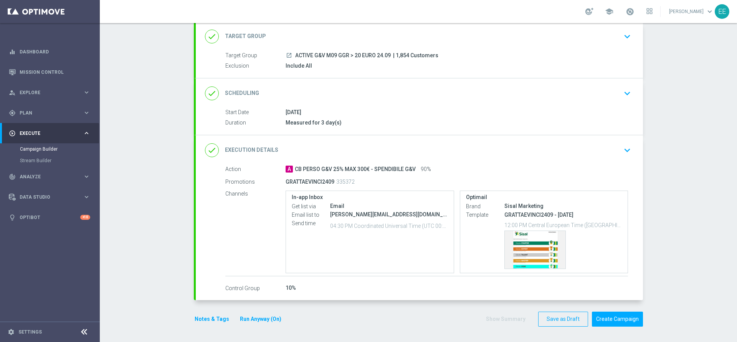
click at [621, 149] on icon "keyboard_arrow_down" at bounding box center [627, 150] width 12 height 12
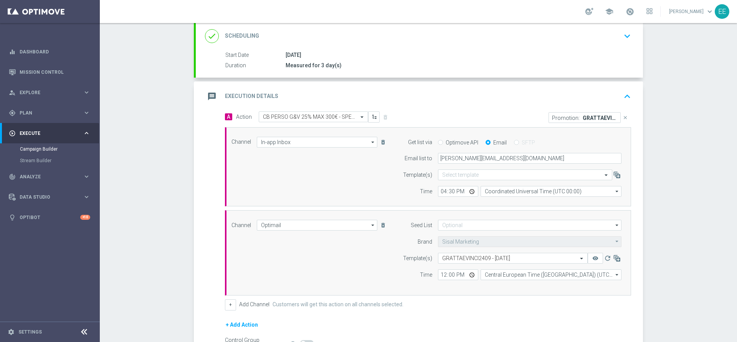
scroll to position [111, 0]
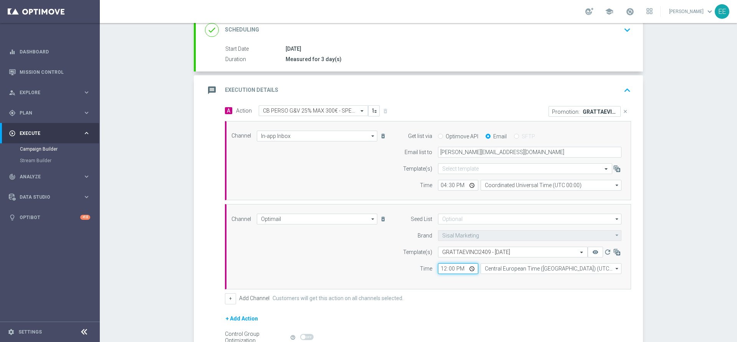
click at [440, 268] on input "12:00" at bounding box center [458, 268] width 40 height 11
type input "18:00"
click at [628, 81] on div "message Execution Details keyboard_arrow_up" at bounding box center [419, 90] width 447 height 30
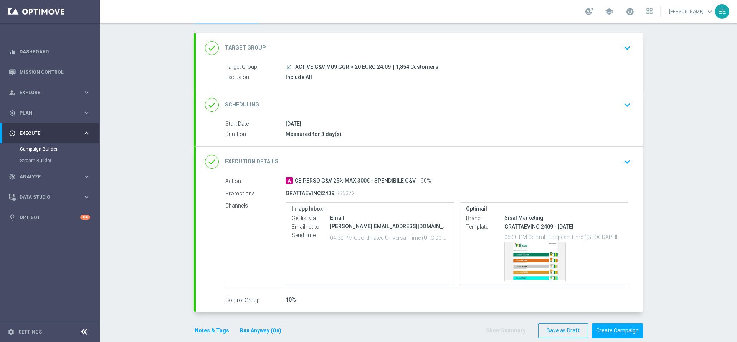
scroll to position [47, 0]
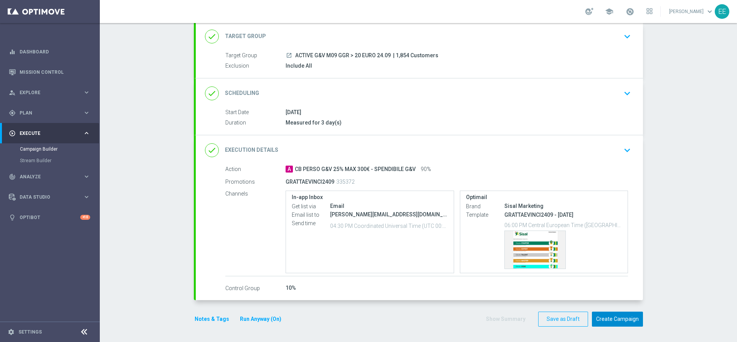
click at [617, 315] on button "Create Campaign" at bounding box center [617, 318] width 51 height 15
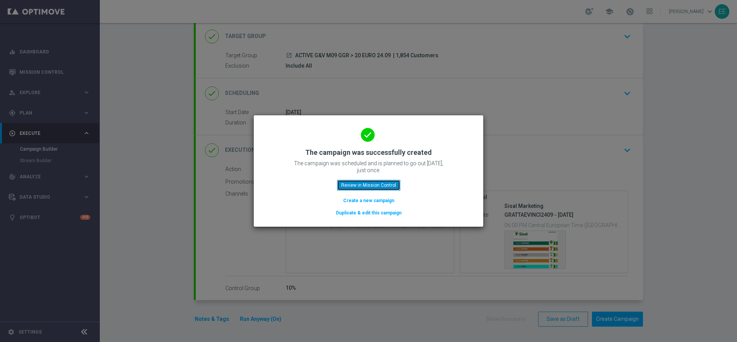
click at [379, 185] on button "Review in Mission Control" at bounding box center [368, 185] width 63 height 11
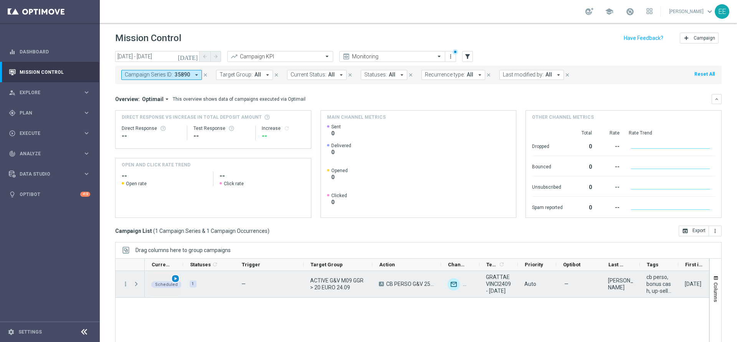
click at [177, 281] on div "play_arrow" at bounding box center [175, 278] width 9 height 9
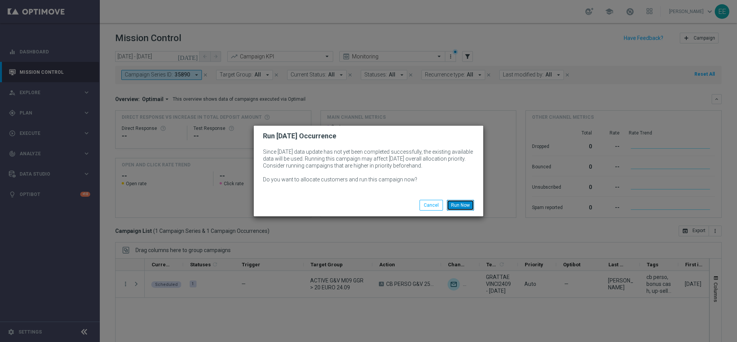
click at [461, 207] on button "Run Now" at bounding box center [460, 205] width 27 height 11
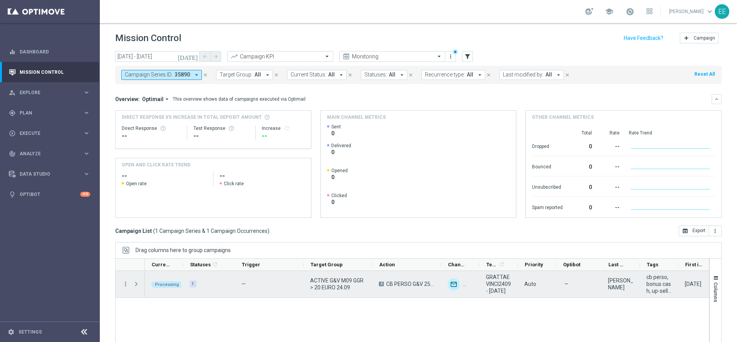
click at [138, 282] on span "Press SPACE to select this row." at bounding box center [136, 284] width 7 height 6
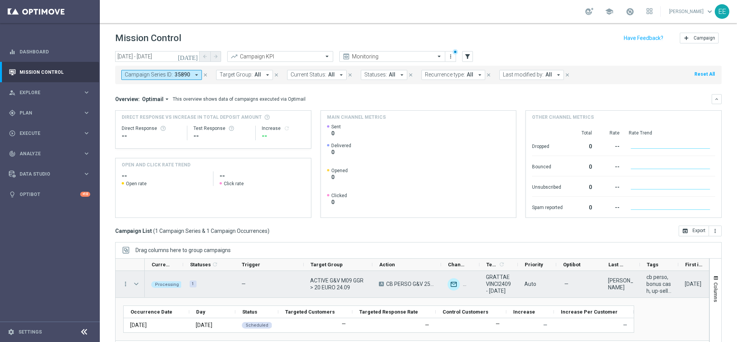
click at [137, 282] on span "Press SPACE to select this row." at bounding box center [136, 284] width 7 height 6
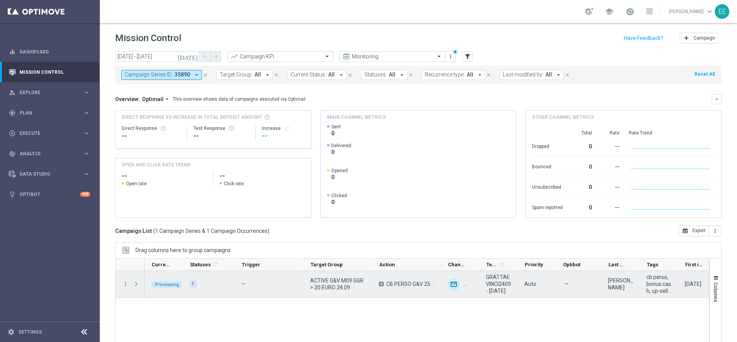
click at [307, 285] on div "ACTIVE G&V M09 GGR > 20 EURO 24.09" at bounding box center [338, 284] width 69 height 26
click at [134, 282] on span "Press SPACE to select this row." at bounding box center [136, 284] width 7 height 6
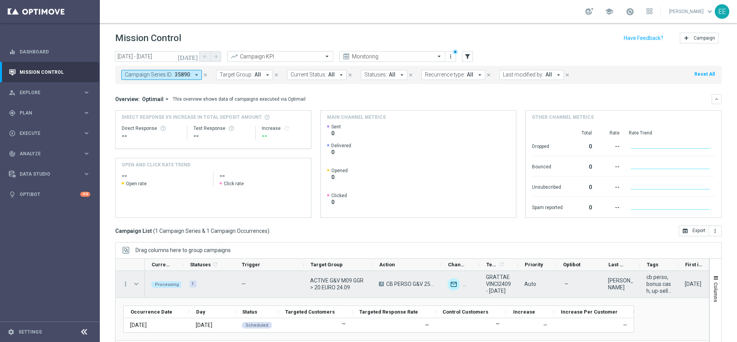
click at [335, 284] on span "ACTIVE G&V M09 GGR > 20 EURO 24.09" at bounding box center [338, 284] width 56 height 14
click at [137, 284] on span "Press SPACE to select this row." at bounding box center [136, 284] width 7 height 6
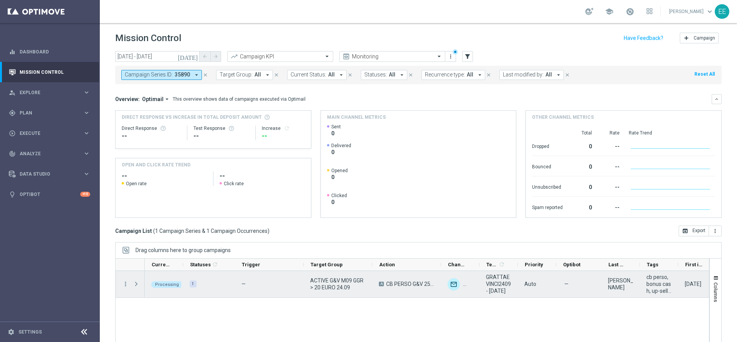
click at [137, 284] on span "Press SPACE to select this row." at bounding box center [136, 284] width 7 height 6
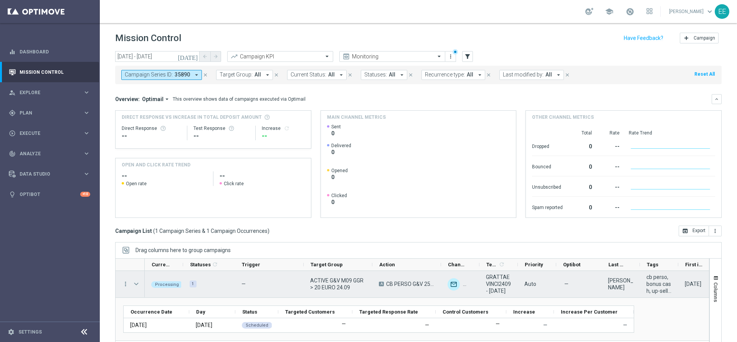
click at [137, 284] on span "Press SPACE to select this row." at bounding box center [136, 284] width 7 height 6
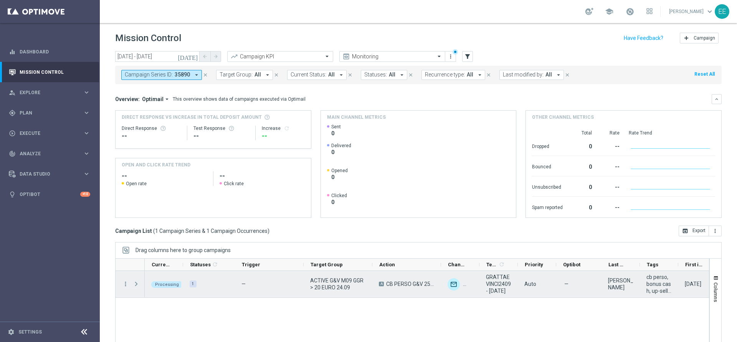
click at [137, 284] on span "Press SPACE to select this row." at bounding box center [136, 284] width 7 height 6
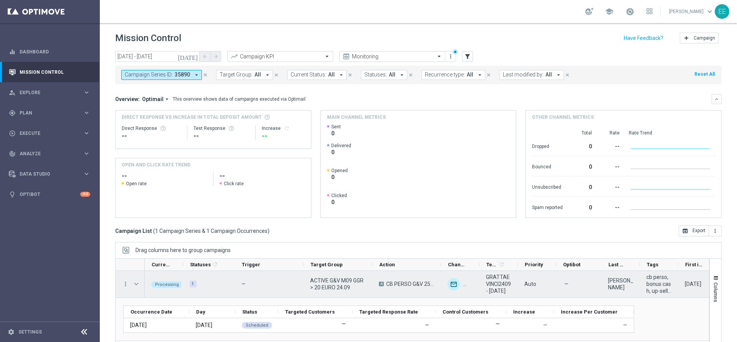
click at [137, 284] on span "Press SPACE to select this row." at bounding box center [136, 284] width 7 height 6
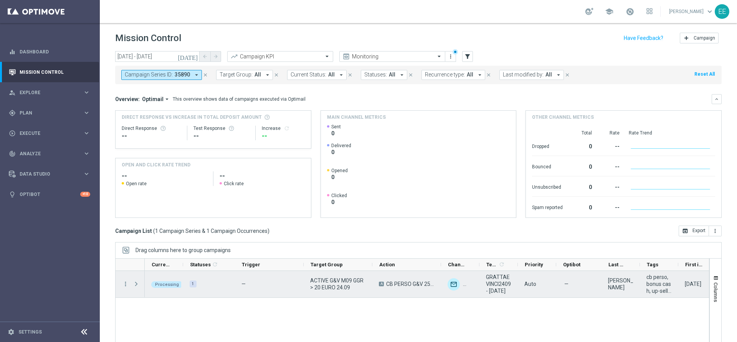
click at [137, 284] on span "Press SPACE to select this row." at bounding box center [136, 284] width 7 height 6
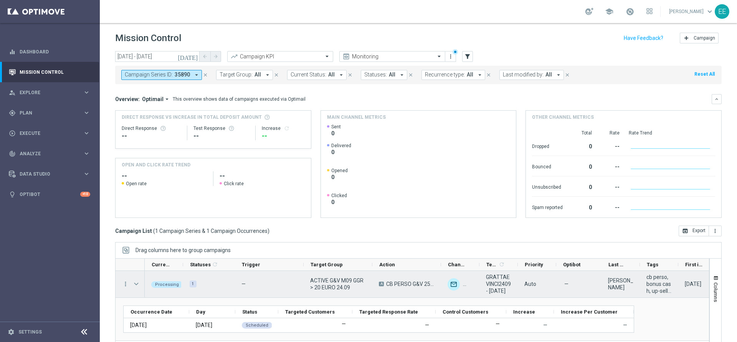
click at [137, 284] on span "Press SPACE to select this row." at bounding box center [136, 284] width 7 height 6
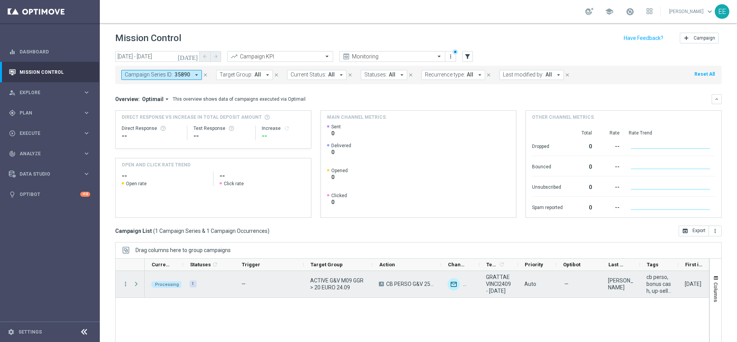
click at [137, 284] on span "Press SPACE to select this row." at bounding box center [136, 284] width 7 height 6
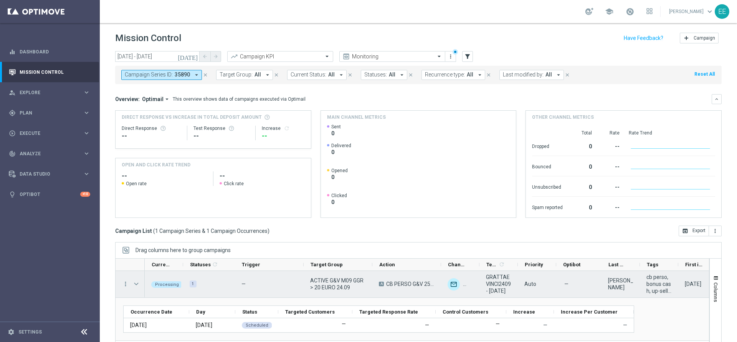
click at [137, 284] on span "Press SPACE to select this row." at bounding box center [136, 284] width 7 height 6
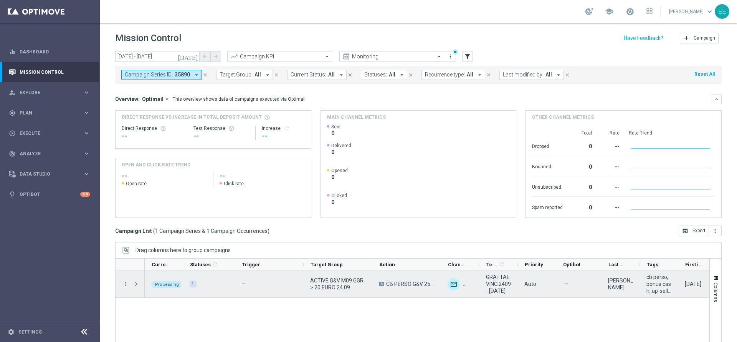
click at [137, 284] on span "Press SPACE to select this row." at bounding box center [136, 284] width 7 height 6
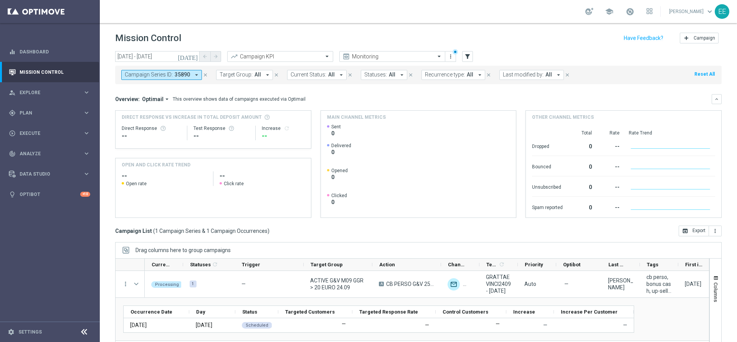
scroll to position [42, 0]
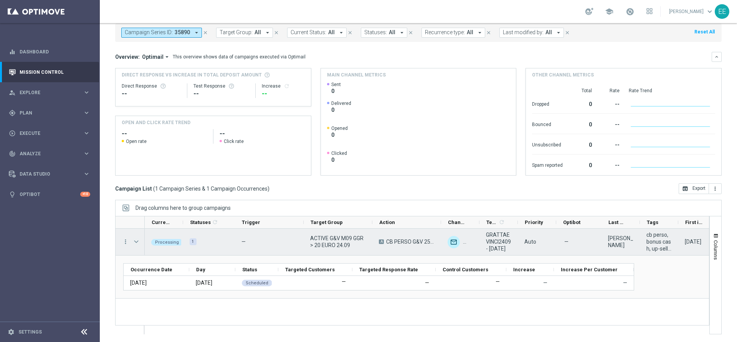
click at [135, 241] on span "Press SPACE to select this row." at bounding box center [136, 241] width 7 height 6
click at [0, 0] on span "Press SPACE to select this row." at bounding box center [0, 0] width 0 height 0
click at [135, 241] on span "Press SPACE to select this row." at bounding box center [136, 241] width 7 height 6
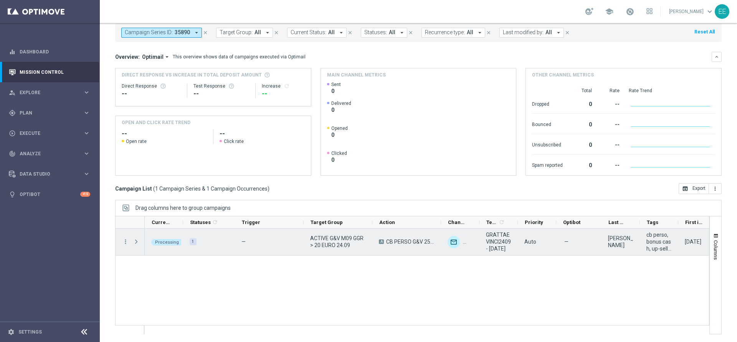
click at [135, 241] on span "Press SPACE to select this row." at bounding box center [136, 241] width 7 height 6
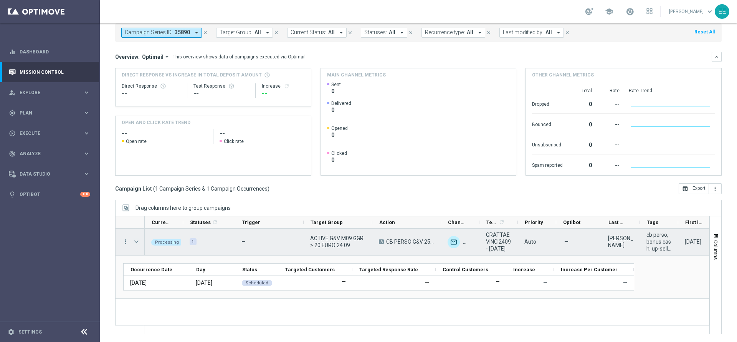
click at [135, 241] on span "Press SPACE to select this row." at bounding box center [136, 241] width 7 height 6
click at [0, 0] on span "Press SPACE to select this row." at bounding box center [0, 0] width 0 height 0
click at [135, 243] on span "Press SPACE to select this row." at bounding box center [136, 241] width 7 height 6
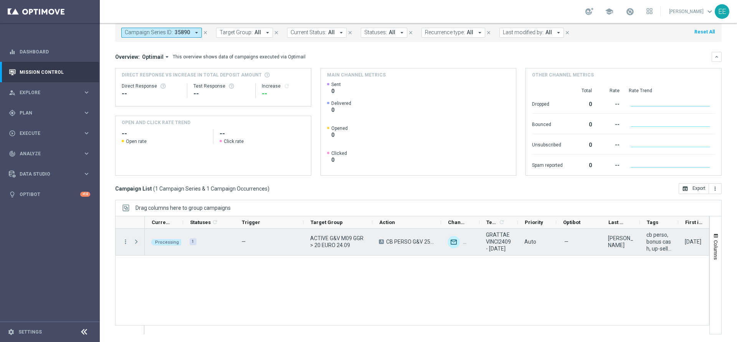
click at [135, 243] on span "Press SPACE to select this row." at bounding box center [136, 241] width 7 height 6
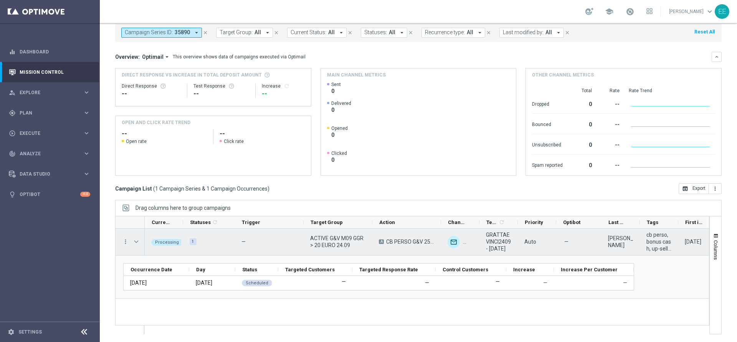
click at [135, 243] on span "Press SPACE to select this row." at bounding box center [136, 241] width 7 height 6
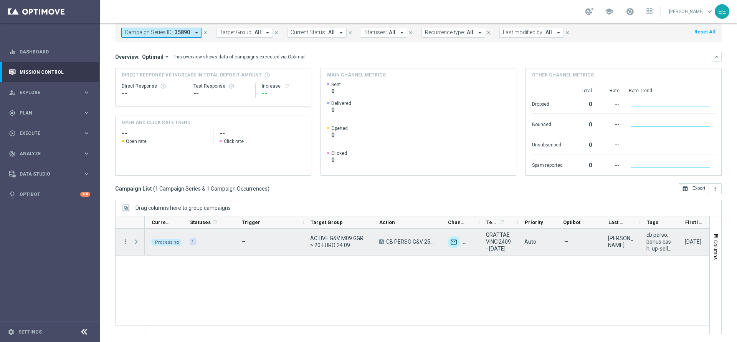
click at [135, 243] on span "Press SPACE to select this row." at bounding box center [136, 241] width 7 height 6
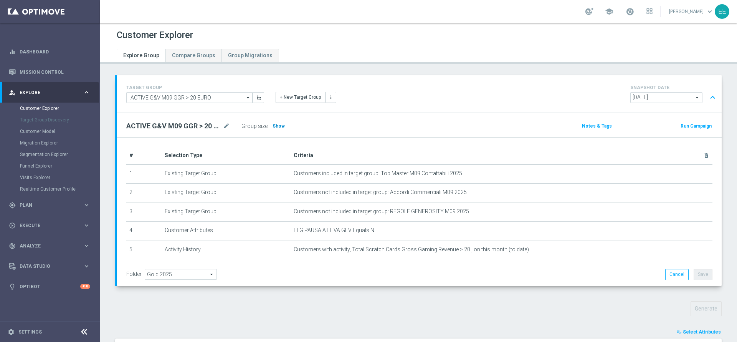
click at [272, 125] on span "Show" at bounding box center [278, 125] width 12 height 5
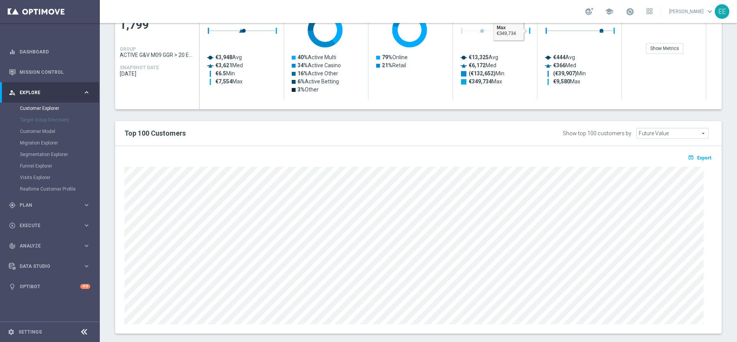
scroll to position [385, 0]
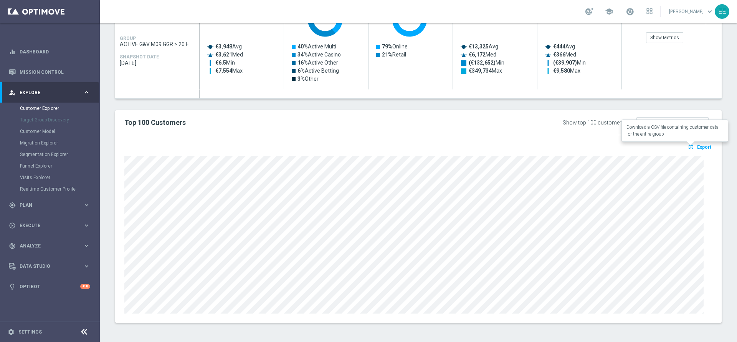
click at [688, 148] on button "open_in_browser Export" at bounding box center [700, 147] width 26 height 10
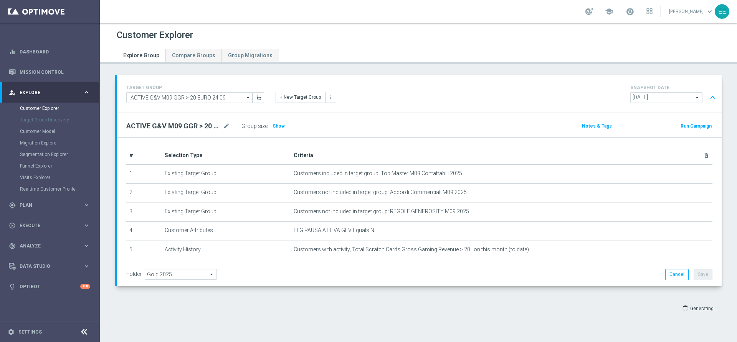
click at [270, 127] on div "Group size : Show" at bounding box center [279, 126] width 77 height 11
click at [279, 129] on h3 "Show" at bounding box center [279, 126] width 14 height 8
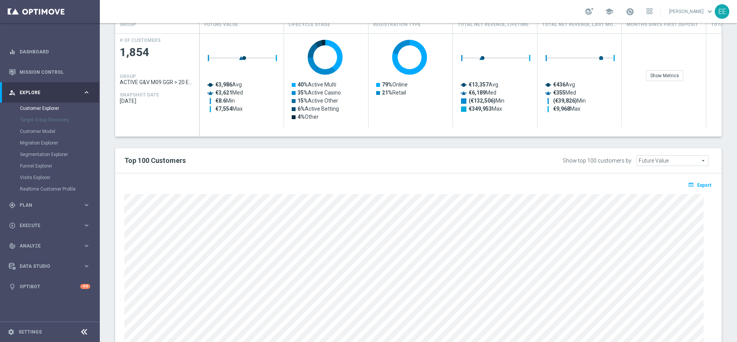
scroll to position [349, 0]
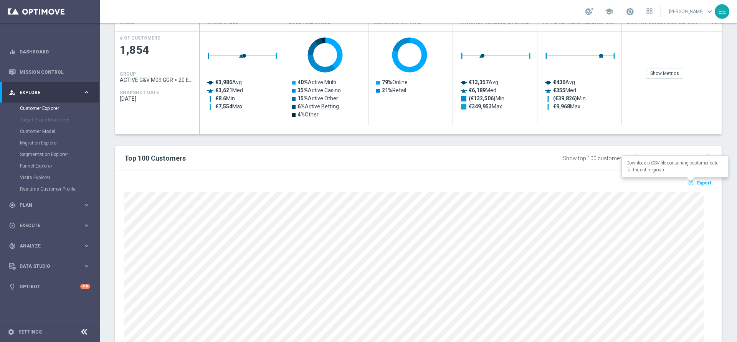
click at [688, 183] on icon "open_in_browser" at bounding box center [692, 182] width 8 height 6
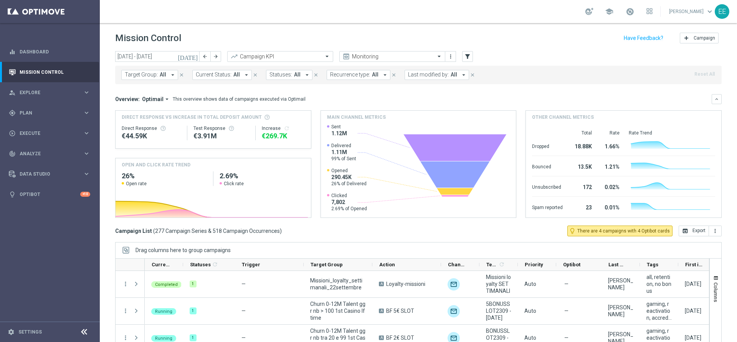
click at [426, 78] on button "Last modified by: All arrow_drop_down" at bounding box center [436, 75] width 64 height 10
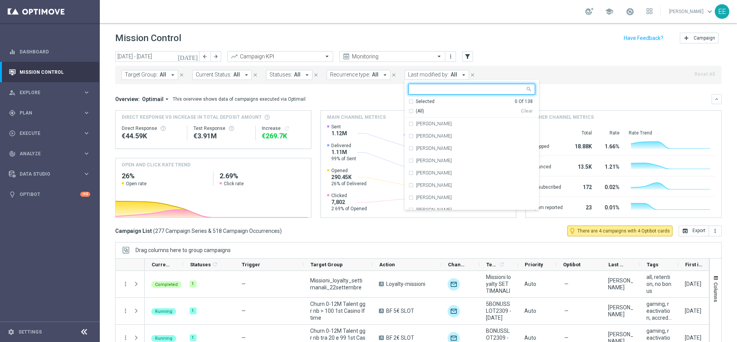
type input "l"
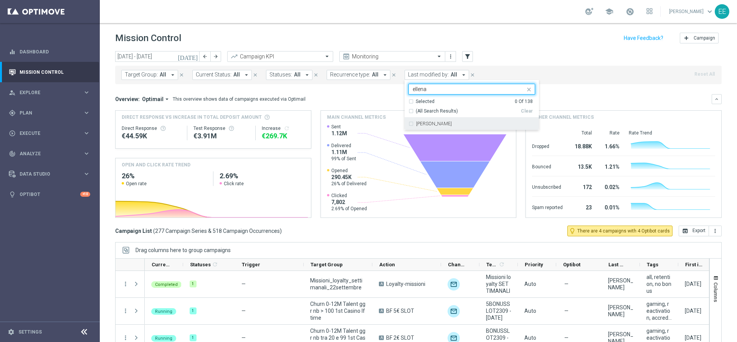
click at [451, 125] on div "[PERSON_NAME]" at bounding box center [475, 123] width 119 height 5
type input "ellena"
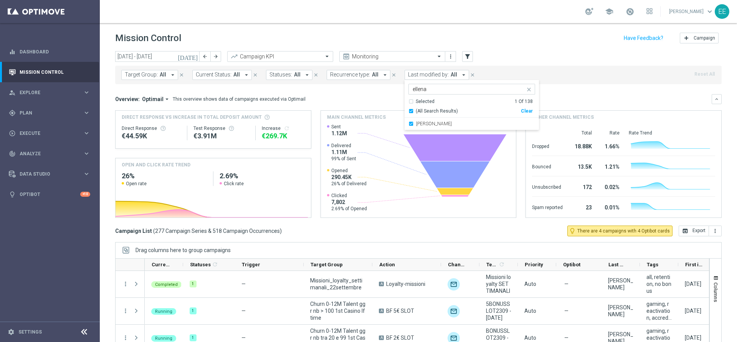
click at [577, 81] on div "Target Group: All arrow_drop_down close Current Status: All arrow_drop_down clo…" at bounding box center [418, 75] width 606 height 18
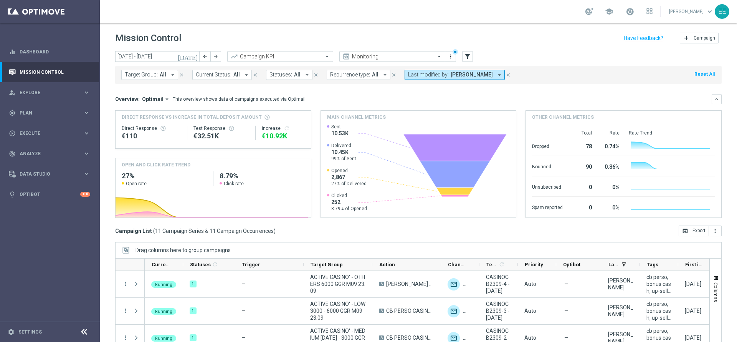
click at [193, 56] on icon "[DATE]" at bounding box center [188, 56] width 21 height 7
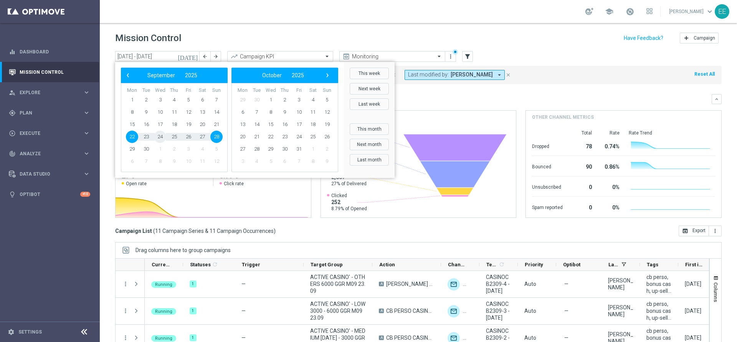
click at [163, 137] on span "24" at bounding box center [160, 136] width 12 height 12
click at [183, 137] on span "26" at bounding box center [188, 136] width 12 height 12
type input "[DATE] - [DATE]"
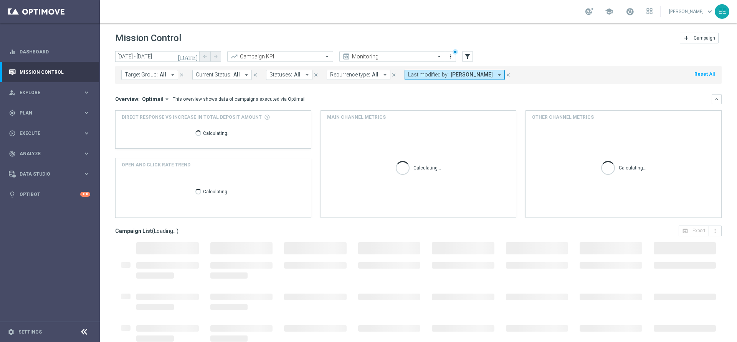
scroll to position [42, 0]
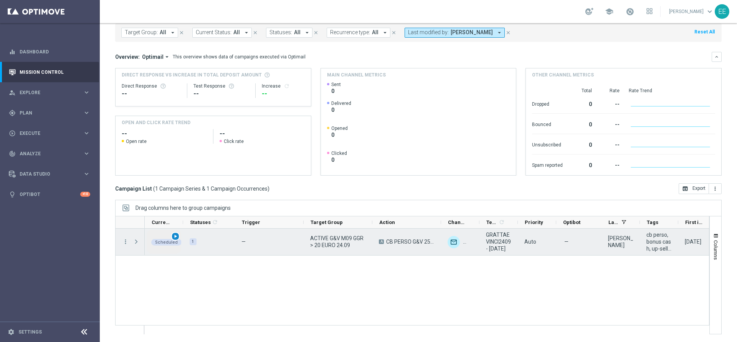
click at [178, 236] on div "play_arrow" at bounding box center [175, 236] width 9 height 9
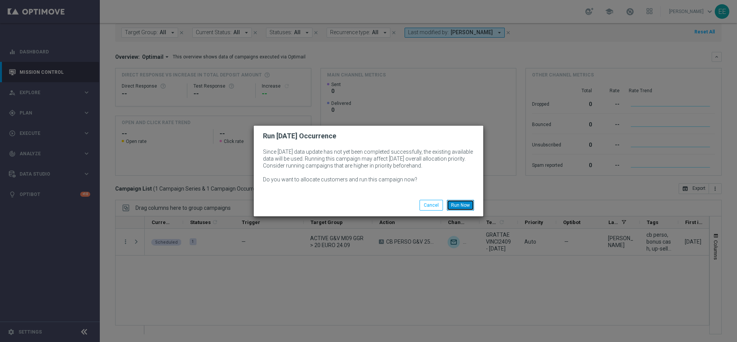
click at [463, 204] on button "Run Now" at bounding box center [460, 205] width 27 height 11
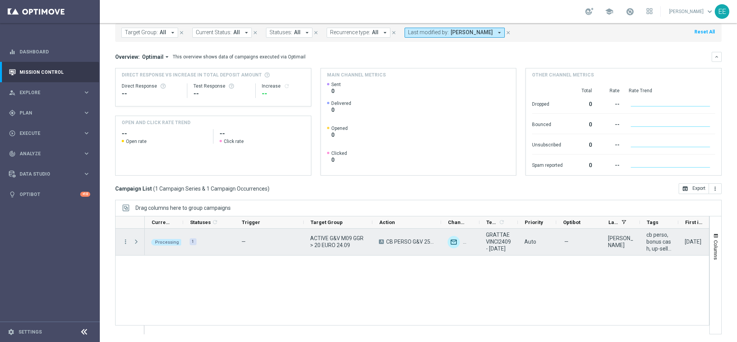
click at [138, 241] on span "Press SPACE to select this row." at bounding box center [136, 241] width 7 height 6
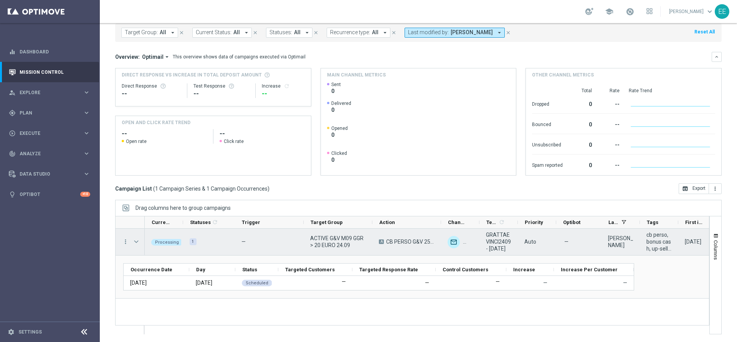
click at [138, 241] on span "Press SPACE to select this row." at bounding box center [136, 241] width 7 height 6
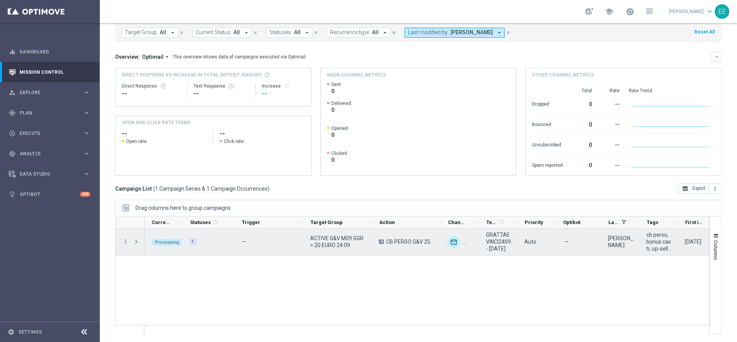
click at [138, 241] on span "Press SPACE to select this row." at bounding box center [136, 241] width 7 height 6
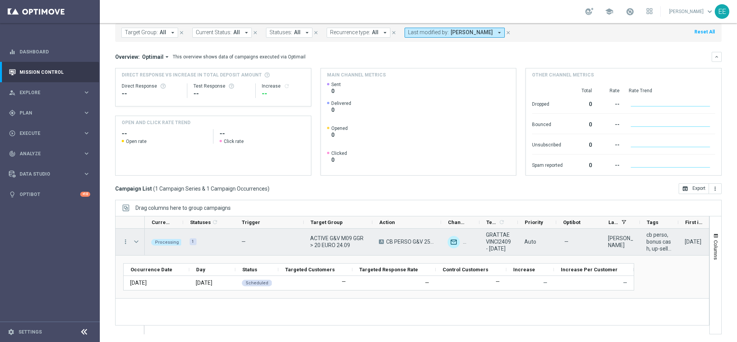
click at [138, 241] on span "Press SPACE to select this row." at bounding box center [136, 241] width 7 height 6
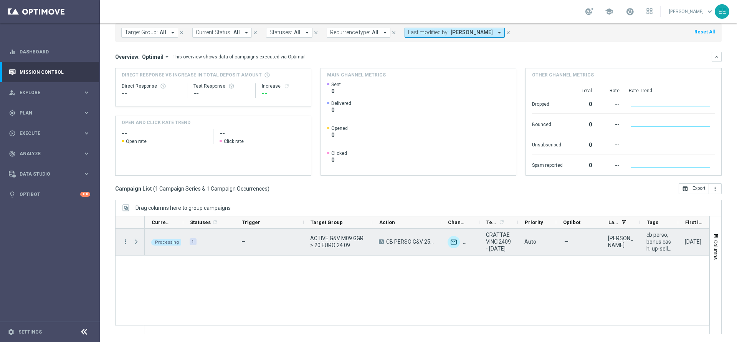
click at [138, 241] on span "Press SPACE to select this row." at bounding box center [136, 241] width 7 height 6
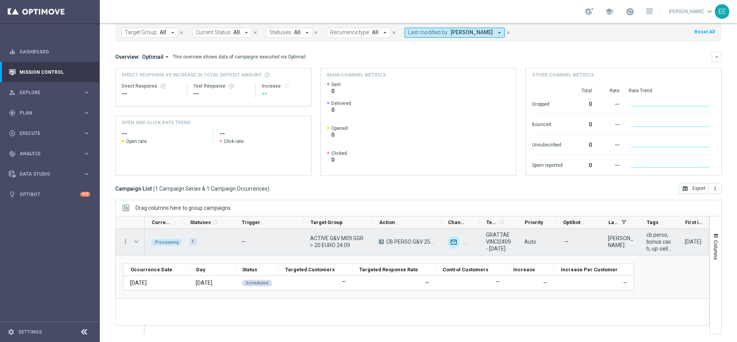
click at [138, 241] on span "Press SPACE to select this row." at bounding box center [136, 241] width 7 height 6
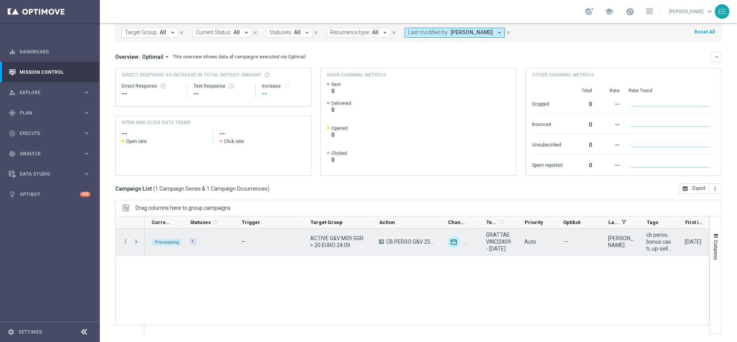
click at [138, 241] on span "Press SPACE to select this row." at bounding box center [136, 241] width 7 height 6
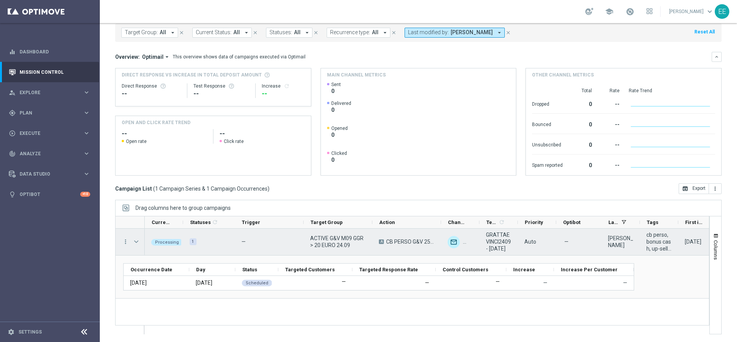
click at [138, 241] on span "Press SPACE to select this row." at bounding box center [136, 241] width 7 height 6
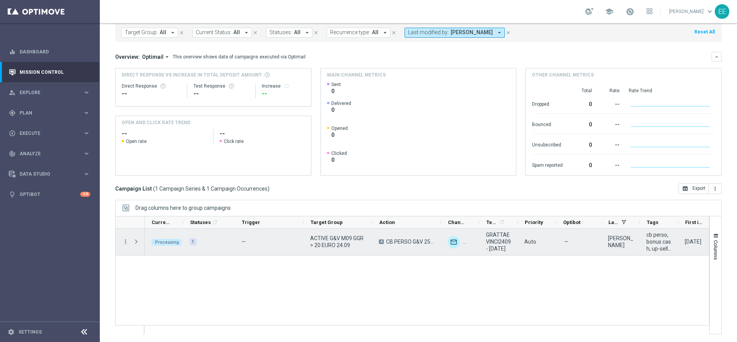
click at [138, 241] on span "Press SPACE to select this row." at bounding box center [136, 241] width 7 height 6
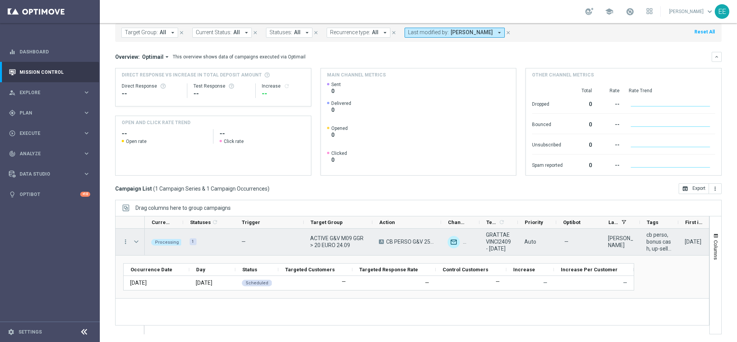
click at [138, 241] on span "Press SPACE to select this row." at bounding box center [136, 241] width 7 height 6
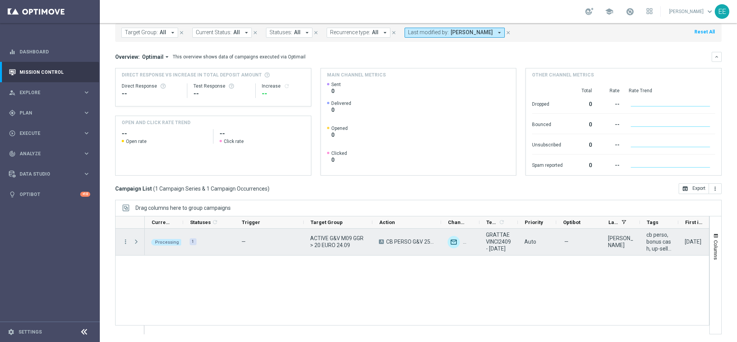
click at [138, 241] on span "Press SPACE to select this row." at bounding box center [136, 241] width 7 height 6
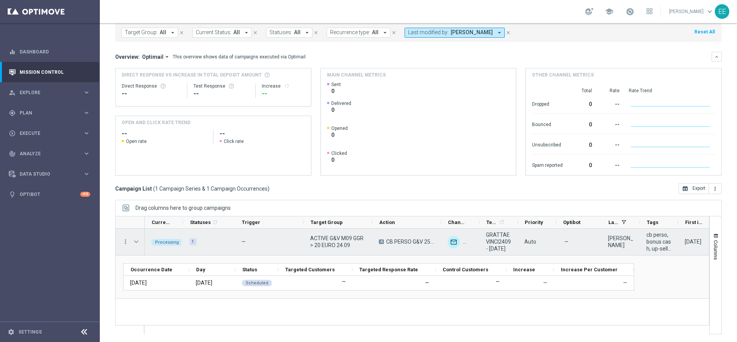
click at [138, 241] on span "Press SPACE to select this row." at bounding box center [136, 241] width 7 height 6
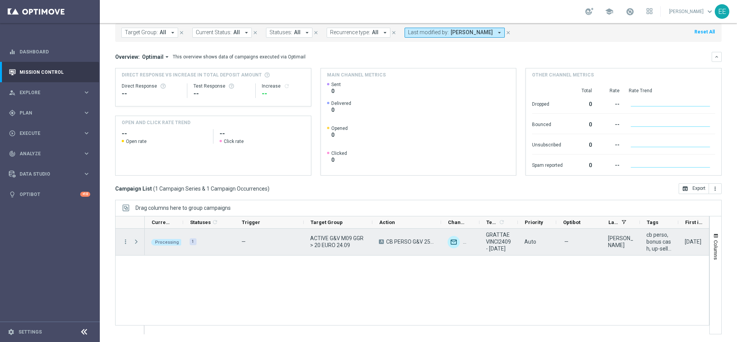
click at [138, 241] on span "Press SPACE to select this row." at bounding box center [136, 241] width 7 height 6
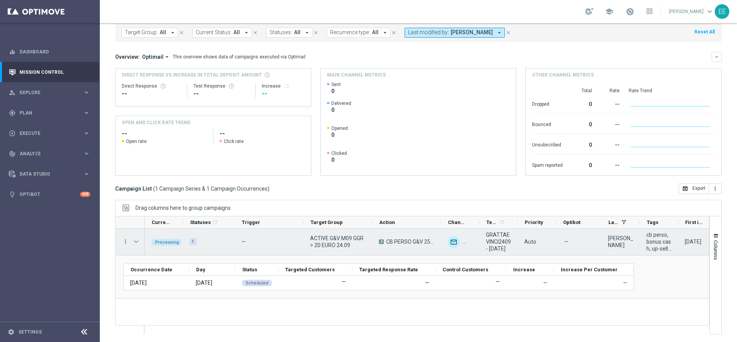
click at [136, 242] on span "Press SPACE to select this row." at bounding box center [136, 241] width 7 height 6
click at [0, 0] on span "Press SPACE to select this row." at bounding box center [0, 0] width 0 height 0
click at [136, 242] on span "Press SPACE to select this row." at bounding box center [136, 241] width 7 height 6
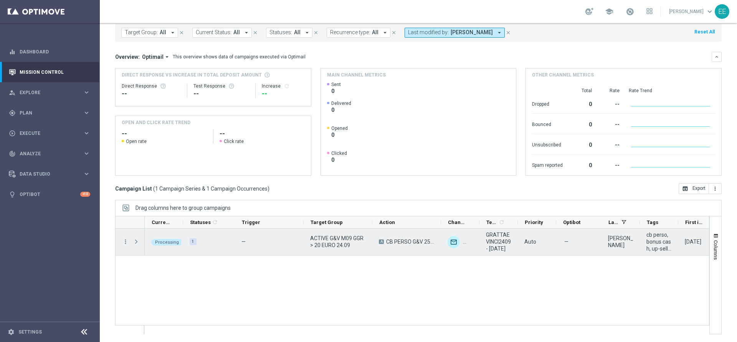
click at [136, 242] on span "Press SPACE to select this row." at bounding box center [136, 241] width 7 height 6
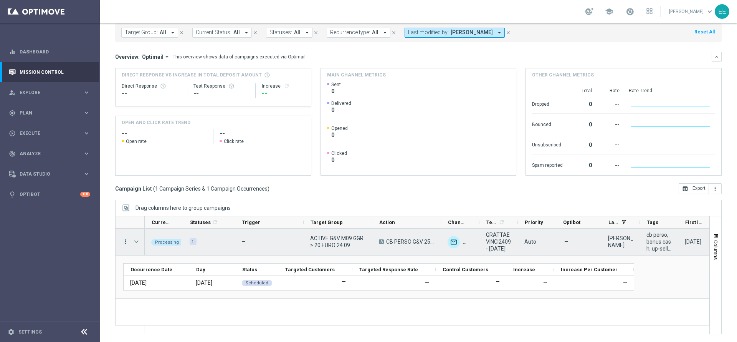
click at [122, 241] on icon "more_vert" at bounding box center [125, 241] width 7 height 7
click at [177, 246] on span "Campaign Details" at bounding box center [159, 245] width 39 height 5
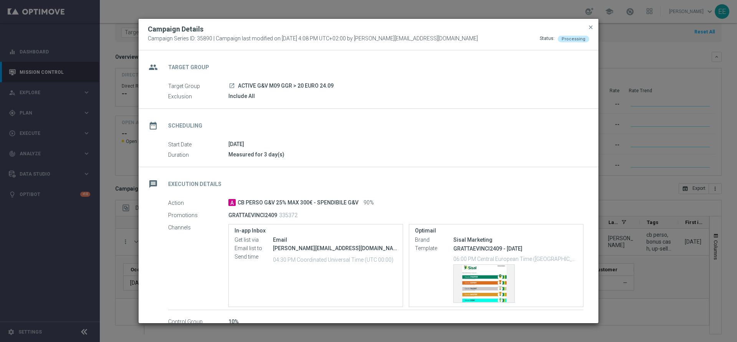
scroll to position [69, 0]
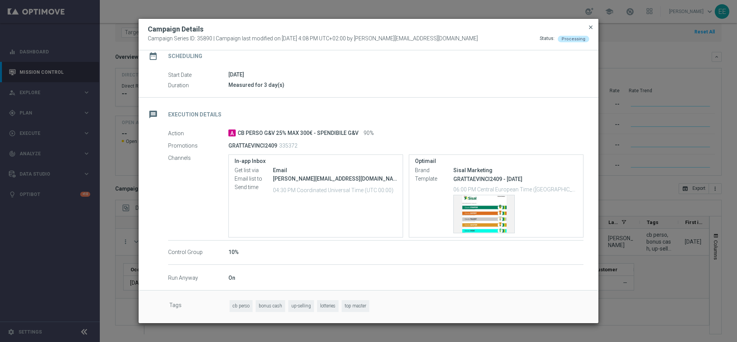
click at [591, 28] on span "close" at bounding box center [591, 27] width 6 height 6
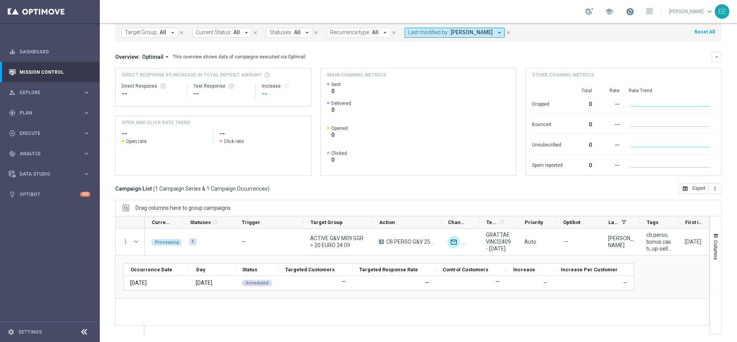
click at [629, 15] on span at bounding box center [630, 11] width 8 height 8
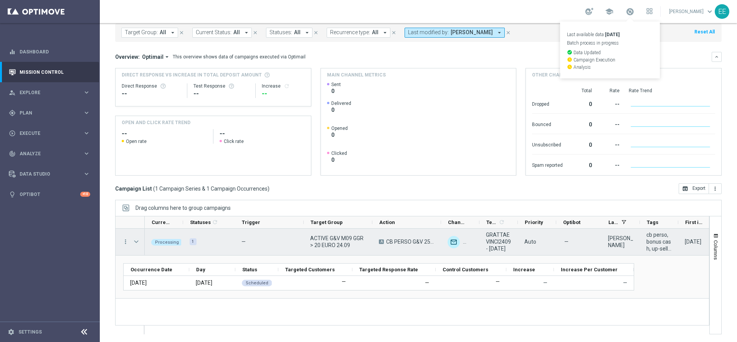
click at [138, 241] on span "Press SPACE to select this row." at bounding box center [136, 241] width 7 height 6
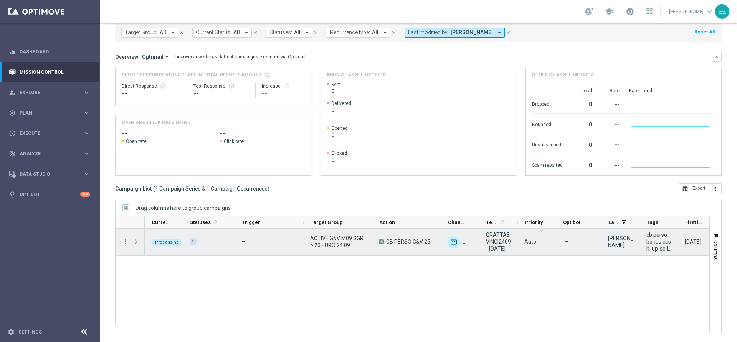
click at [138, 241] on span "Press SPACE to select this row." at bounding box center [136, 241] width 7 height 6
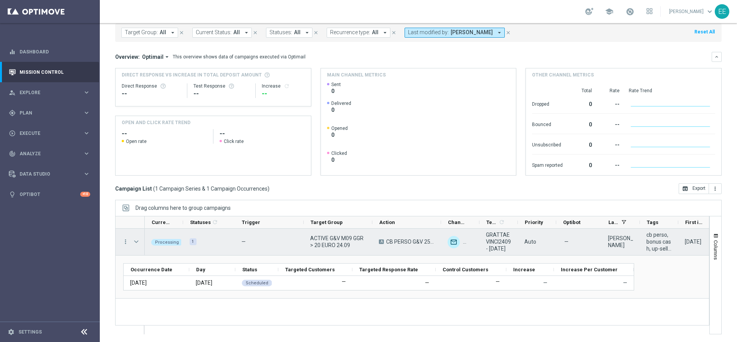
click at [138, 241] on span "Press SPACE to select this row." at bounding box center [136, 241] width 7 height 6
click at [0, 0] on span "Press SPACE to select this row." at bounding box center [0, 0] width 0 height 0
click at [136, 239] on span "Press SPACE to select this row." at bounding box center [136, 241] width 7 height 6
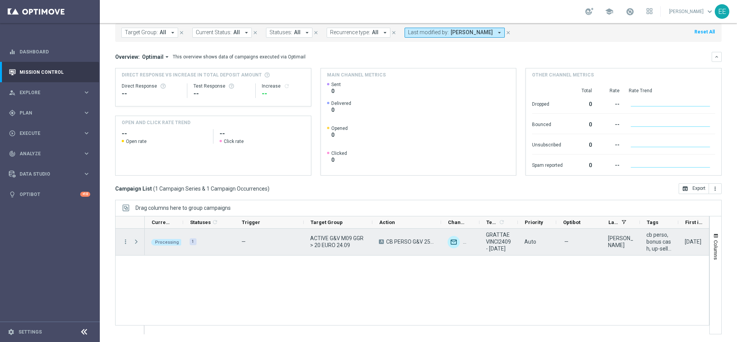
click at [136, 239] on span "Press SPACE to select this row." at bounding box center [136, 241] width 7 height 6
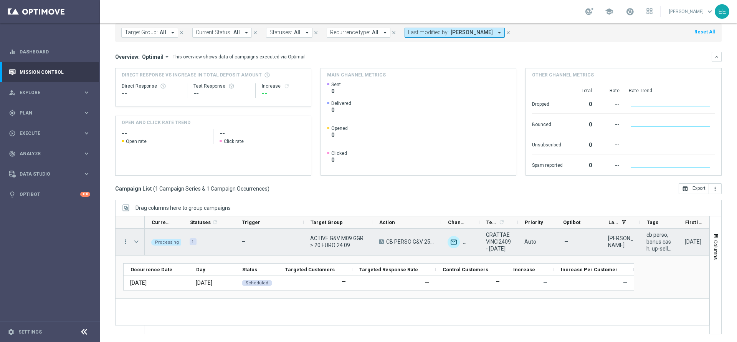
click at [136, 239] on span "Press SPACE to select this row." at bounding box center [136, 241] width 7 height 6
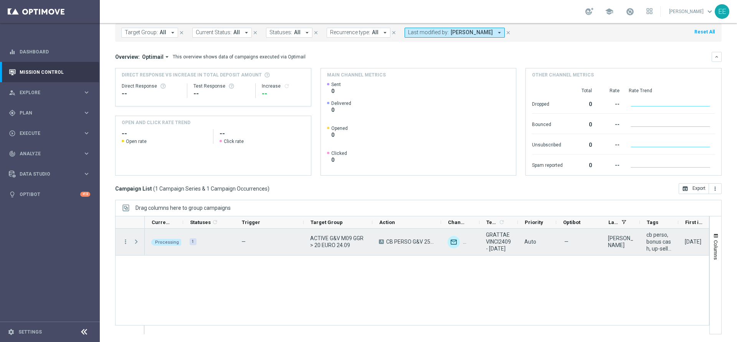
click at [136, 239] on span "Press SPACE to select this row." at bounding box center [136, 241] width 7 height 6
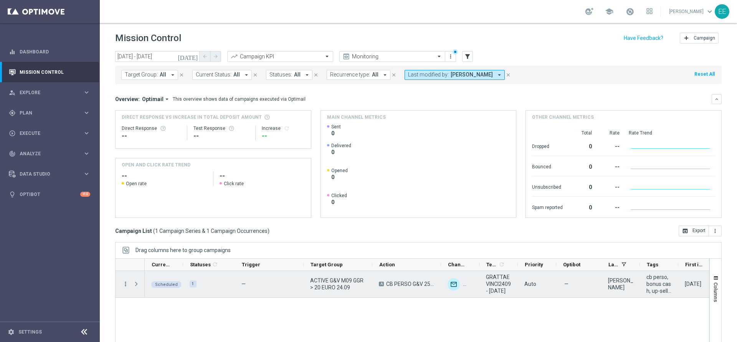
click at [125, 282] on icon "more_vert" at bounding box center [125, 283] width 7 height 7
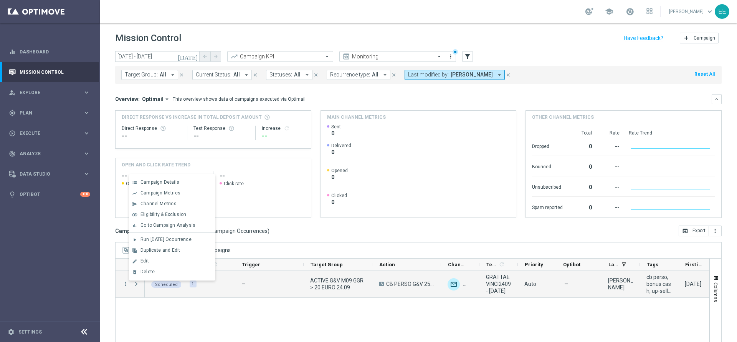
click at [298, 303] on div "Scheduled play_arrow 1 — ACTIVE G&V M09 GGR > 20 EURO 24.09 A CB PERSO G&V 25% …" at bounding box center [427, 323] width 564 height 105
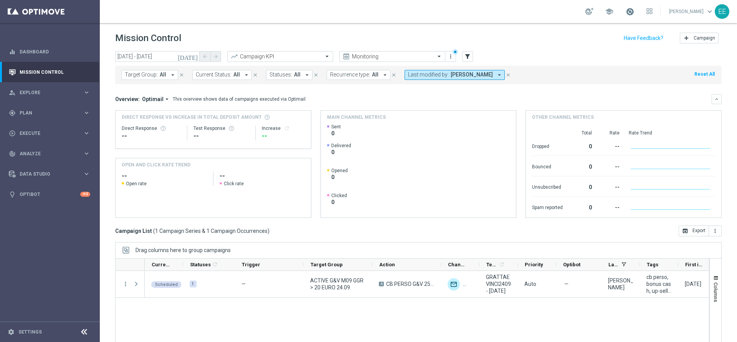
click at [630, 12] on span at bounding box center [630, 11] width 8 height 8
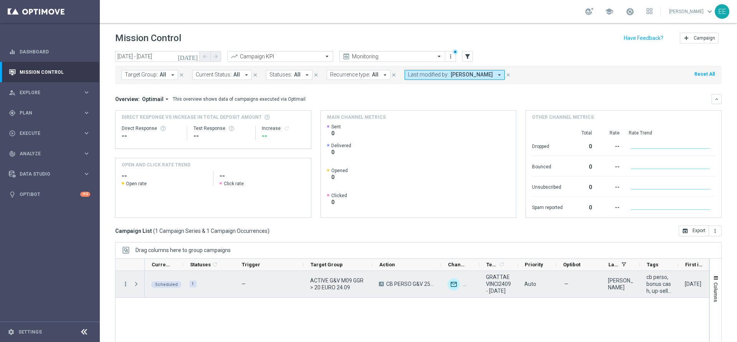
click at [125, 284] on icon "more_vert" at bounding box center [125, 283] width 7 height 7
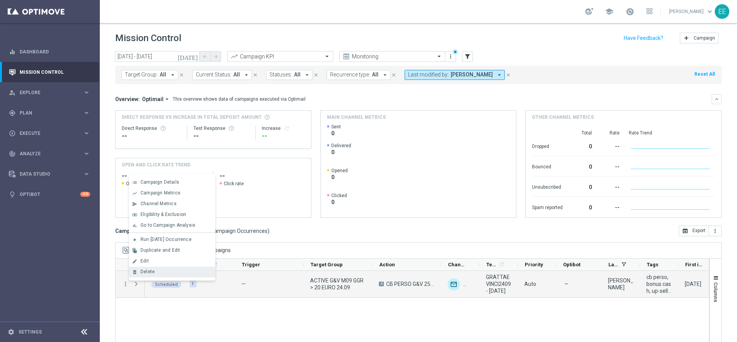
click at [161, 271] on div "Delete" at bounding box center [175, 271] width 71 height 5
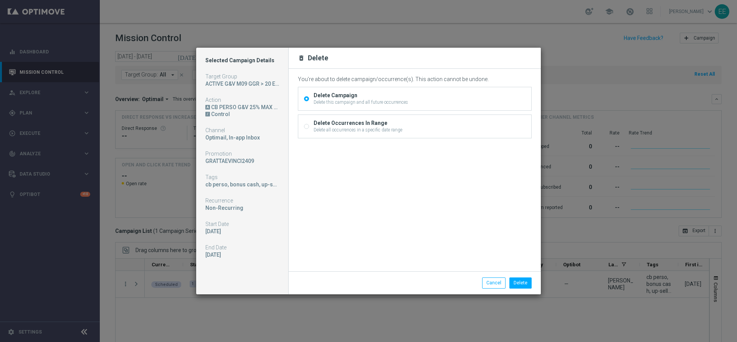
click at [393, 125] on div "Delete Occurrences In Range" at bounding box center [358, 122] width 89 height 7
click at [309, 125] on input "Delete Occurrences In Range Delete all occurrences in a specific date range" at bounding box center [306, 127] width 5 height 5
radio input "true"
radio input "false"
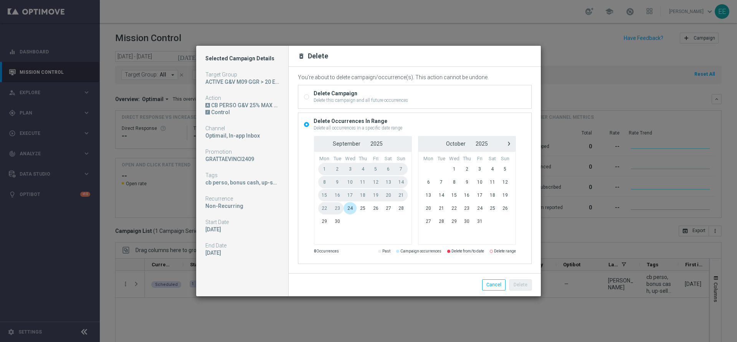
click at [351, 211] on span "24" at bounding box center [349, 208] width 13 height 12
click at [373, 210] on span "26" at bounding box center [375, 208] width 13 height 12
click at [527, 283] on button "Delete" at bounding box center [520, 284] width 22 height 11
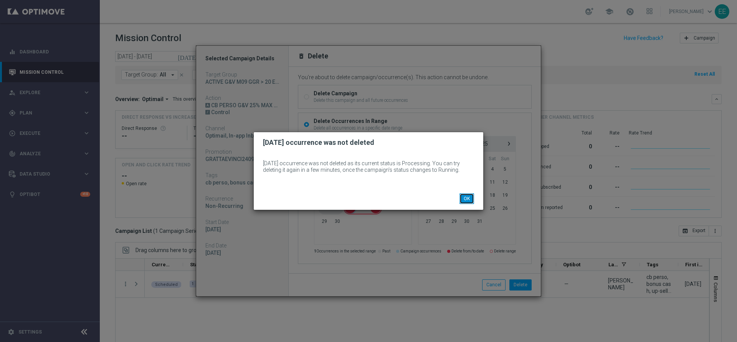
click at [464, 198] on button "OK" at bounding box center [466, 198] width 15 height 11
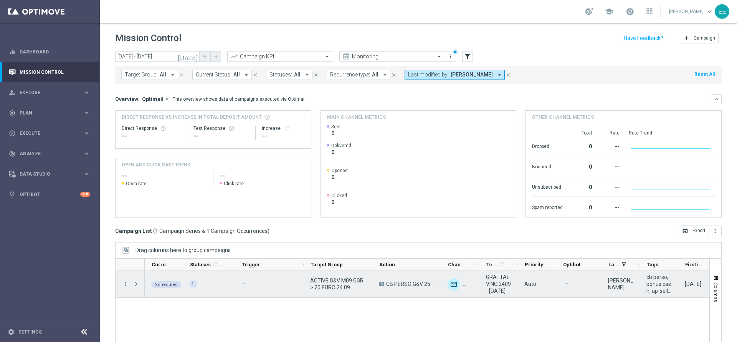
click at [138, 284] on span "Press SPACE to select this row." at bounding box center [136, 284] width 7 height 6
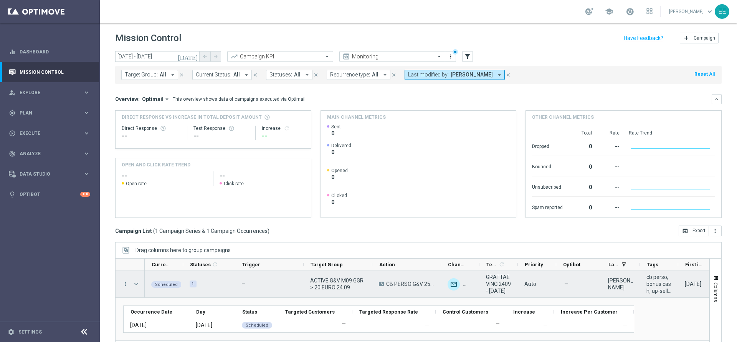
click at [138, 284] on span "Press SPACE to select this row." at bounding box center [136, 284] width 7 height 6
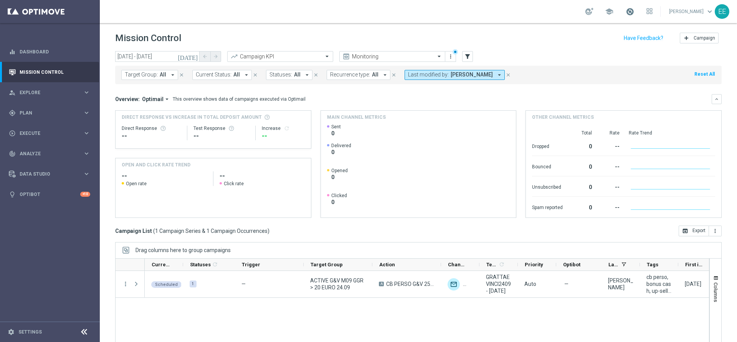
click at [634, 7] on span at bounding box center [630, 11] width 8 height 8
click at [40, 129] on div "play_circle_outline Execute keyboard_arrow_right" at bounding box center [49, 133] width 99 height 20
click at [40, 112] on span "Plan" at bounding box center [51, 113] width 63 height 5
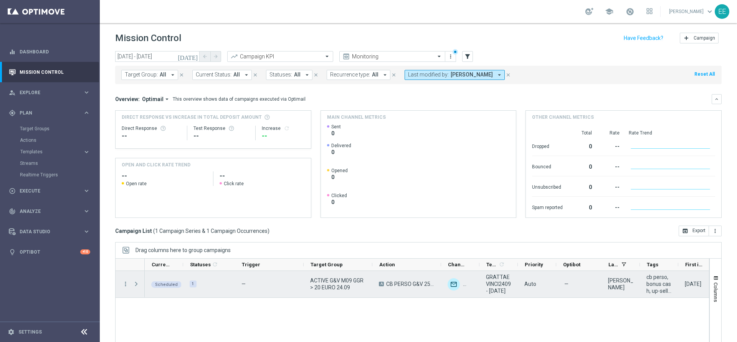
click at [135, 282] on span "Press SPACE to select this row." at bounding box center [136, 284] width 7 height 6
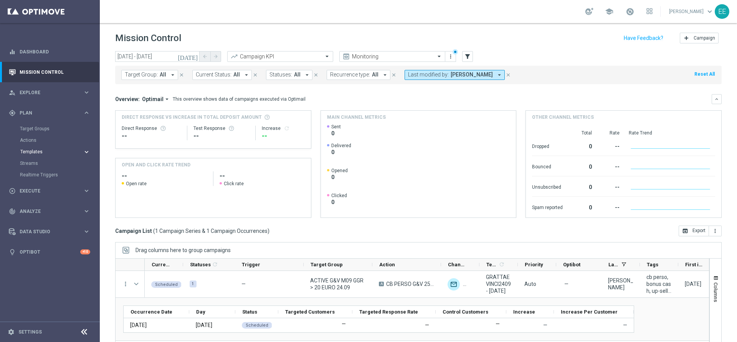
click at [31, 153] on span "Templates" at bounding box center [47, 151] width 55 height 5
click at [35, 162] on link "Optimail" at bounding box center [52, 163] width 56 height 6
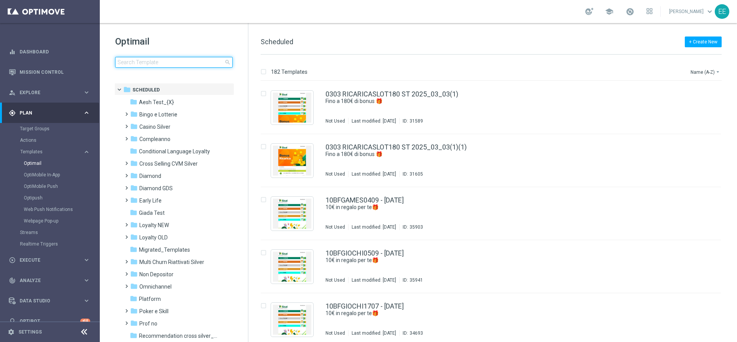
click at [165, 61] on input at bounding box center [173, 62] width 117 height 11
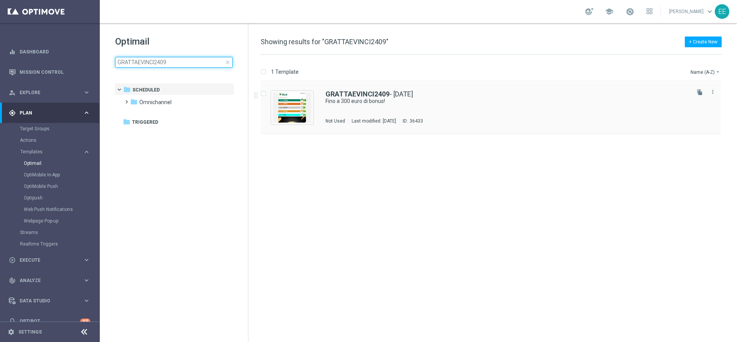
type input "GRATTAEVINCI2409"
click at [281, 115] on img "Press SPACE to select this row." at bounding box center [292, 107] width 38 height 30
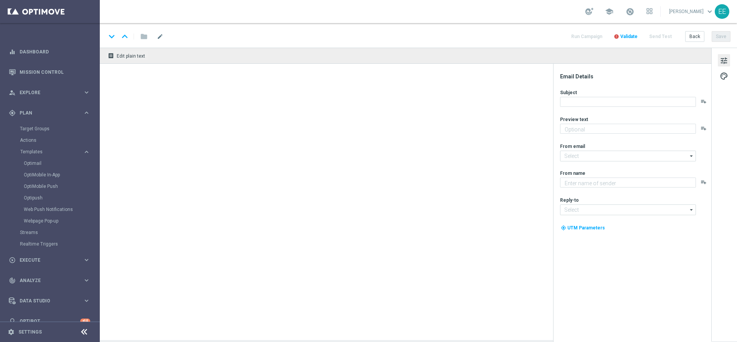
type textarea "Scopri cosa ti abbiamo riservato!"
type input "newsletter@comunicazioni.sisal.it"
type textarea "Sisal"
type input "info@sisal.it"
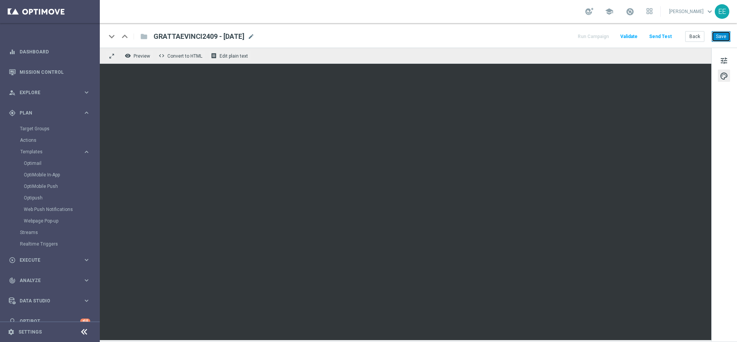
click at [728, 35] on button "Save" at bounding box center [720, 36] width 19 height 11
click at [690, 32] on button "Back" at bounding box center [694, 36] width 19 height 11
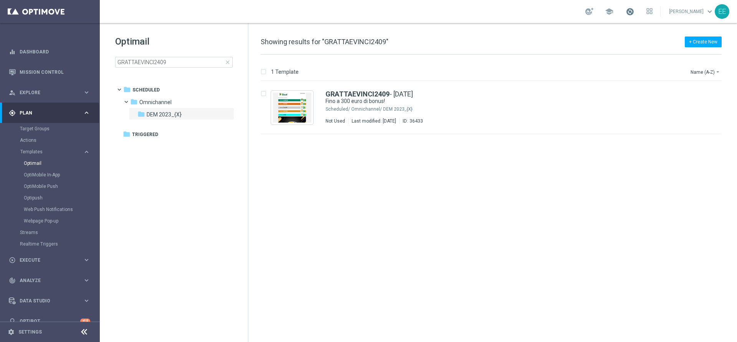
click at [634, 14] on span at bounding box center [630, 11] width 8 height 8
click at [50, 69] on link "Mission Control" at bounding box center [55, 72] width 71 height 20
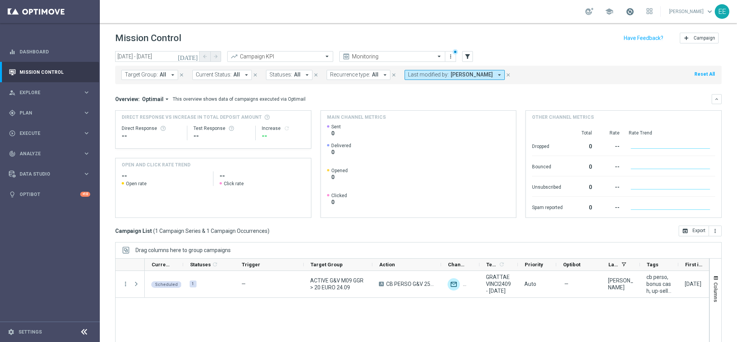
click at [634, 14] on span at bounding box center [630, 11] width 8 height 8
click at [630, 10] on span at bounding box center [630, 11] width 8 height 8
click at [632, 10] on span at bounding box center [630, 11] width 8 height 8
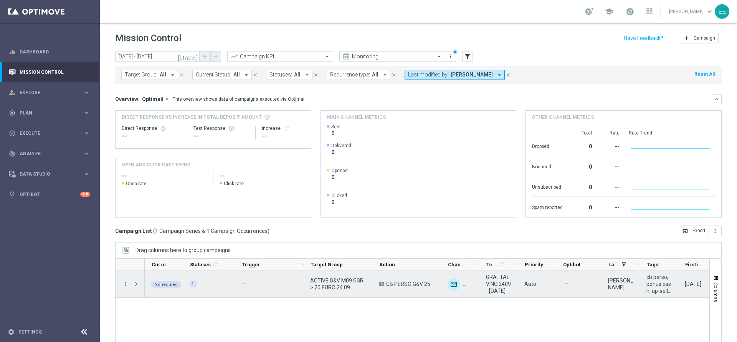
click at [136, 285] on span "Press SPACE to select this row." at bounding box center [136, 284] width 7 height 6
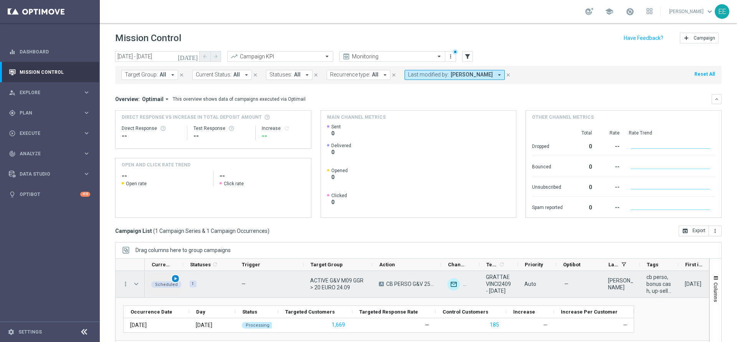
click at [175, 277] on span "play_arrow" at bounding box center [175, 278] width 5 height 5
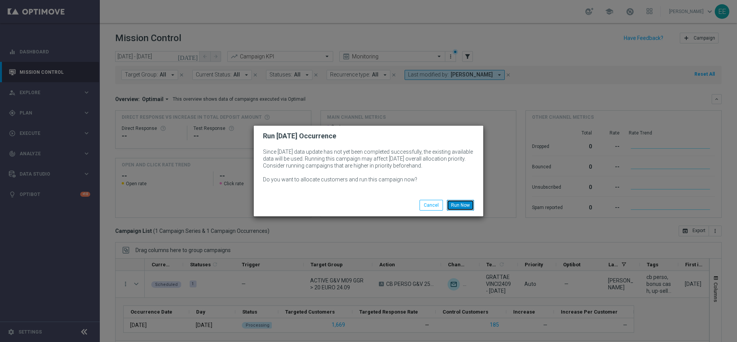
click at [457, 204] on button "Run Now" at bounding box center [460, 205] width 27 height 11
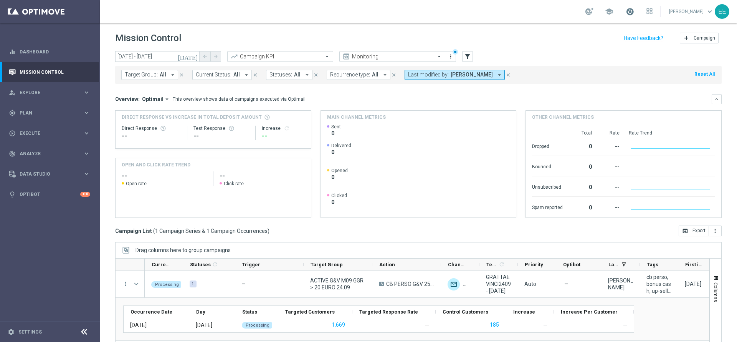
click at [634, 12] on span at bounding box center [630, 11] width 8 height 8
